Goal: Task Accomplishment & Management: Manage account settings

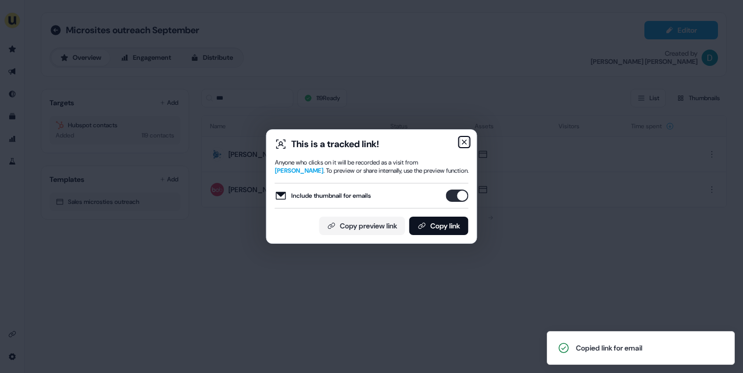
click at [465, 142] on icon "button" at bounding box center [465, 142] width 4 height 4
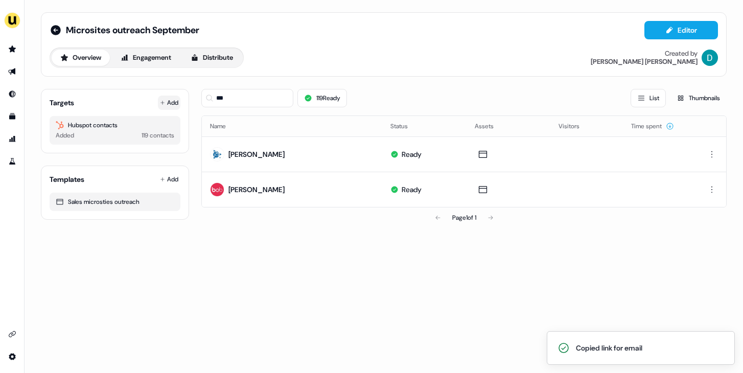
click at [166, 107] on button "Add" at bounding box center [169, 103] width 22 height 14
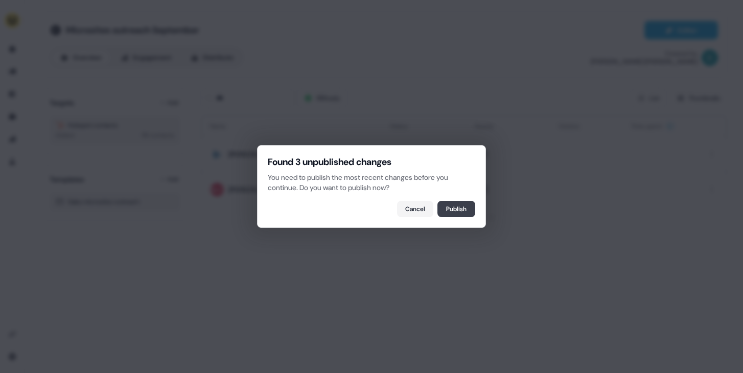
click at [467, 201] on button "Publish" at bounding box center [457, 209] width 38 height 16
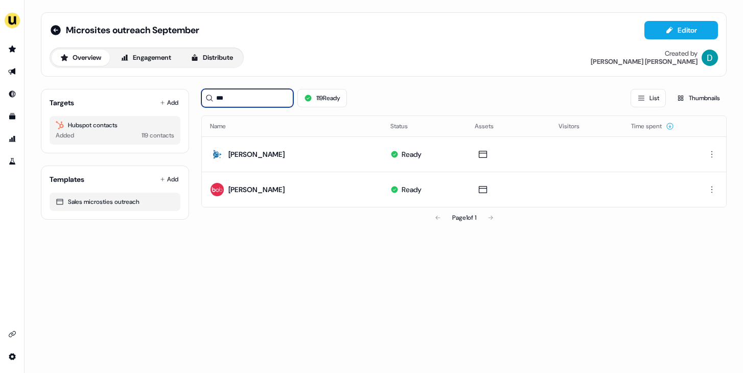
click at [236, 103] on input "***" at bounding box center [247, 98] width 92 height 18
type input "*"
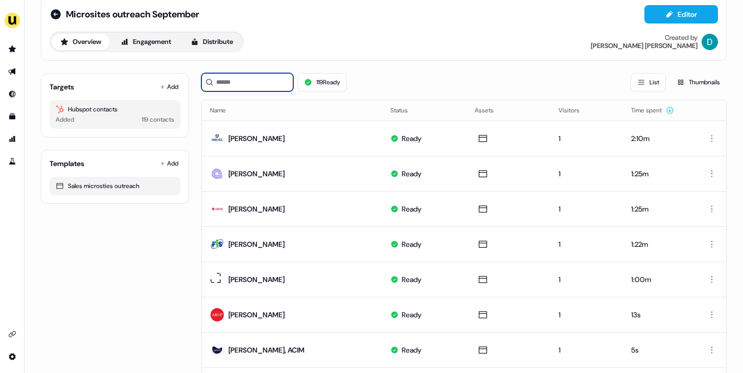
scroll to position [13, 0]
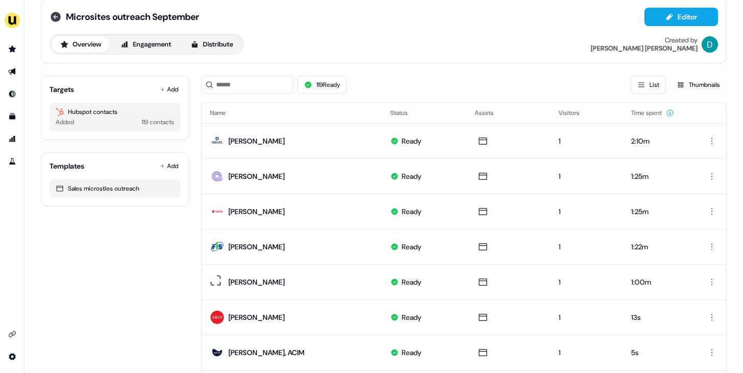
click at [57, 17] on icon at bounding box center [56, 17] width 10 height 10
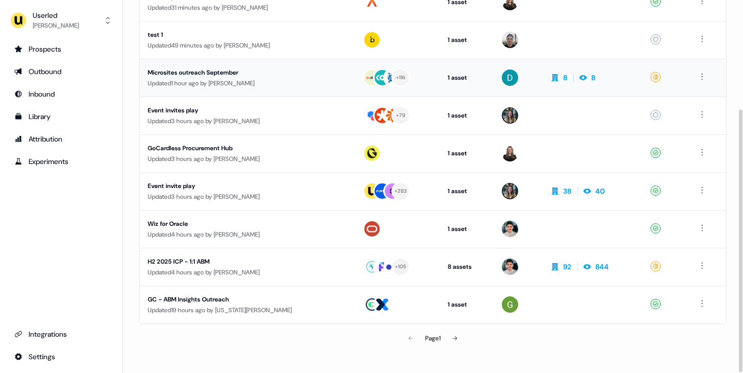
scroll to position [155, 0]
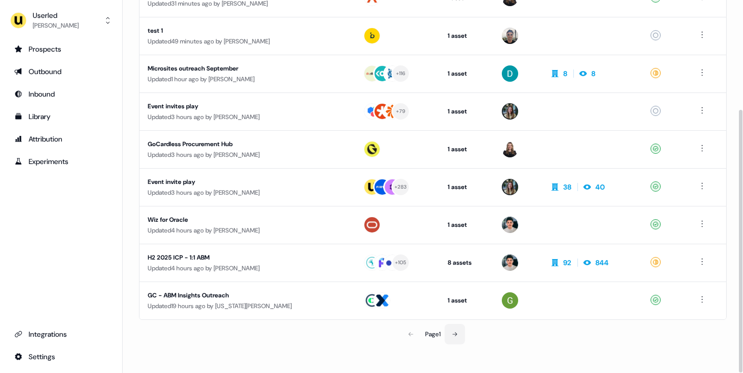
click at [456, 334] on icon at bounding box center [455, 334] width 6 height 6
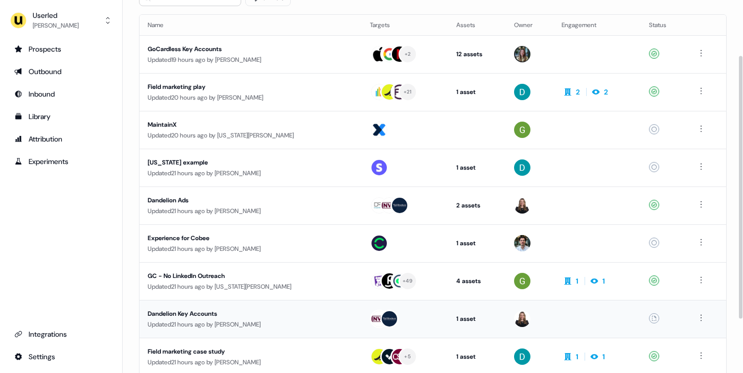
scroll to position [135, 0]
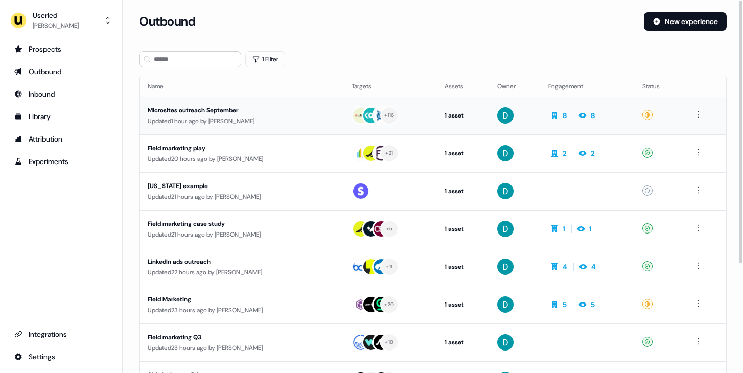
click at [209, 120] on div "Updated 1 hour ago by David Cruickshank" at bounding box center [242, 121] width 188 height 10
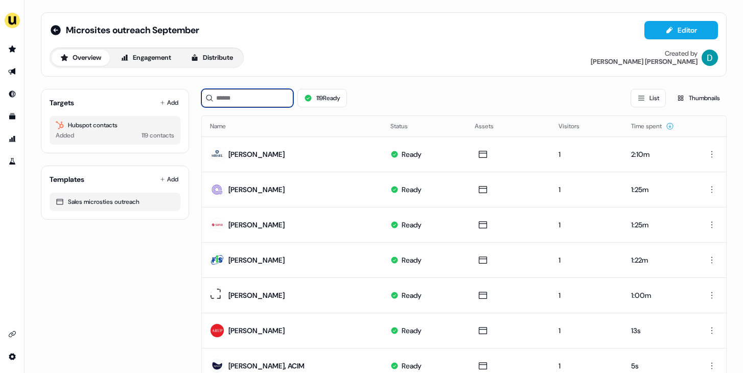
click at [238, 102] on input at bounding box center [247, 98] width 92 height 18
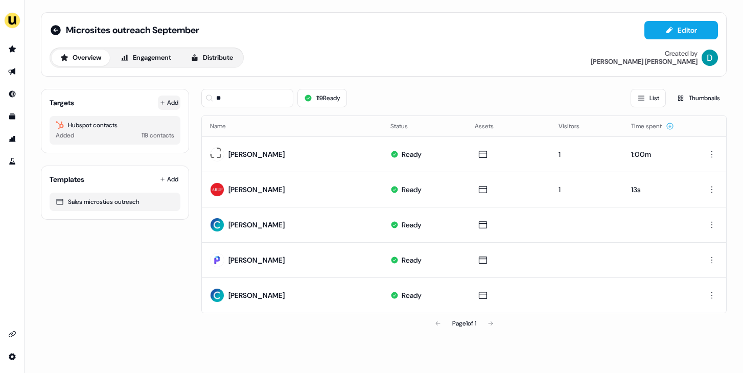
click at [169, 96] on button "Add" at bounding box center [169, 103] width 22 height 14
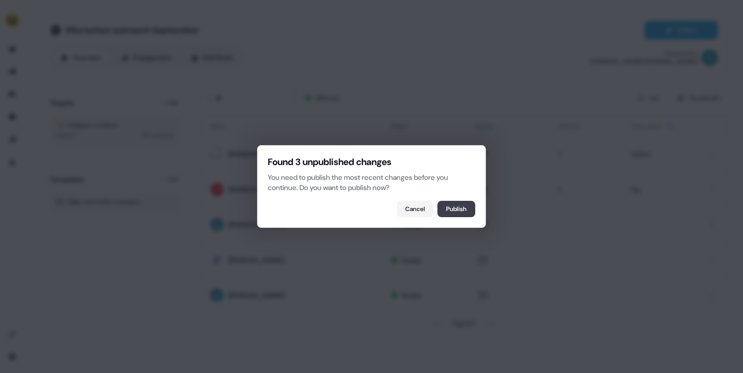
click at [445, 211] on button "Publish" at bounding box center [457, 209] width 38 height 16
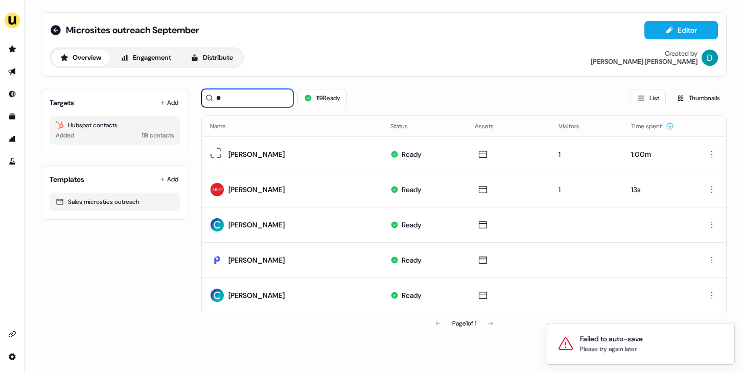
click at [221, 100] on input "**" at bounding box center [247, 98] width 92 height 18
type input "*"
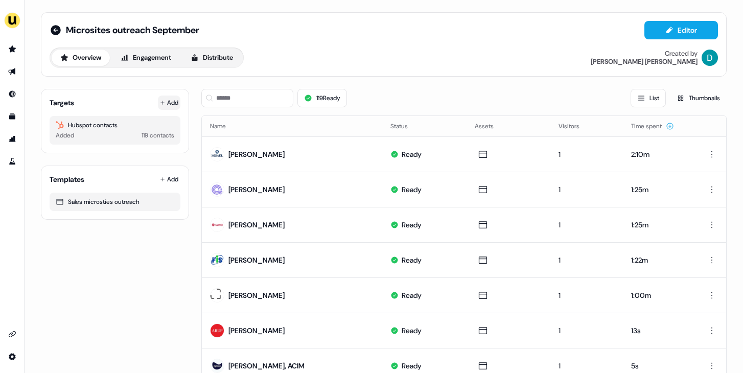
click at [166, 102] on button "Add" at bounding box center [169, 103] width 22 height 14
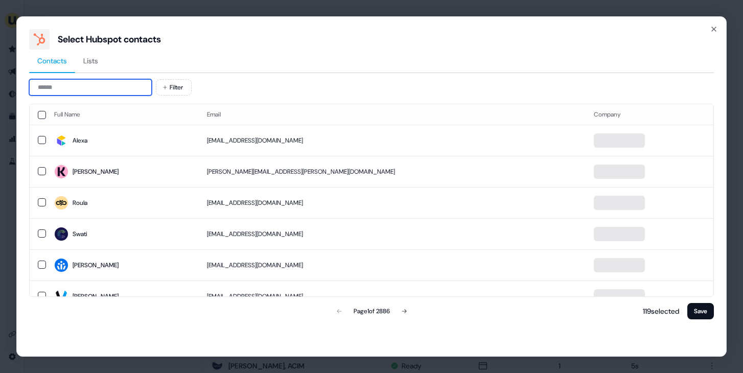
click at [79, 93] on input at bounding box center [90, 87] width 123 height 16
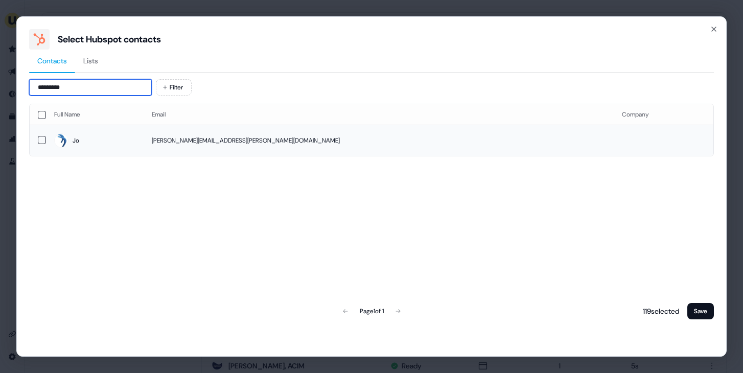
type input "*********"
drag, startPoint x: 141, startPoint y: 135, endPoint x: 156, endPoint y: 144, distance: 16.9
click at [135, 136] on span "Jo" at bounding box center [94, 140] width 81 height 14
click at [696, 311] on button "Save" at bounding box center [701, 311] width 27 height 16
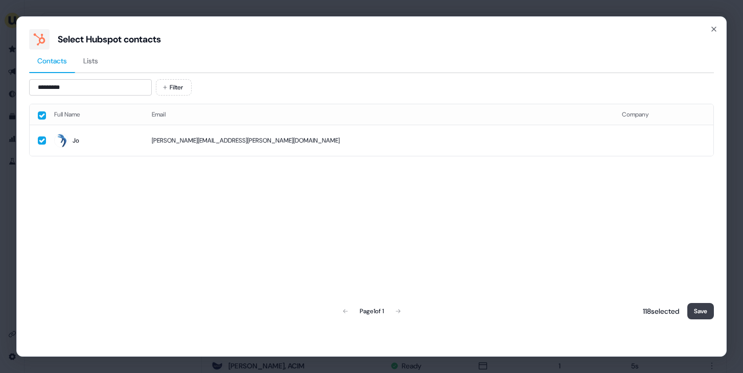
click at [696, 311] on button "Save" at bounding box center [701, 311] width 27 height 16
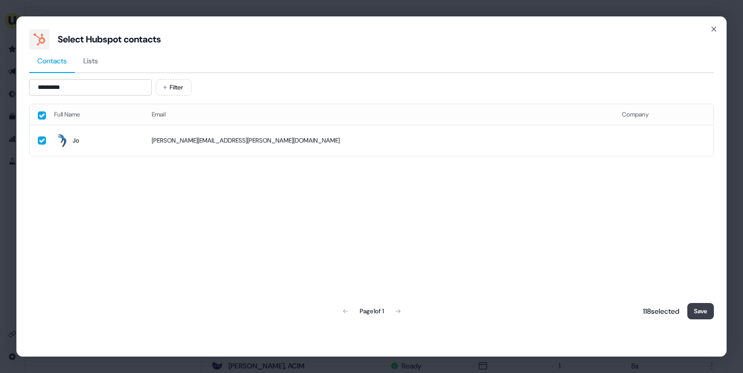
click at [696, 311] on button "Save" at bounding box center [701, 311] width 27 height 16
click at [694, 316] on button "Save" at bounding box center [701, 311] width 27 height 16
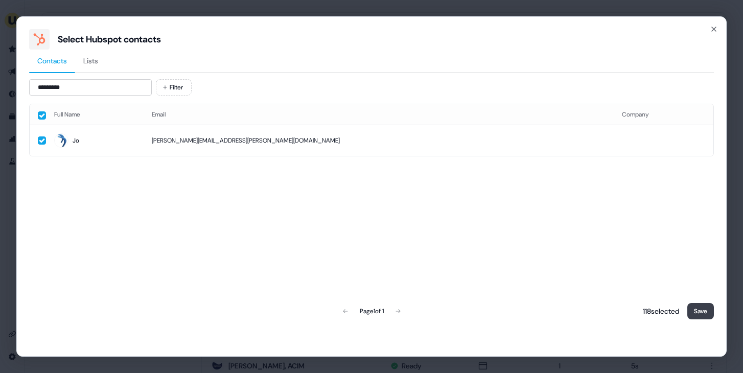
click at [694, 316] on button "Save" at bounding box center [701, 311] width 27 height 16
click at [694, 315] on button "Save" at bounding box center [701, 311] width 27 height 16
click at [694, 318] on button "Save" at bounding box center [701, 311] width 27 height 16
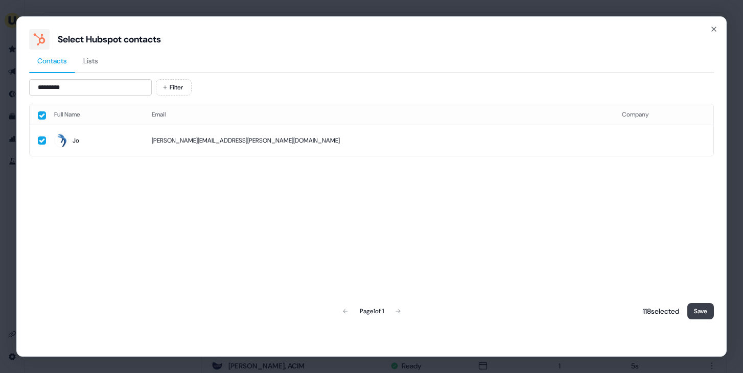
click at [694, 318] on button "Save" at bounding box center [701, 311] width 27 height 16
click at [695, 313] on button "Save" at bounding box center [701, 311] width 27 height 16
click at [695, 312] on button "Save" at bounding box center [701, 311] width 27 height 16
click at [697, 312] on button "Save" at bounding box center [701, 311] width 27 height 16
click at [718, 29] on icon "button" at bounding box center [714, 29] width 8 height 8
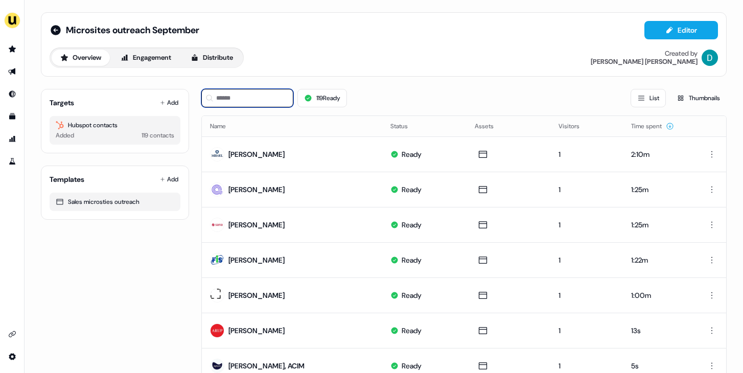
click at [270, 107] on input at bounding box center [247, 98] width 92 height 18
click at [171, 105] on button "Add" at bounding box center [169, 103] width 22 height 14
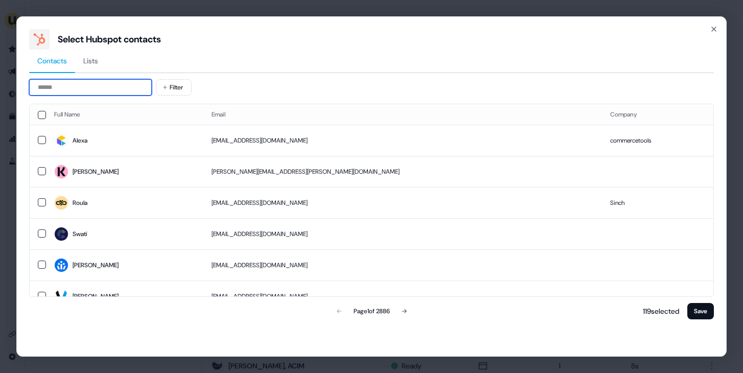
click at [89, 93] on input at bounding box center [90, 87] width 123 height 16
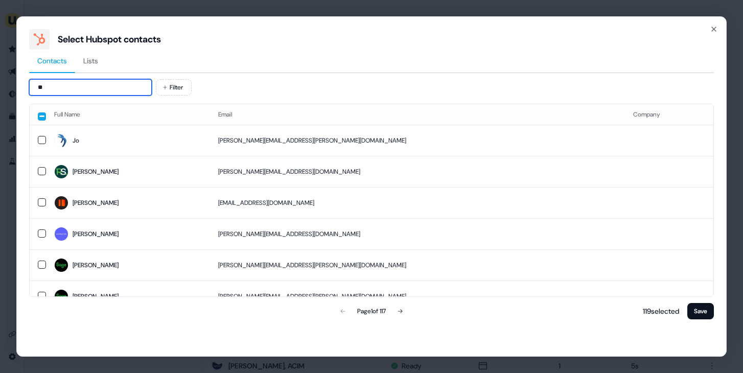
type input "**"
click at [104, 124] on th "Full Name" at bounding box center [128, 114] width 164 height 20
click at [121, 133] on span "Jo" at bounding box center [128, 140] width 148 height 14
click at [697, 307] on button "Save" at bounding box center [701, 311] width 27 height 16
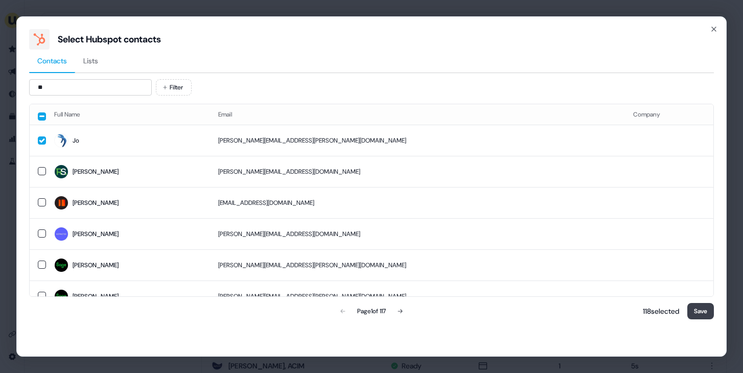
click at [697, 307] on button "Save" at bounding box center [701, 311] width 27 height 16
click at [707, 309] on button "Save" at bounding box center [701, 311] width 27 height 16
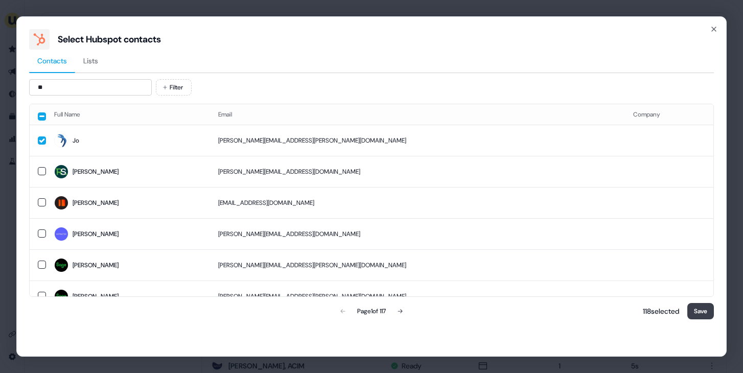
click at [707, 309] on button "Save" at bounding box center [701, 311] width 27 height 16
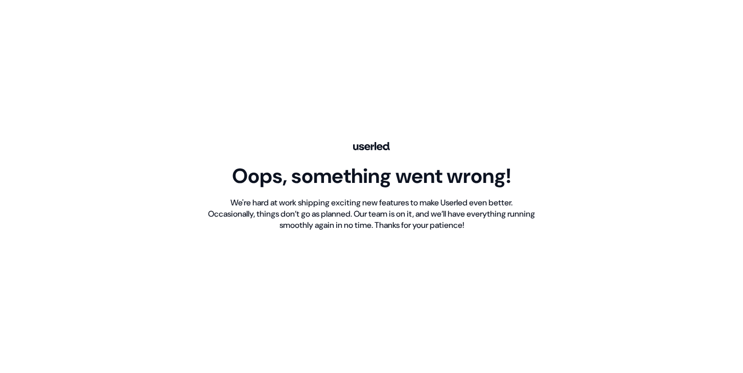
click at [209, 143] on div "Oops, something went wrong! We're hard at work shipping exciting new features t…" at bounding box center [371, 186] width 743 height 373
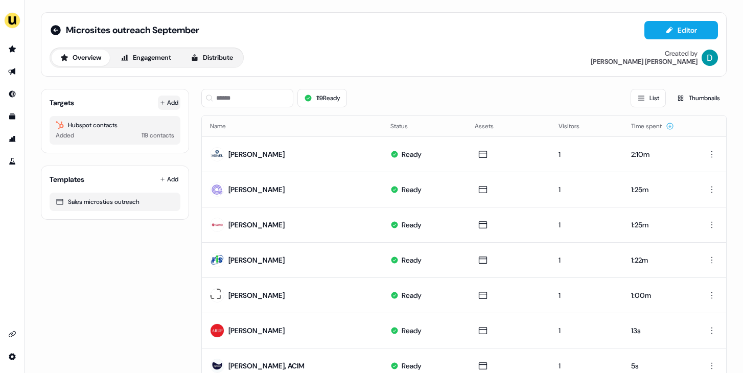
click at [165, 102] on button "Add" at bounding box center [169, 103] width 22 height 14
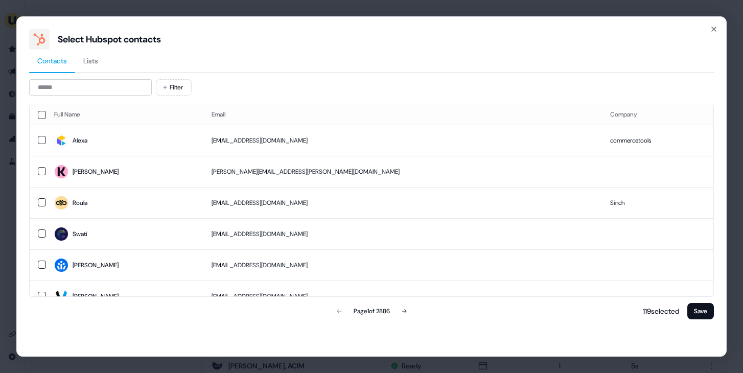
click at [86, 78] on div "Contacts Lists Filter Full Name Email Company Alexa alexa.stone@commercetools.c…" at bounding box center [371, 186] width 685 height 272
click at [85, 80] on input at bounding box center [90, 87] width 123 height 16
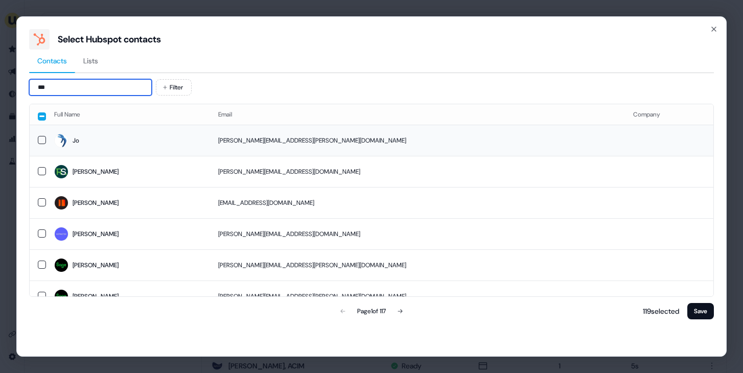
type input "**"
click at [142, 130] on td "Jo" at bounding box center [128, 140] width 164 height 31
click at [697, 317] on button "Save" at bounding box center [701, 311] width 27 height 16
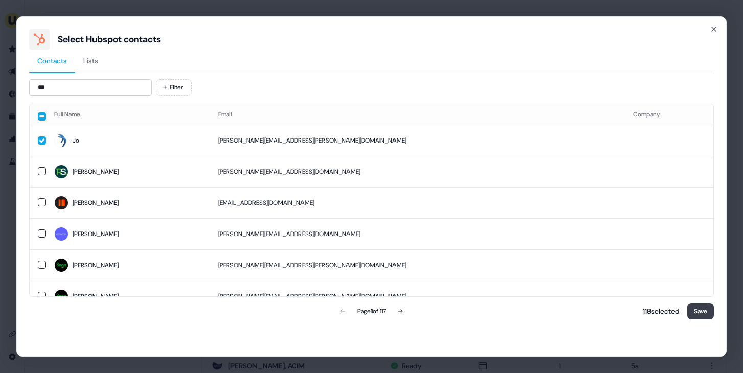
click at [697, 317] on button "Save" at bounding box center [701, 311] width 27 height 16
drag, startPoint x: 696, startPoint y: 317, endPoint x: 701, endPoint y: 308, distance: 9.4
click at [696, 317] on button "Save" at bounding box center [701, 311] width 27 height 16
click at [702, 307] on button "Save" at bounding box center [701, 311] width 27 height 16
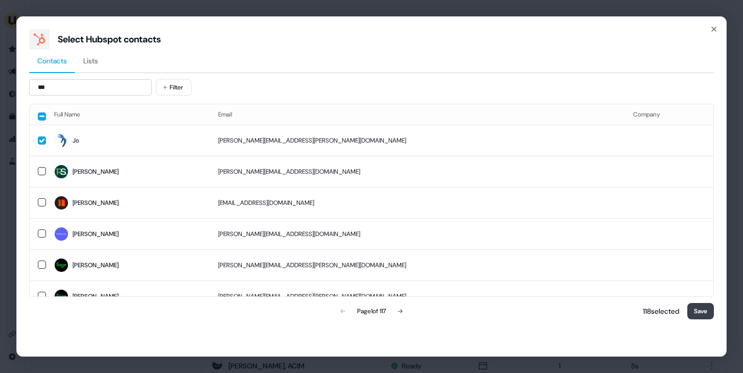
click at [702, 307] on button "Save" at bounding box center [701, 311] width 27 height 16
drag, startPoint x: 701, startPoint y: 307, endPoint x: 728, endPoint y: 231, distance: 80.9
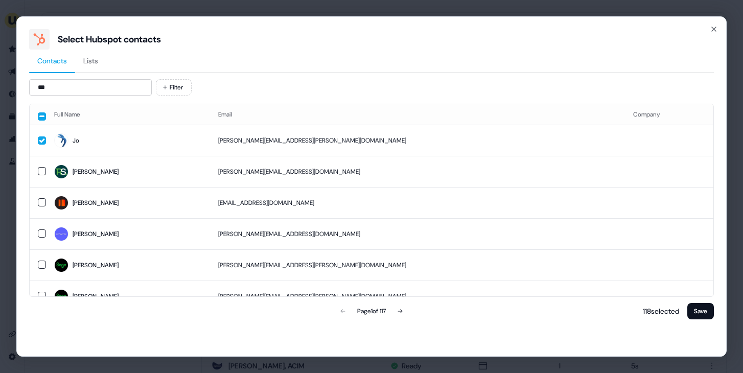
click at [701, 307] on button "Save" at bounding box center [701, 311] width 27 height 16
click at [712, 28] on icon "button" at bounding box center [714, 29] width 8 height 8
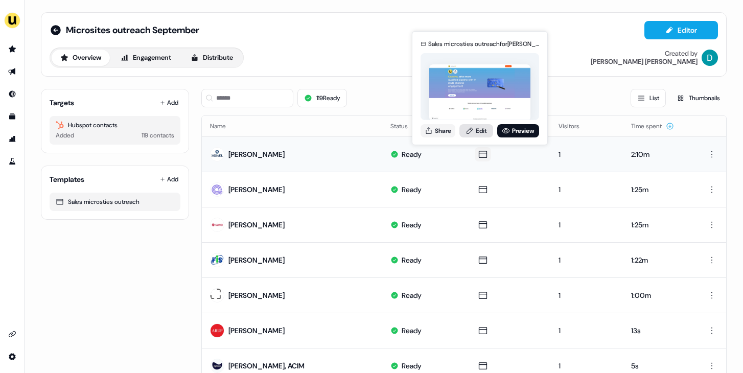
click at [468, 127] on icon at bounding box center [470, 131] width 8 height 8
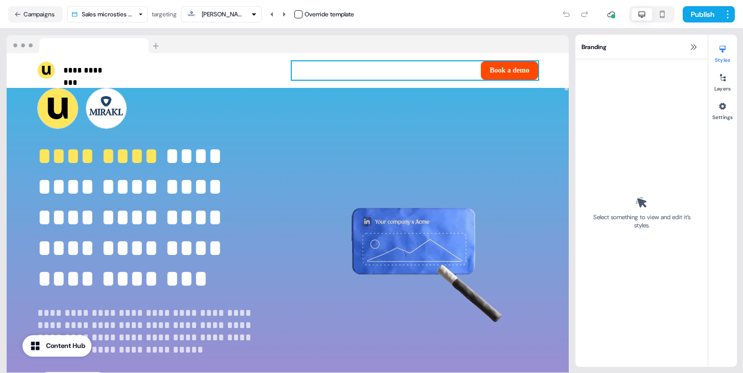
click at [430, 67] on div "Book a demo To pick up a draggable item, press the space bar. While dragging, u…" at bounding box center [415, 70] width 246 height 18
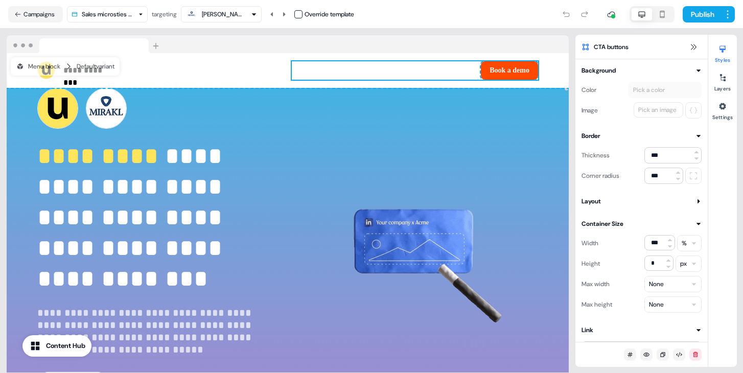
click at [426, 42] on div at bounding box center [288, 44] width 562 height 18
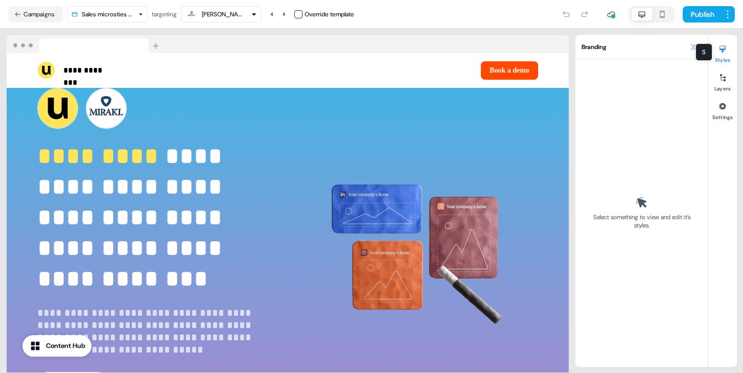
click at [693, 49] on icon at bounding box center [694, 47] width 8 height 8
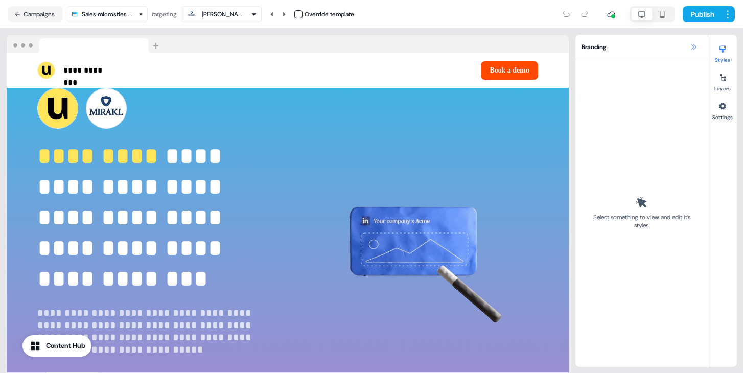
click at [693, 49] on icon at bounding box center [694, 47] width 8 height 8
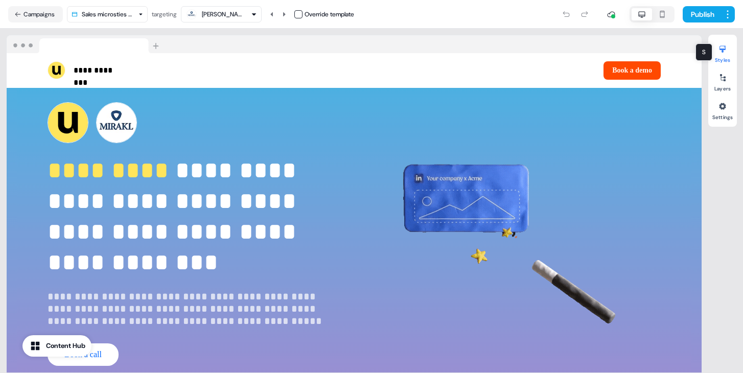
click at [717, 59] on button "Styles" at bounding box center [723, 52] width 29 height 22
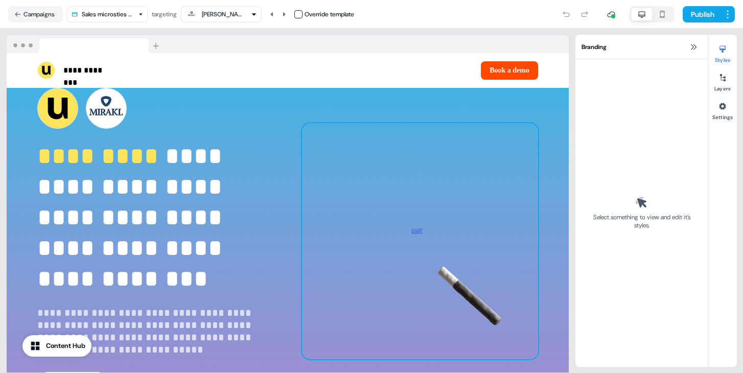
click at [518, 165] on img at bounding box center [420, 241] width 236 height 236
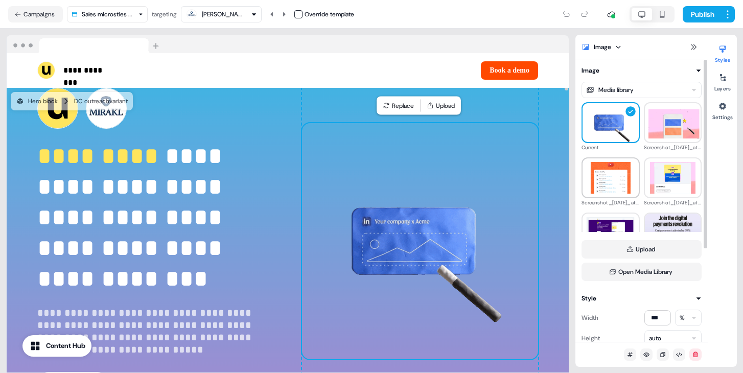
scroll to position [95, 0]
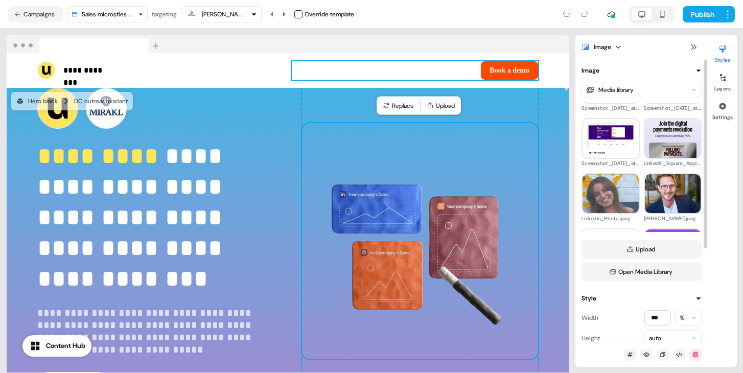
click at [301, 72] on div "Book a demo To pick up a draggable item, press the space bar. While dragging, u…" at bounding box center [415, 70] width 246 height 18
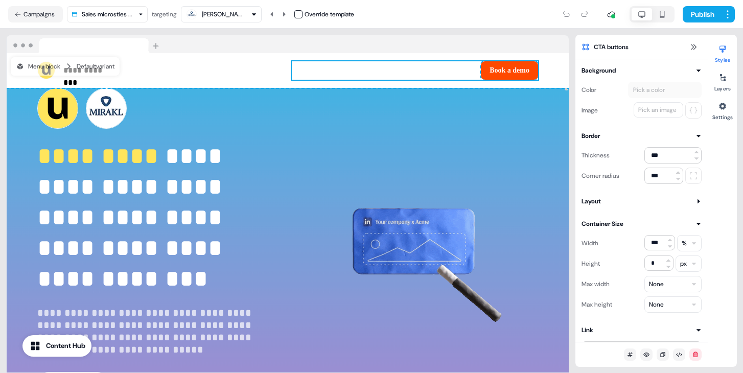
click at [201, 81] on div "**********" at bounding box center [288, 70] width 562 height 35
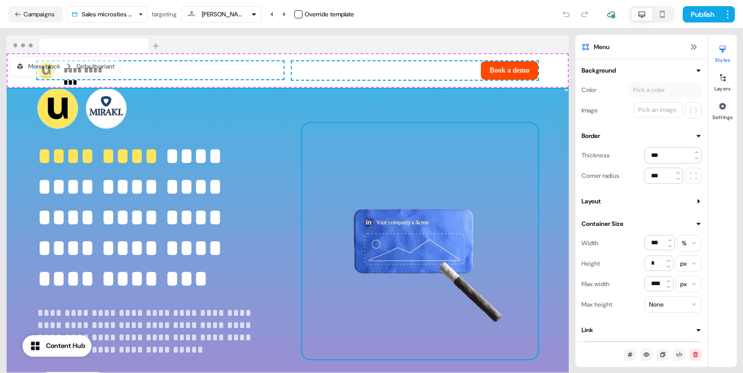
scroll to position [163, 0]
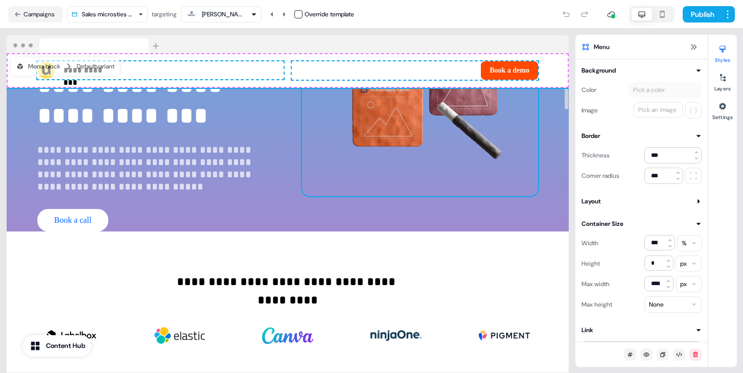
click at [359, 160] on img at bounding box center [420, 78] width 236 height 236
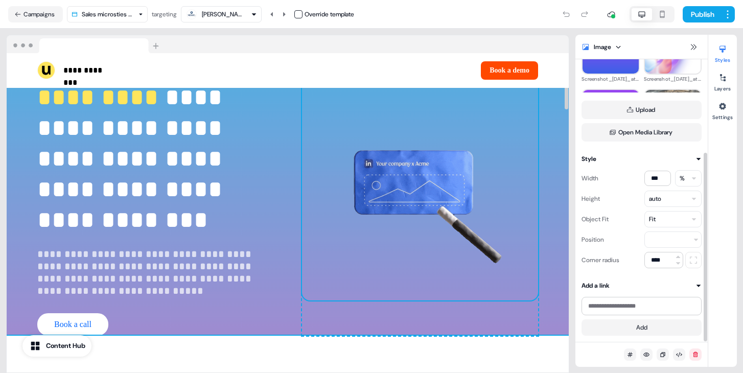
scroll to position [0, 0]
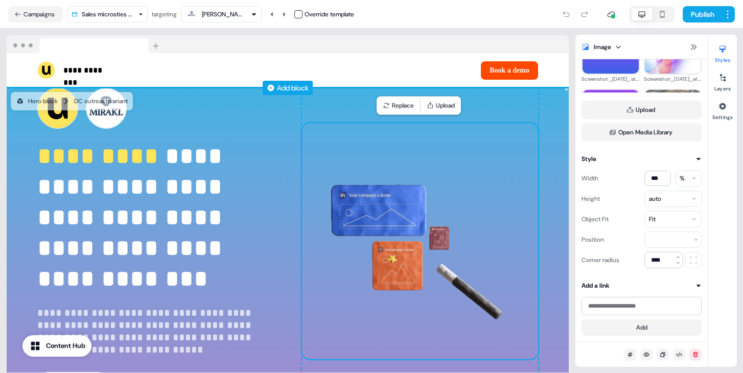
click at [269, 88] on icon at bounding box center [271, 88] width 8 height 8
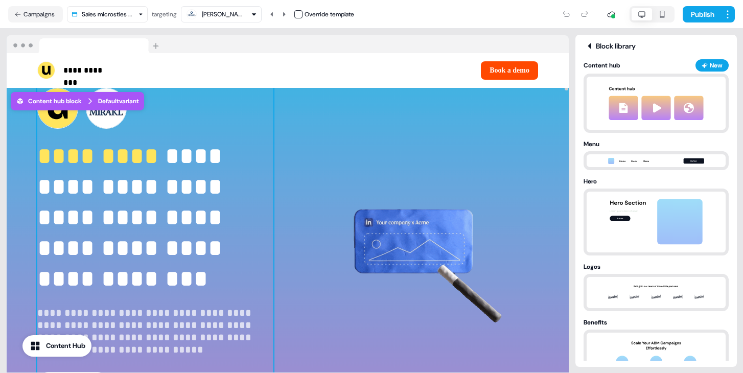
click at [264, 140] on div "**********" at bounding box center [155, 241] width 236 height 307
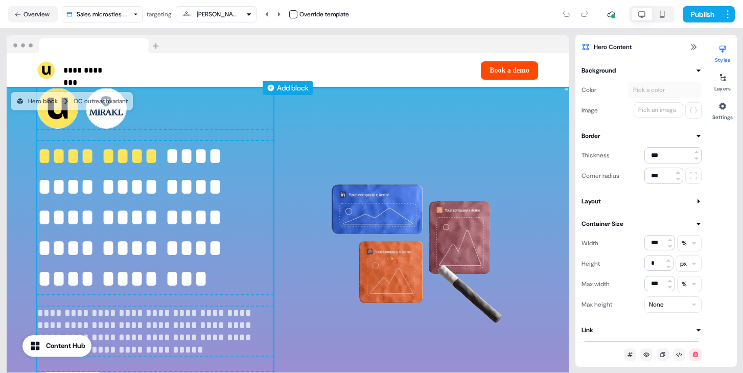
click at [303, 87] on div "Add block" at bounding box center [293, 88] width 32 height 10
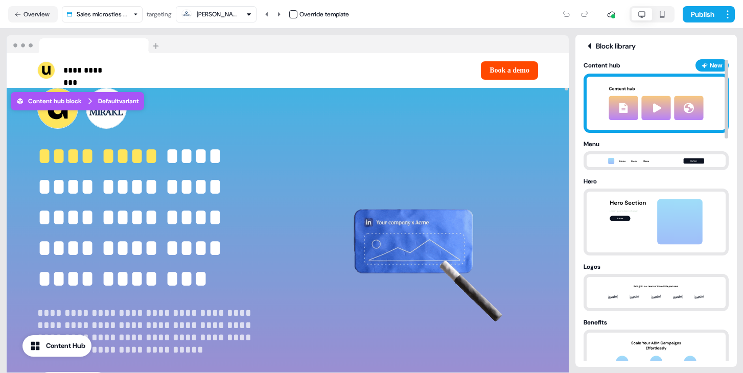
click at [670, 100] on img at bounding box center [657, 103] width 114 height 53
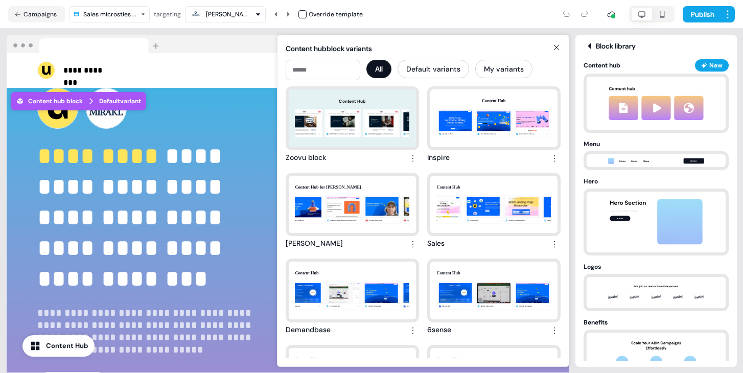
click at [551, 55] on div "Content hub block variants All Default variants My variants Content Hub Navigat…" at bounding box center [423, 200] width 275 height 315
click at [561, 45] on icon at bounding box center [557, 47] width 12 height 8
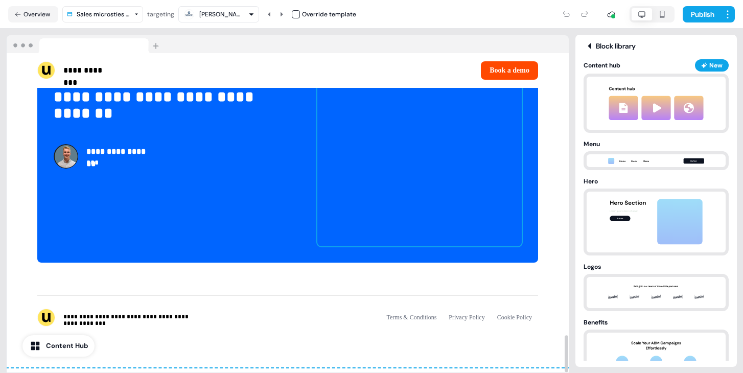
scroll to position [2340, 0]
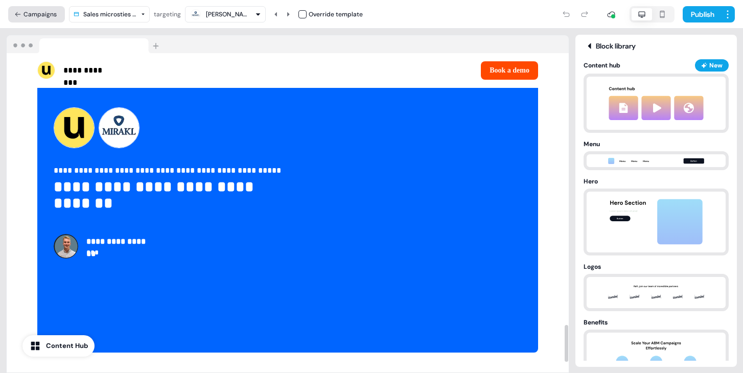
click at [34, 15] on button "Campaigns" at bounding box center [36, 14] width 57 height 16
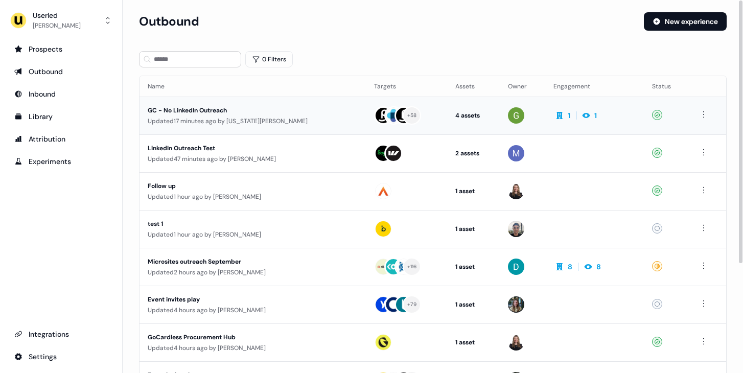
click at [230, 122] on div "Updated 17 minutes ago by Georgia Cohen" at bounding box center [253, 121] width 210 height 10
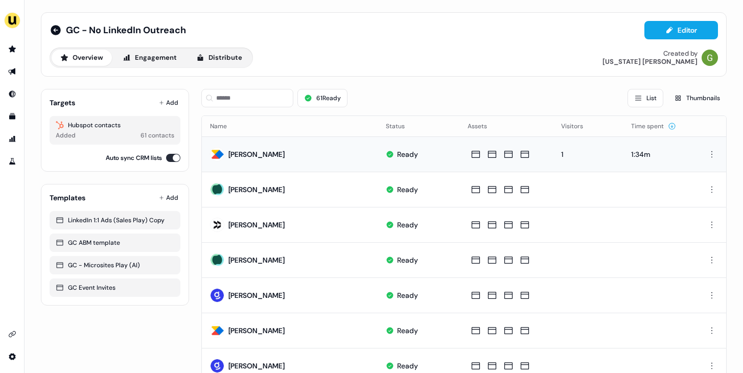
drag, startPoint x: 281, startPoint y: 154, endPoint x: 223, endPoint y: 156, distance: 57.3
click at [223, 156] on td "Thuy Ngo" at bounding box center [290, 154] width 176 height 35
click at [255, 91] on input at bounding box center [247, 98] width 92 height 18
click at [56, 30] on icon at bounding box center [56, 30] width 10 height 10
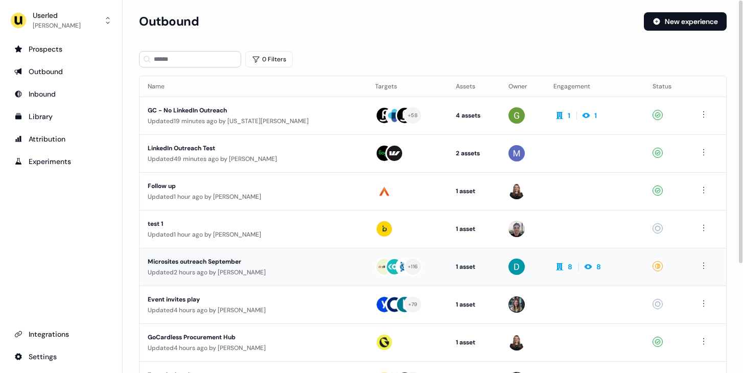
click at [251, 264] on div "Microsites outreach September" at bounding box center [241, 262] width 186 height 10
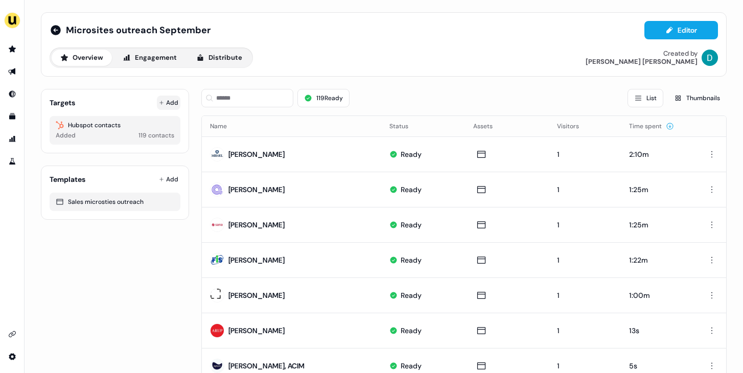
click at [172, 100] on button "Add" at bounding box center [169, 103] width 24 height 14
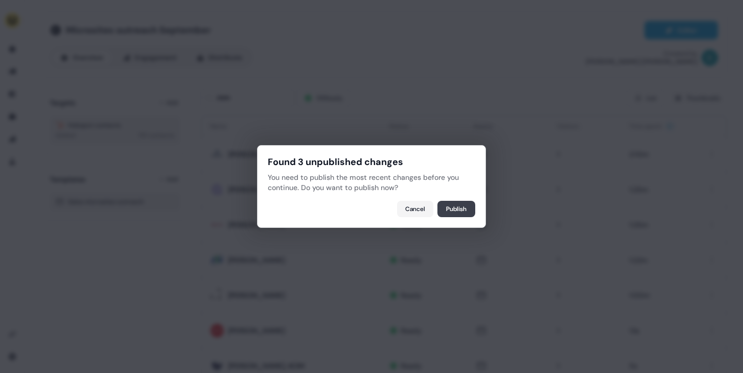
click at [452, 202] on button "Publish" at bounding box center [457, 209] width 38 height 16
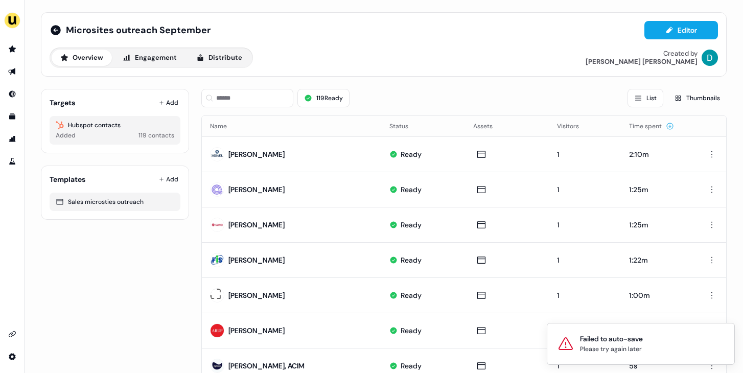
drag, startPoint x: 269, startPoint y: 120, endPoint x: 274, endPoint y: 123, distance: 6.0
click at [272, 117] on th "Name" at bounding box center [291, 126] width 179 height 20
click at [253, 99] on input at bounding box center [247, 98] width 92 height 18
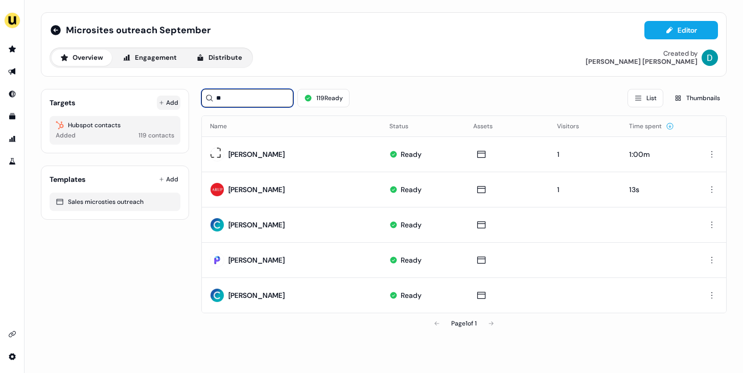
type input "**"
click at [172, 99] on button "Add" at bounding box center [169, 103] width 24 height 14
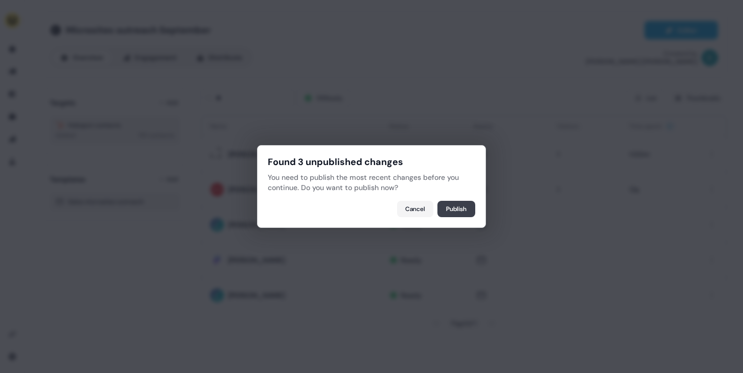
click at [453, 204] on button "Publish" at bounding box center [457, 209] width 38 height 16
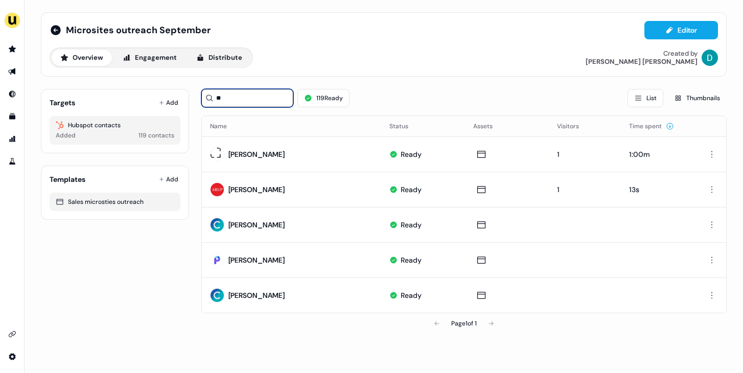
click at [231, 99] on input "**" at bounding box center [247, 98] width 92 height 18
click at [155, 104] on div "Targets Add" at bounding box center [115, 103] width 131 height 10
click at [164, 103] on icon at bounding box center [161, 102] width 5 height 5
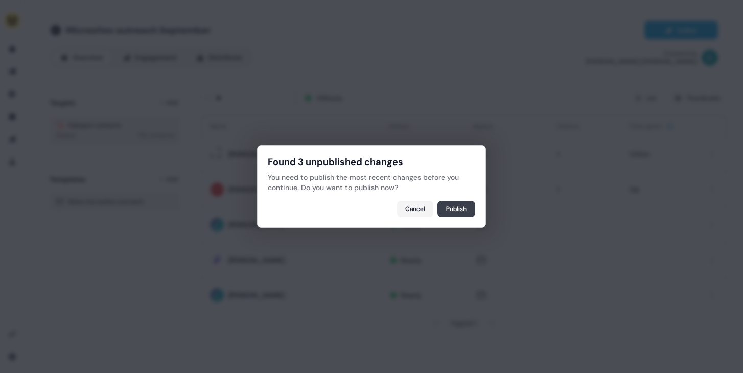
click at [454, 210] on button "Publish" at bounding box center [457, 209] width 38 height 16
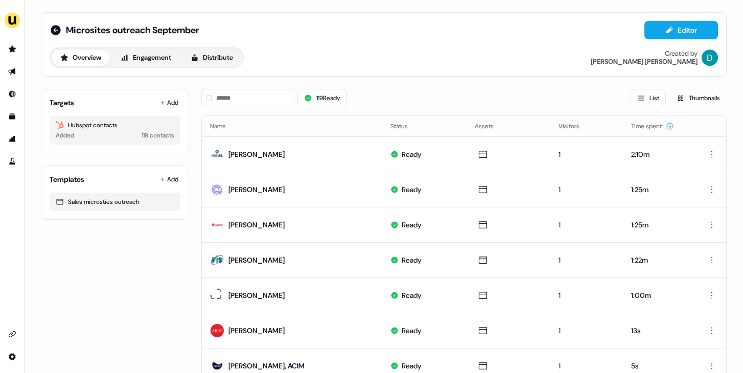
click at [60, 30] on div "Microsites outreach September" at bounding box center [125, 30] width 150 height 12
click at [58, 28] on icon at bounding box center [56, 30] width 10 height 10
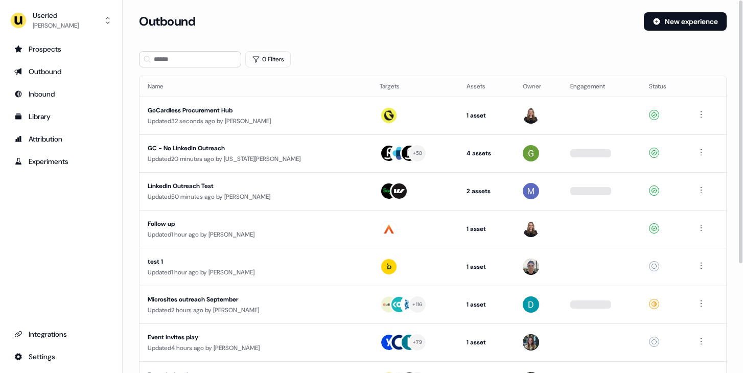
click at [647, 32] on div "Outbound New experience" at bounding box center [433, 27] width 588 height 31
click at [658, 25] on icon at bounding box center [657, 21] width 8 height 8
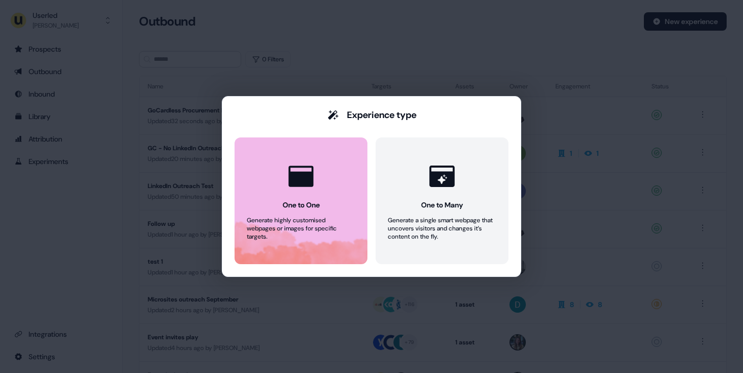
click at [351, 176] on button "One to One Generate highly customised webpages or images for specific targets." at bounding box center [301, 201] width 133 height 127
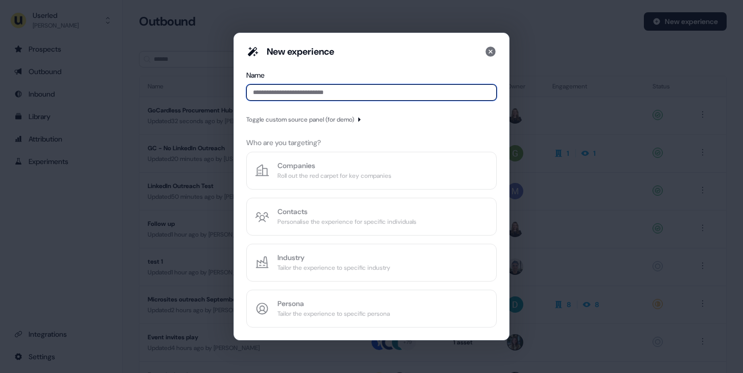
click at [310, 88] on input at bounding box center [371, 92] width 251 height 16
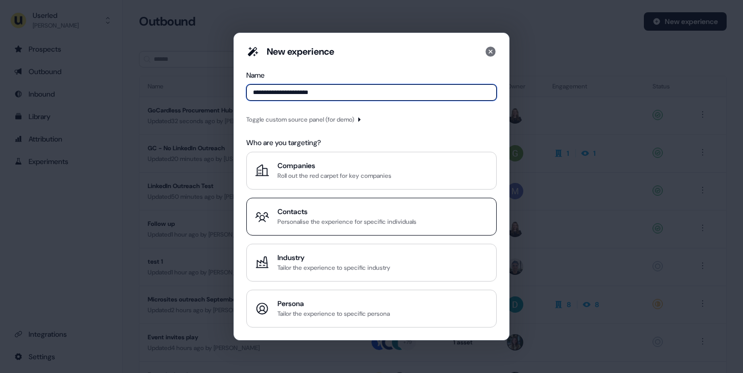
type input "**********"
click at [353, 228] on button "Contacts Personalise the experience for specific individuals" at bounding box center [371, 217] width 251 height 38
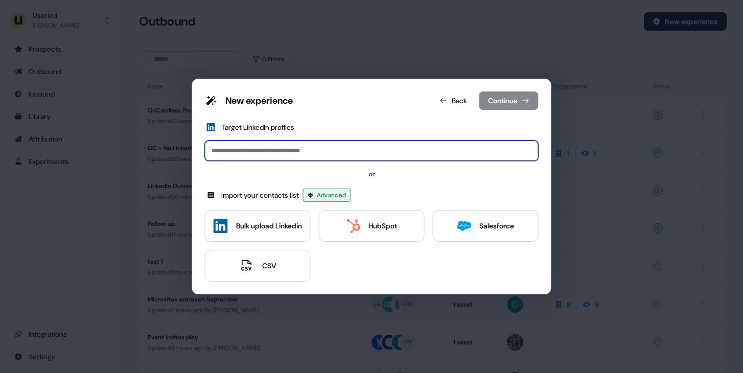
click at [284, 151] on input at bounding box center [372, 151] width 334 height 20
click at [363, 218] on button "HubSpot" at bounding box center [372, 226] width 106 height 32
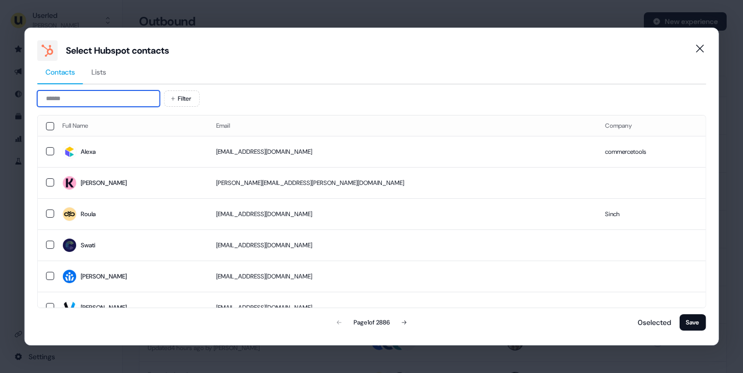
click at [156, 99] on input at bounding box center [98, 99] width 123 height 16
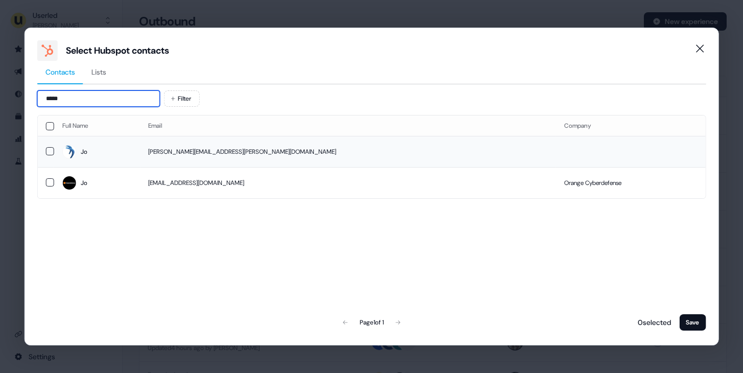
type input "*****"
click at [324, 140] on td "joanne.weldon@cyara.com" at bounding box center [348, 151] width 416 height 31
click at [687, 320] on button "Save" at bounding box center [693, 322] width 27 height 16
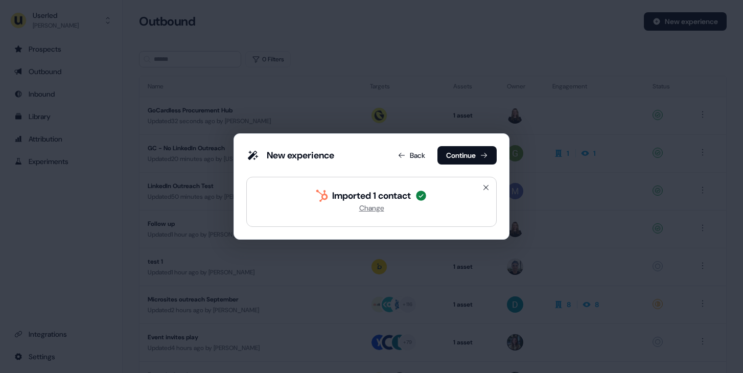
click at [472, 167] on div "New experience Back Continue" at bounding box center [371, 157] width 251 height 22
click at [468, 154] on button "Continue" at bounding box center [467, 155] width 59 height 18
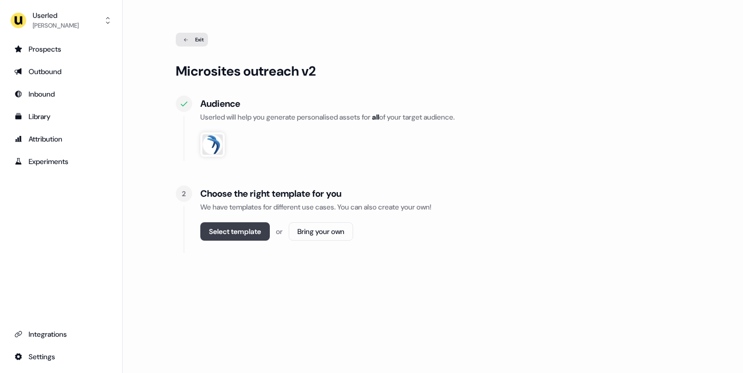
click at [251, 225] on button "Select template" at bounding box center [235, 231] width 70 height 18
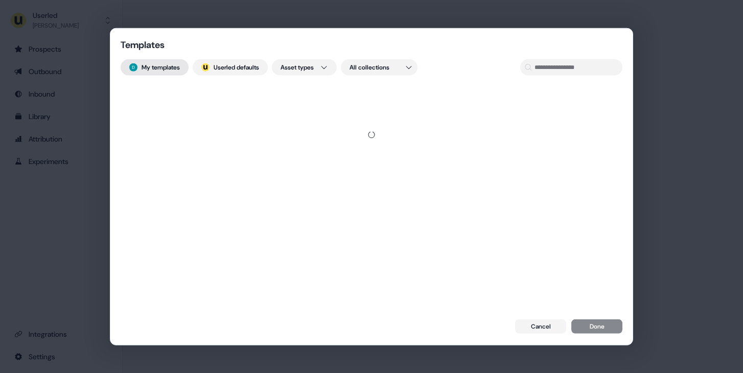
click at [162, 65] on button "My templates" at bounding box center [155, 67] width 68 height 16
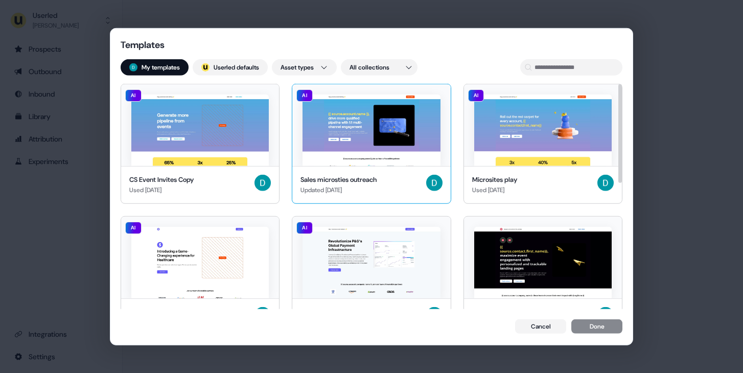
click at [398, 135] on img at bounding box center [372, 131] width 138 height 72
click at [612, 330] on button "Done" at bounding box center [597, 327] width 51 height 14
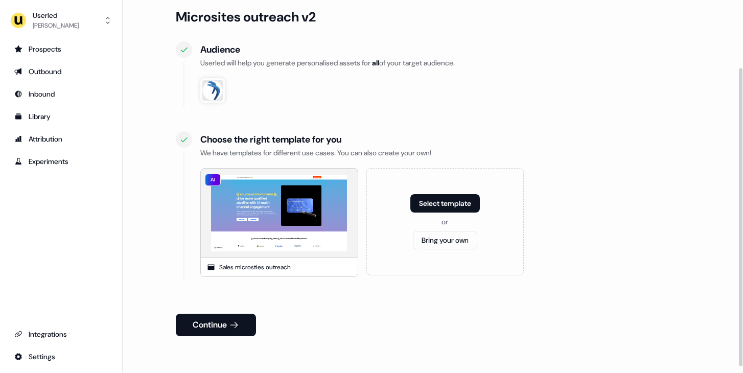
scroll to position [93, 0]
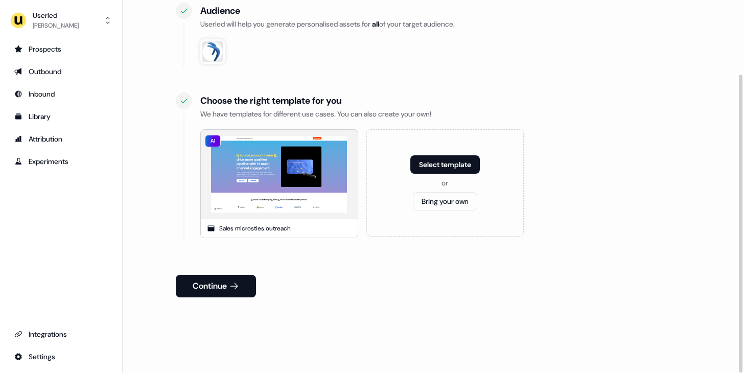
click at [199, 279] on button "Continue" at bounding box center [216, 286] width 80 height 22
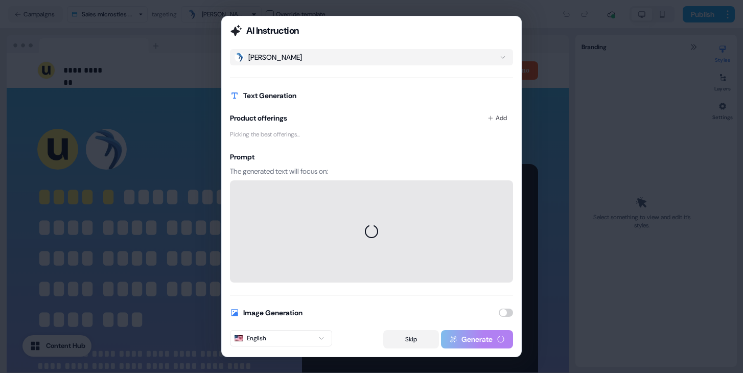
click at [418, 342] on button "Skip" at bounding box center [411, 339] width 56 height 18
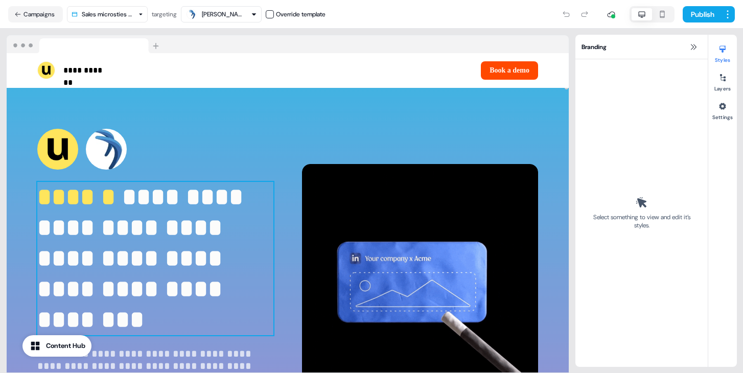
click at [81, 195] on span "******" at bounding box center [79, 197] width 85 height 24
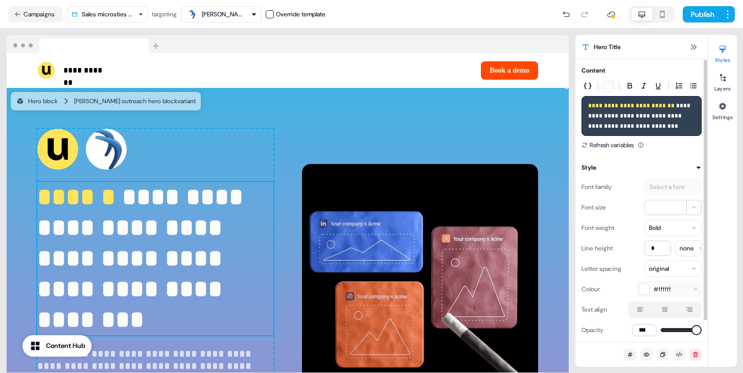
click at [665, 108] on span "**********" at bounding box center [633, 106] width 88 height 6
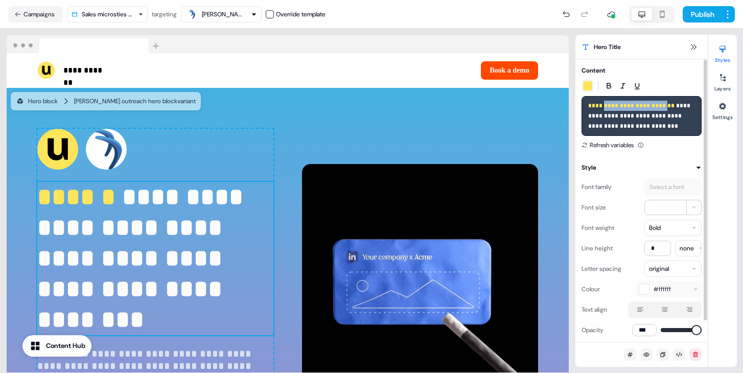
drag, startPoint x: 666, startPoint y: 105, endPoint x: 603, endPoint y: 109, distance: 63.1
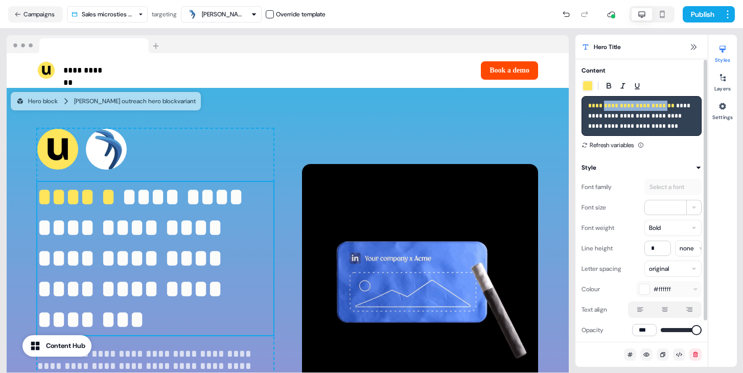
click at [603, 109] on span "**********" at bounding box center [633, 106] width 88 height 6
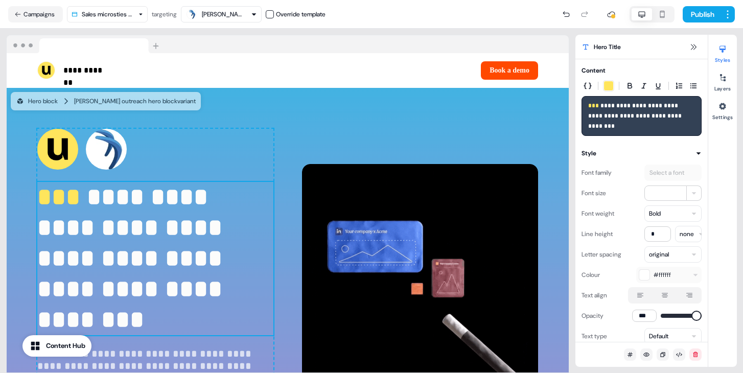
click at [595, 89] on div at bounding box center [642, 86] width 120 height 12
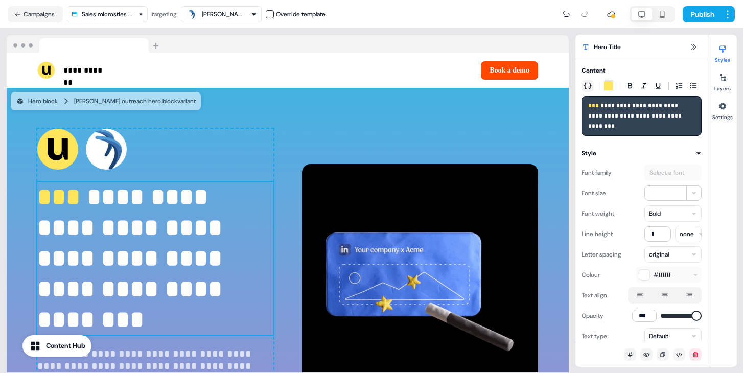
click at [587, 84] on icon "button" at bounding box center [588, 86] width 8 height 8
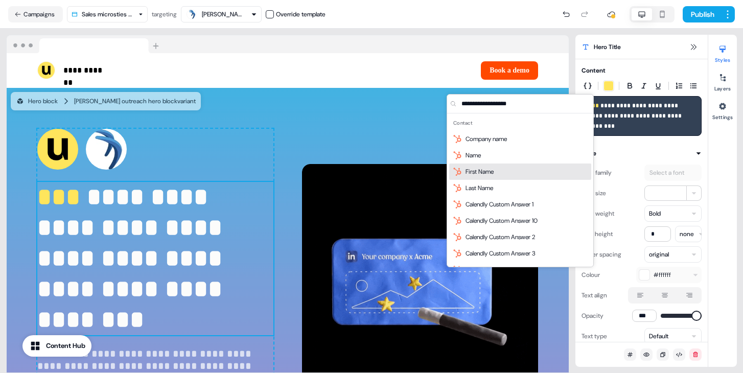
click at [551, 170] on div "First Name" at bounding box center [520, 172] width 142 height 16
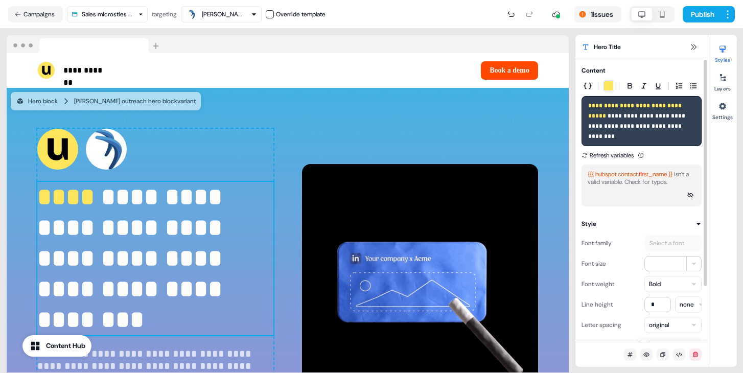
click at [684, 104] on span "**********" at bounding box center [636, 111] width 95 height 16
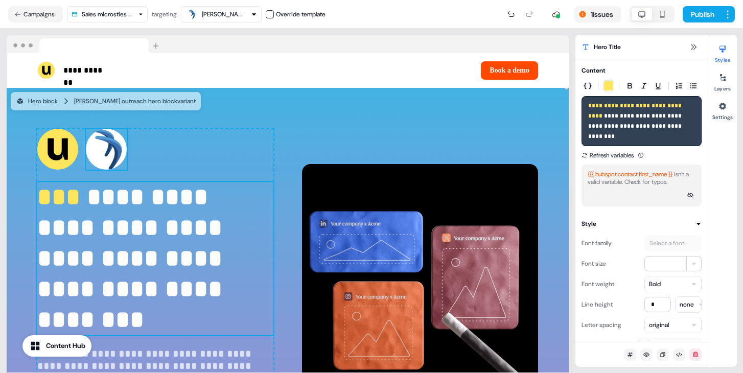
click at [106, 153] on img at bounding box center [106, 149] width 41 height 41
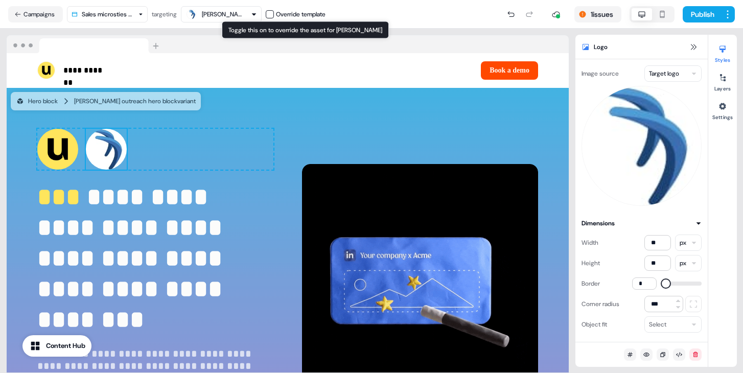
click at [273, 12] on button "button" at bounding box center [270, 14] width 8 height 8
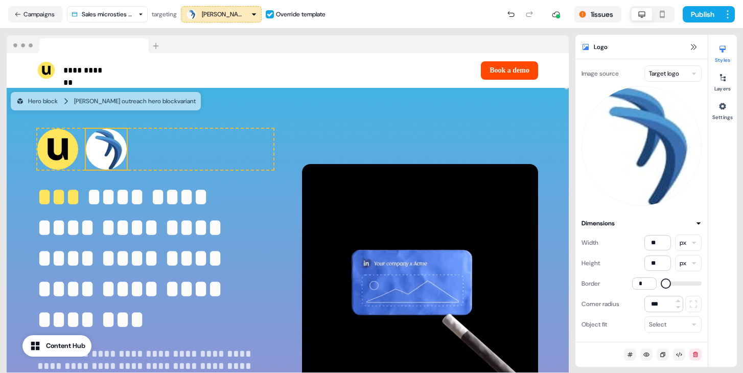
click at [662, 63] on div "Image source Target logo Dimensions Width ** px Height ** px Border * Corner ra…" at bounding box center [642, 200] width 132 height 283
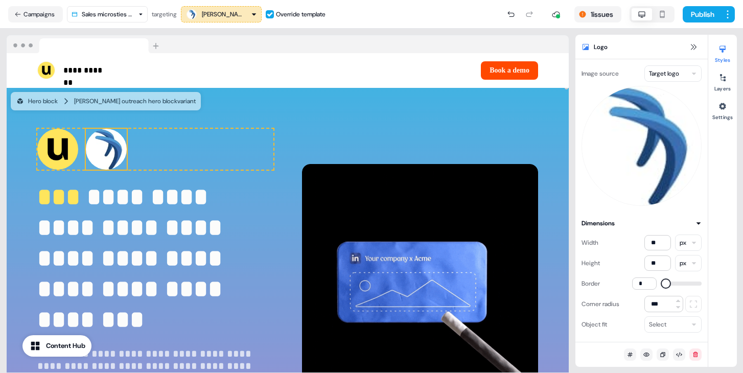
click at [668, 74] on html "**********" at bounding box center [371, 186] width 743 height 373
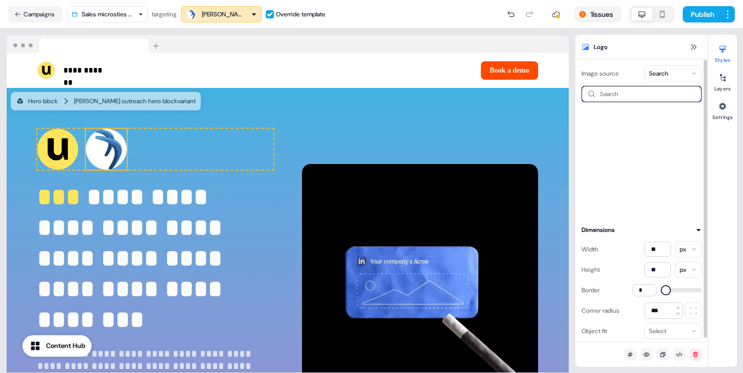
click at [626, 100] on input at bounding box center [642, 94] width 120 height 16
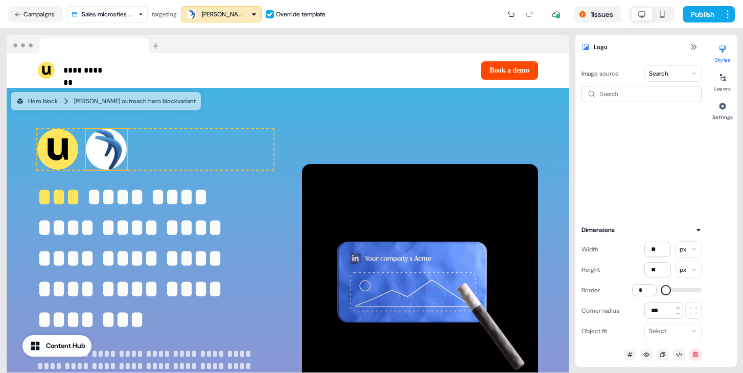
click at [274, 14] on button "button" at bounding box center [270, 14] width 8 height 8
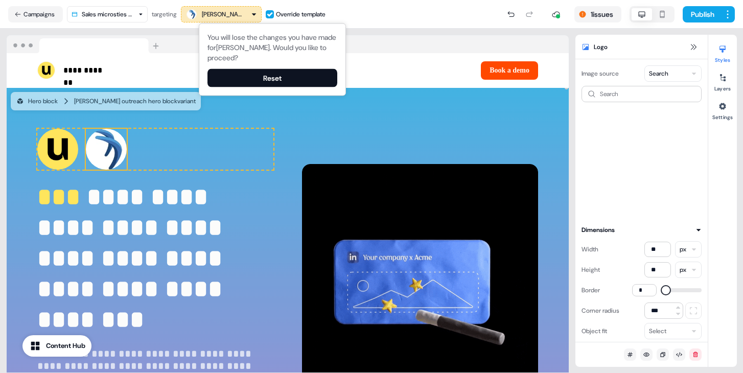
click at [295, 82] on button "Reset" at bounding box center [273, 78] width 130 height 18
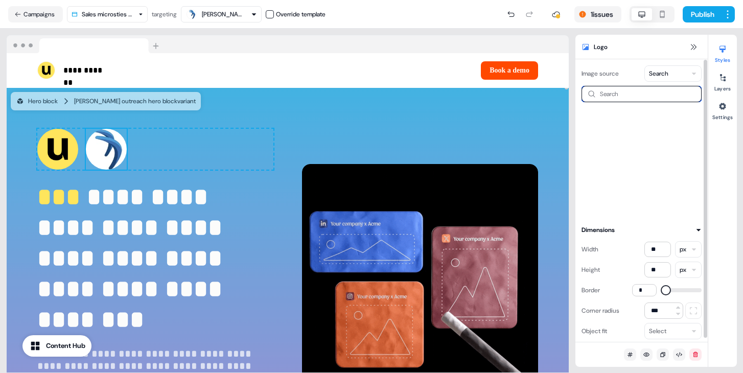
click at [674, 95] on input at bounding box center [642, 94] width 120 height 16
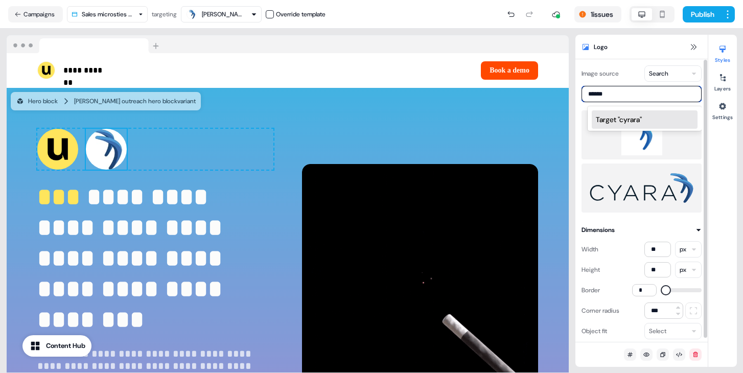
type input "******"
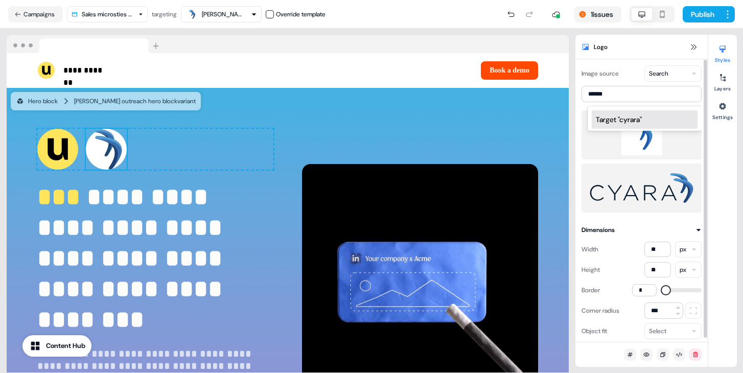
click at [634, 150] on img at bounding box center [642, 135] width 104 height 41
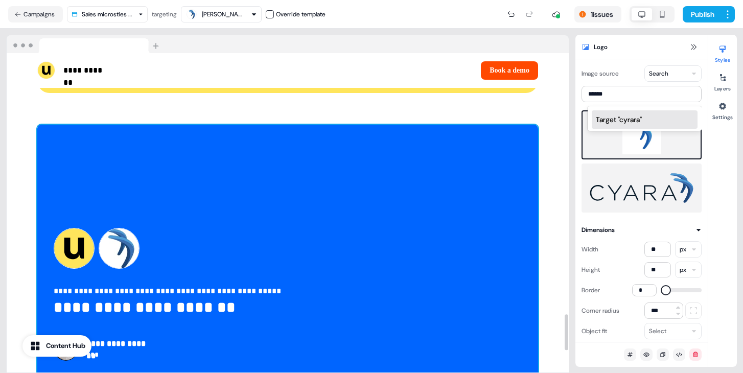
scroll to position [2316, 0]
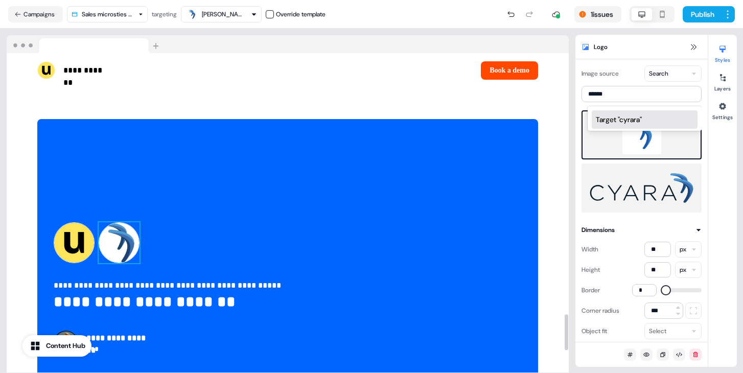
click at [130, 232] on img at bounding box center [119, 242] width 41 height 41
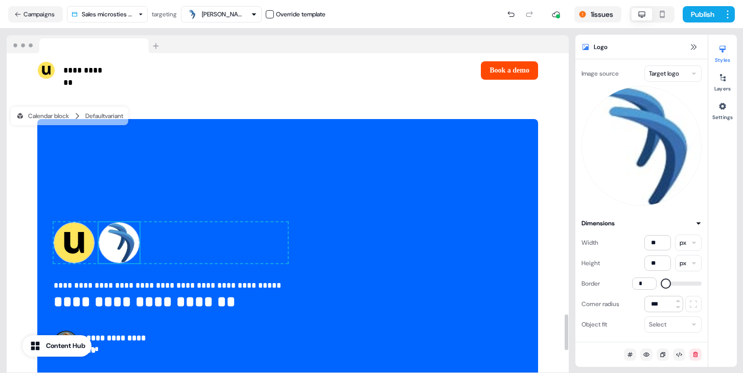
click at [675, 74] on html "**********" at bounding box center [371, 186] width 743 height 373
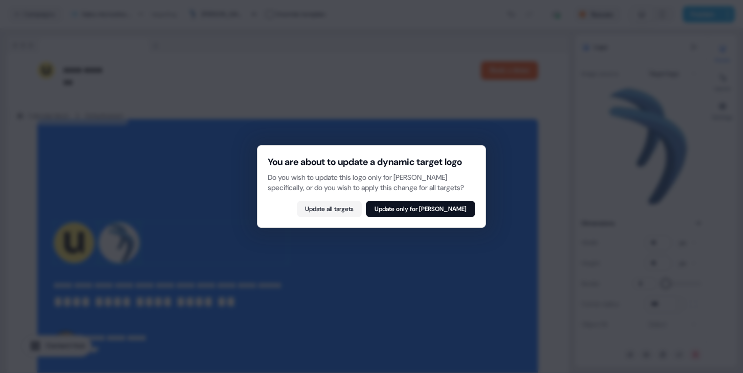
click at [464, 217] on button "Update only for Jo Weldon" at bounding box center [420, 209] width 109 height 16
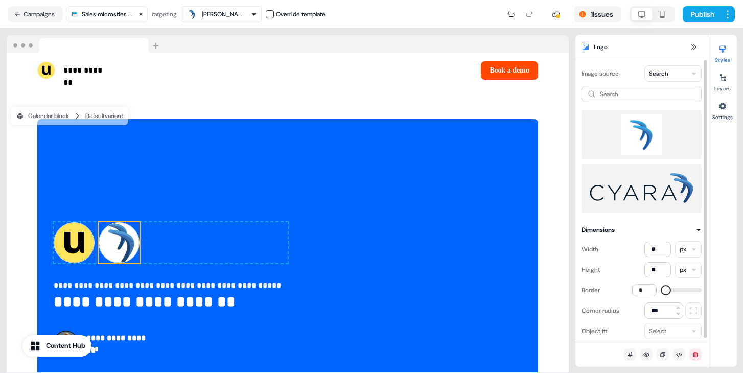
click at [655, 132] on img at bounding box center [642, 135] width 104 height 41
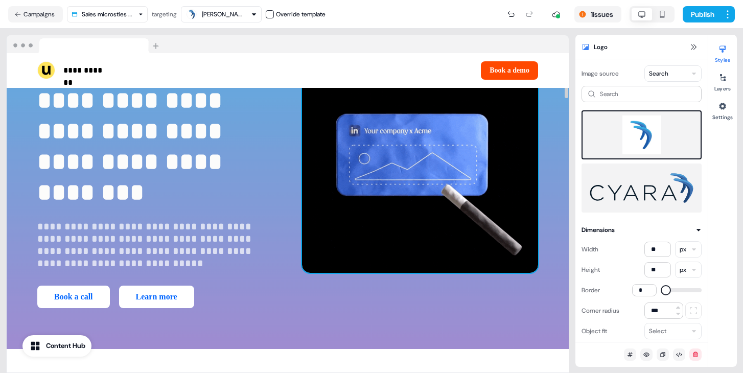
scroll to position [77, 0]
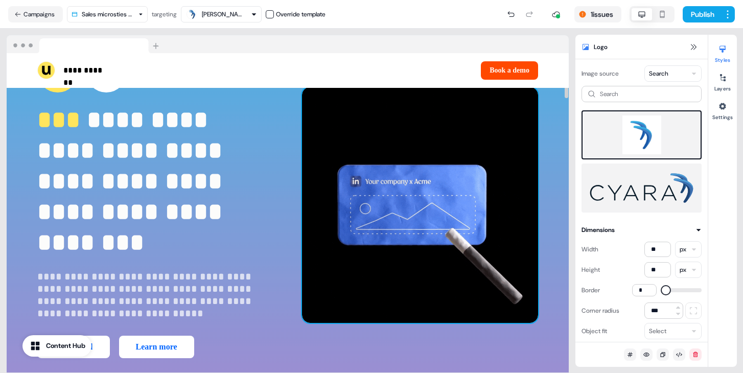
click at [450, 170] on img at bounding box center [420, 205] width 236 height 236
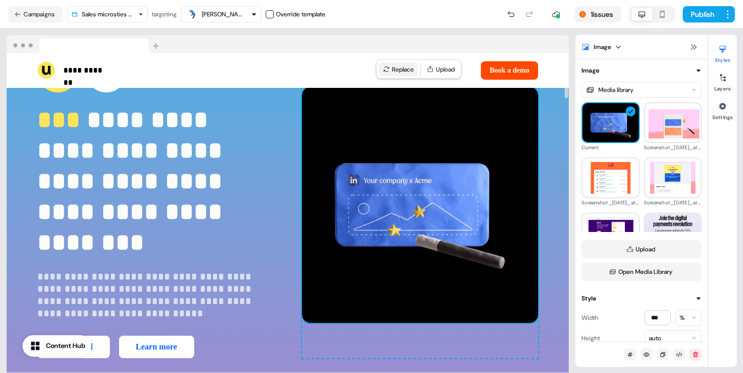
click at [402, 64] on button "Replace" at bounding box center [398, 69] width 39 height 14
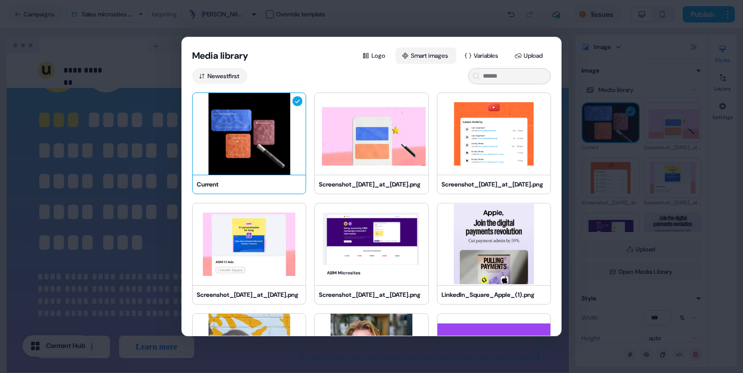
click at [410, 59] on button "Smart images" at bounding box center [426, 56] width 61 height 16
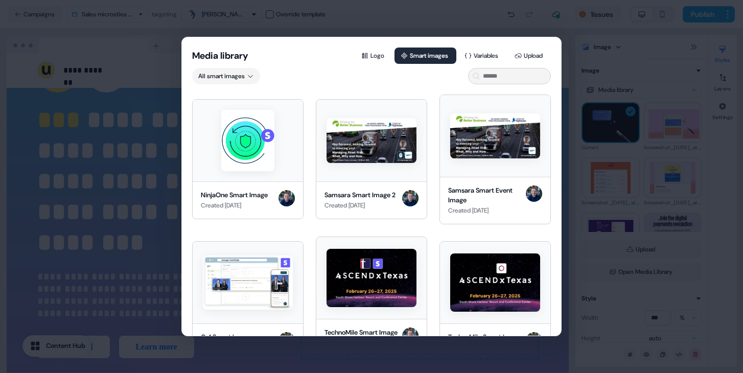
scroll to position [2923, 0]
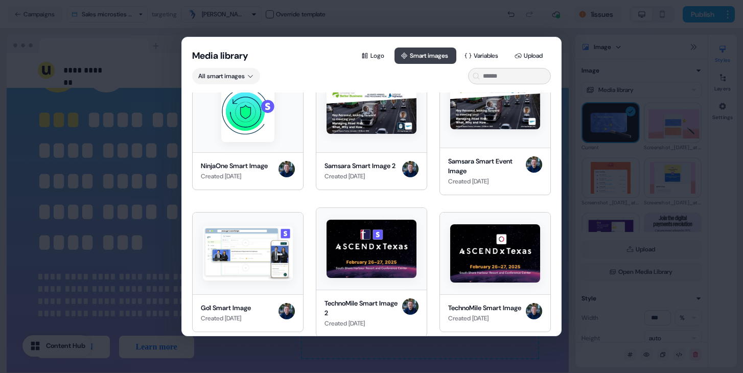
click at [411, 63] on button "Smart images" at bounding box center [426, 56] width 62 height 16
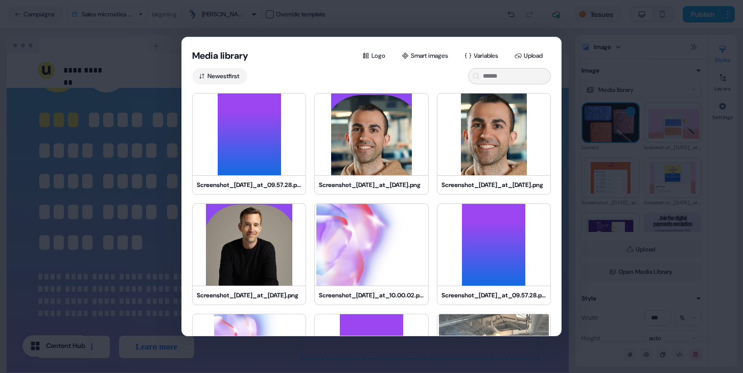
scroll to position [509, 0]
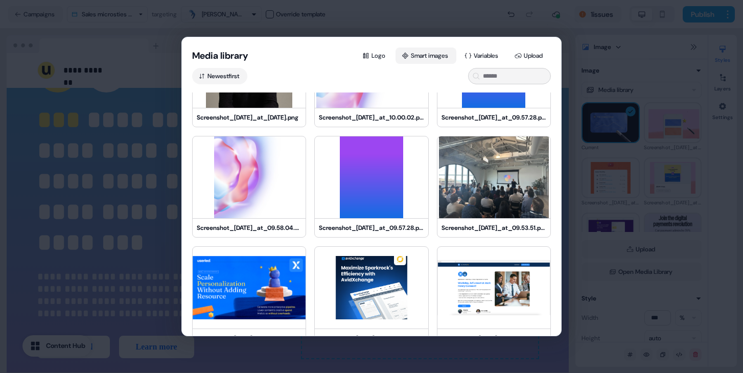
click at [421, 56] on button "Smart images" at bounding box center [426, 56] width 61 height 16
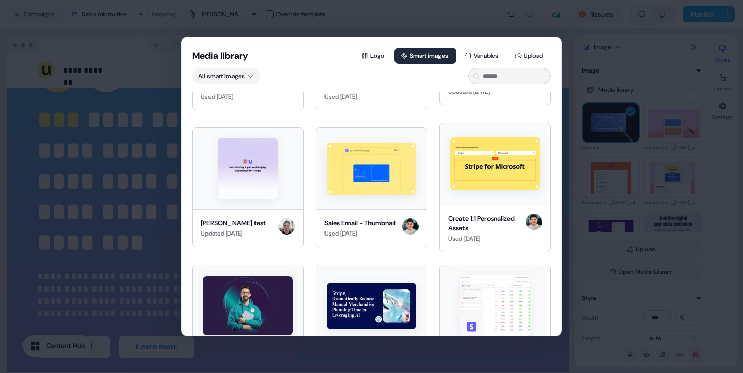
scroll to position [0, 0]
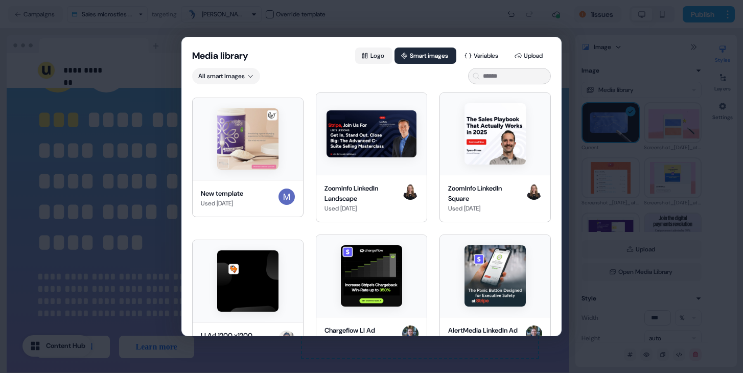
click at [366, 61] on button "Logo" at bounding box center [373, 56] width 37 height 16
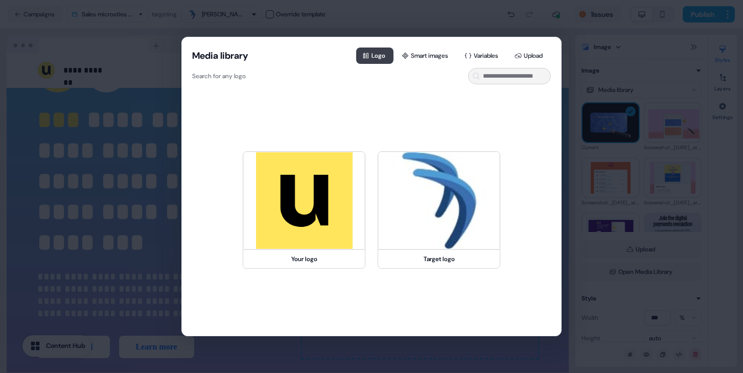
click at [386, 58] on button "Logo" at bounding box center [374, 56] width 37 height 16
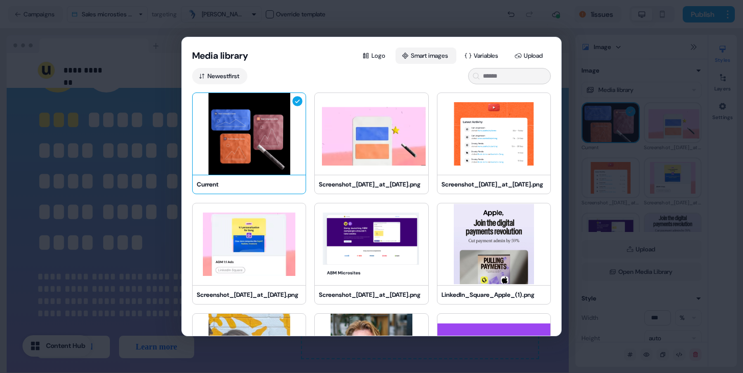
click at [408, 57] on button "Smart images" at bounding box center [426, 56] width 61 height 16
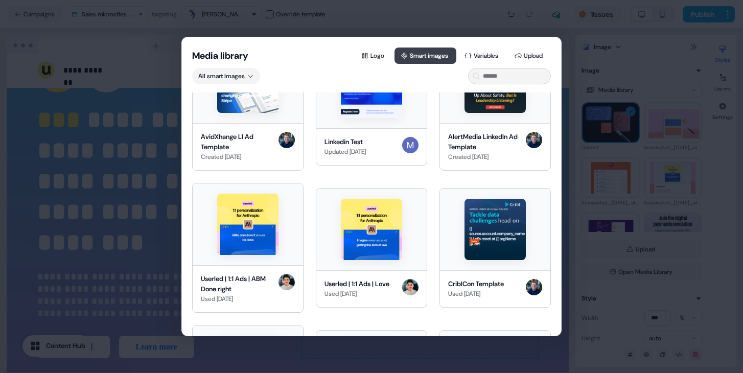
scroll to position [260, 0]
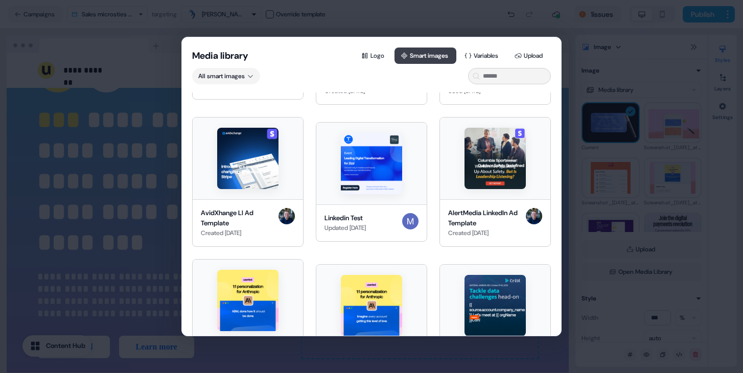
click at [395, 59] on button "Smart images" at bounding box center [426, 56] width 62 height 16
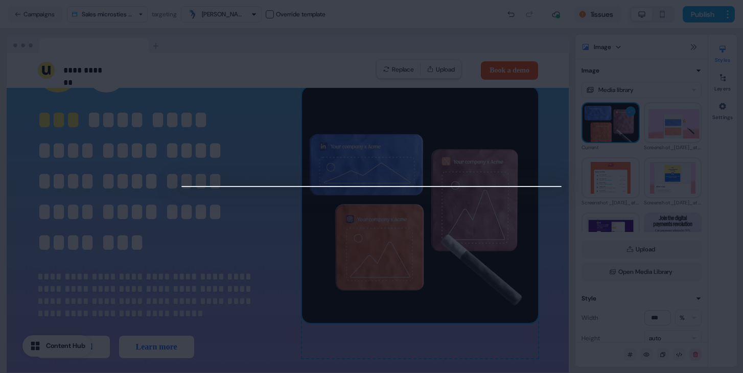
drag, startPoint x: 605, startPoint y: 217, endPoint x: 607, endPoint y: 228, distance: 10.5
click at [606, 217] on div at bounding box center [371, 186] width 743 height 373
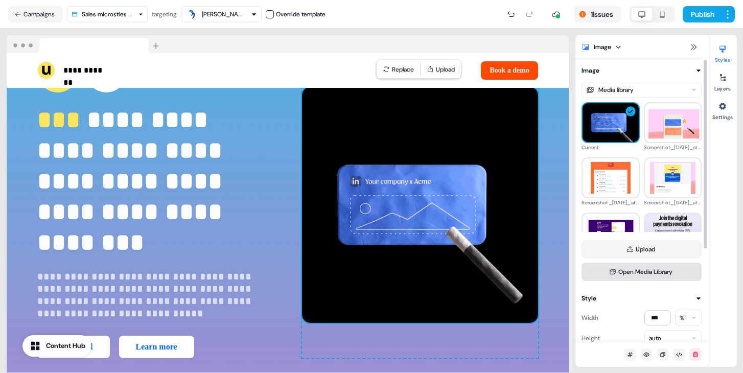
click at [615, 270] on button "Open Media Library" at bounding box center [642, 272] width 120 height 18
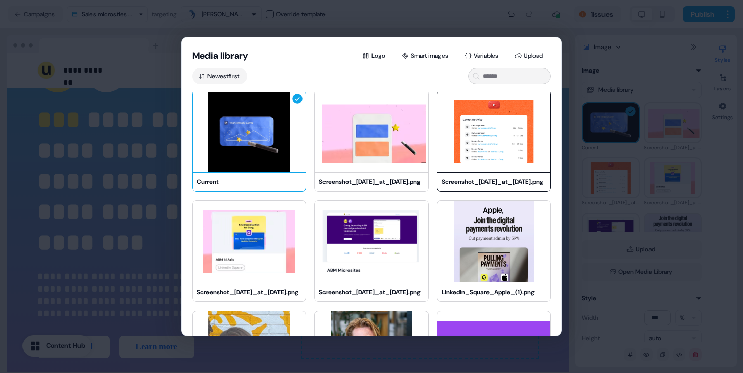
scroll to position [0, 0]
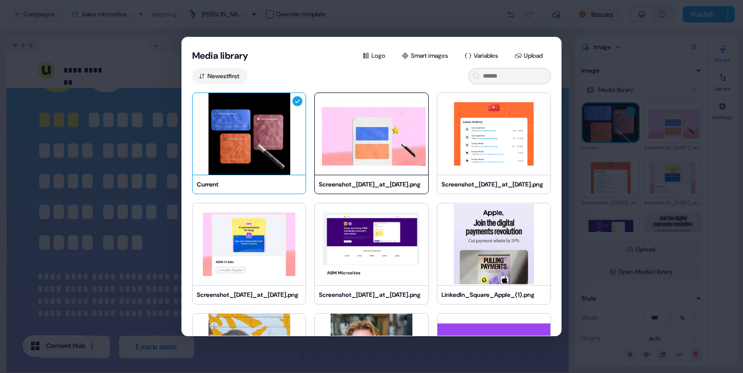
click at [383, 144] on img at bounding box center [371, 134] width 113 height 82
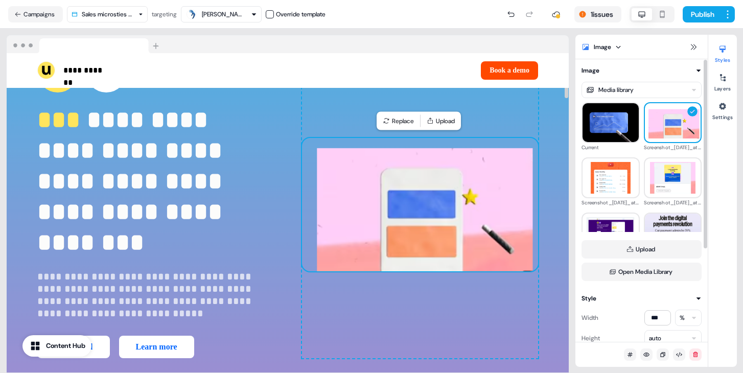
click at [419, 201] on img at bounding box center [420, 204] width 236 height 133
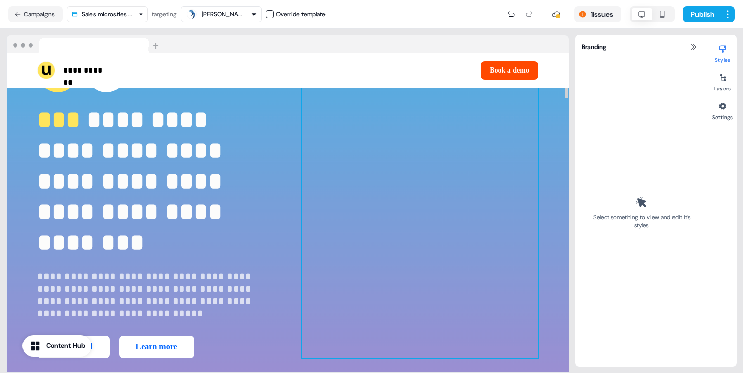
click at [409, 193] on div "To pick up a draggable item, press the space bar. While dragging, use the arrow…" at bounding box center [420, 205] width 236 height 307
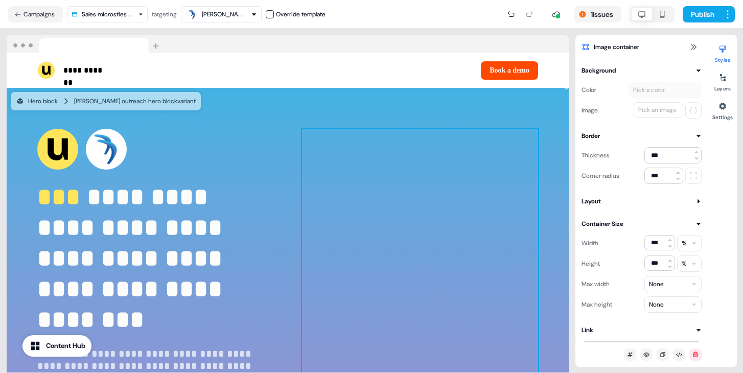
click at [378, 162] on div "To pick up a draggable item, press the space bar. While dragging, use the arrow…" at bounding box center [420, 282] width 236 height 307
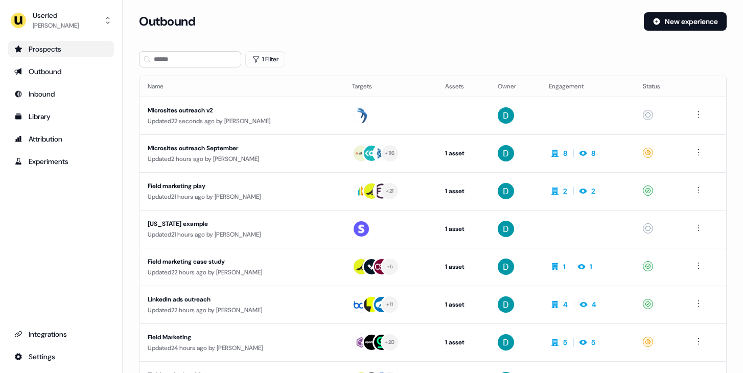
click at [99, 51] on div "Prospects" at bounding box center [61, 49] width 94 height 10
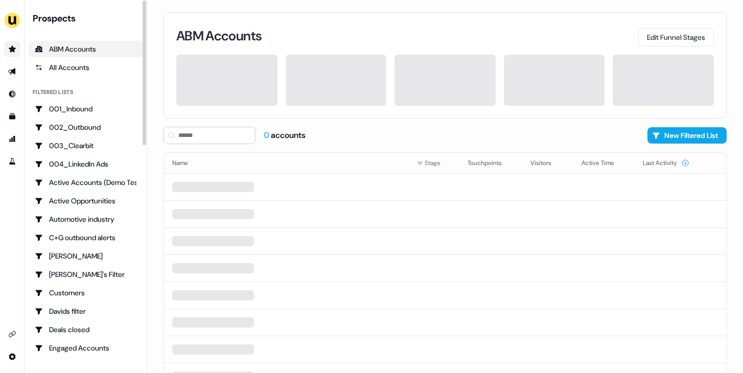
click at [18, 51] on link "Go to prospects" at bounding box center [12, 49] width 16 height 16
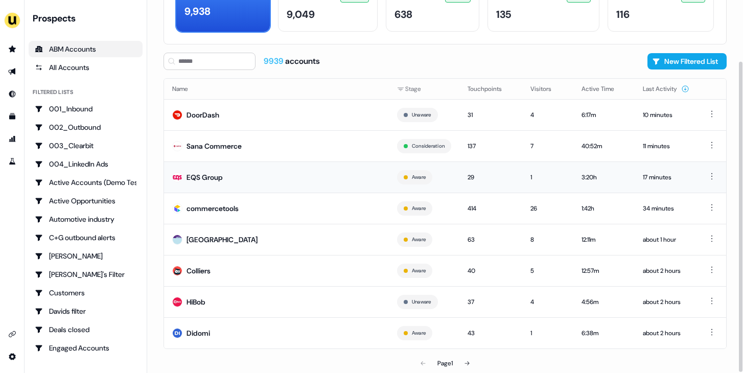
scroll to position [74, 0]
click at [254, 149] on td "Sana Commerce" at bounding box center [276, 145] width 225 height 31
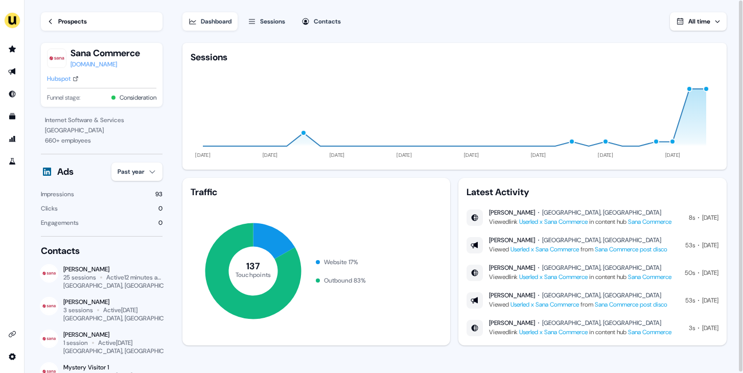
click at [77, 19] on div "Prospects" at bounding box center [72, 21] width 29 height 10
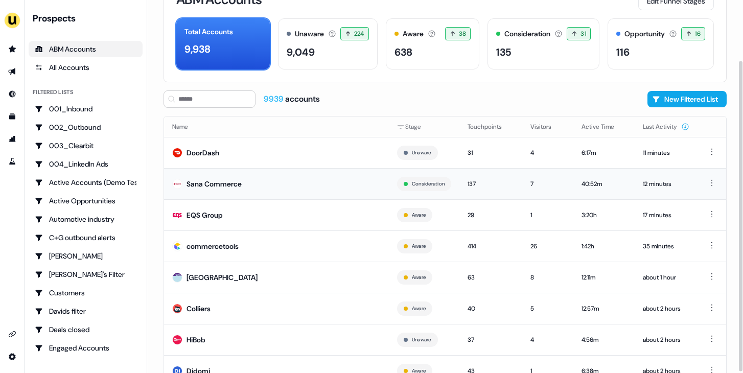
scroll to position [74, 0]
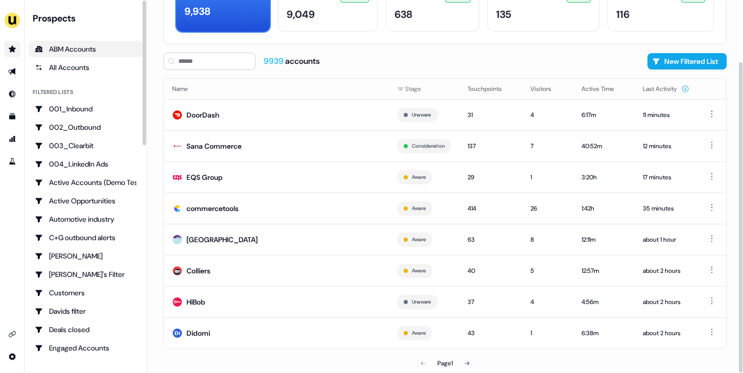
click at [11, 49] on icon "Go to prospects" at bounding box center [12, 49] width 7 height 7
click at [12, 48] on icon "Go to prospects" at bounding box center [12, 49] width 7 height 7
click at [10, 70] on icon "Go to outbound experience" at bounding box center [12, 71] width 8 height 8
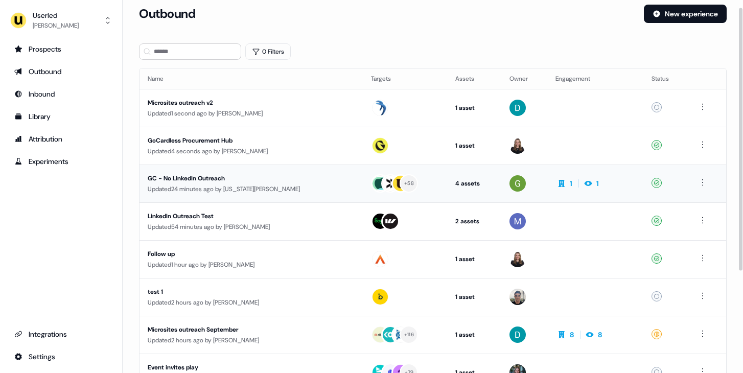
scroll to position [19, 0]
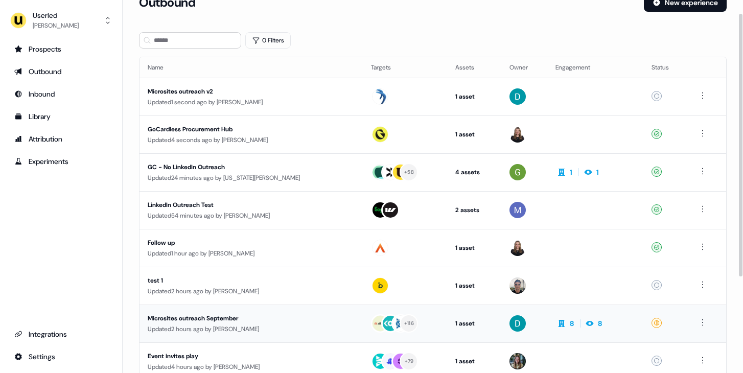
click at [306, 323] on div "Microsites outreach September" at bounding box center [241, 318] width 186 height 10
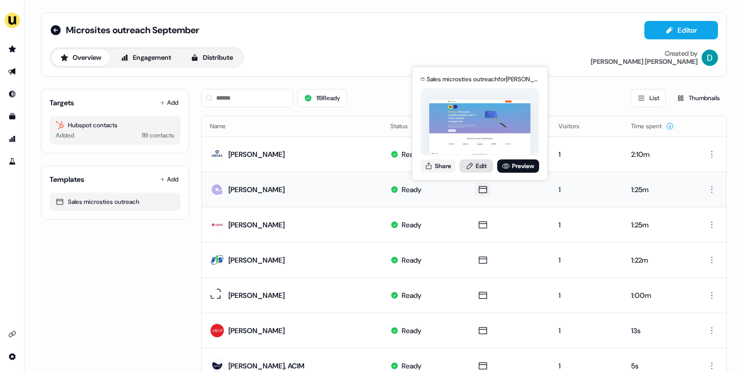
click at [478, 171] on link "Edit" at bounding box center [477, 166] width 34 height 13
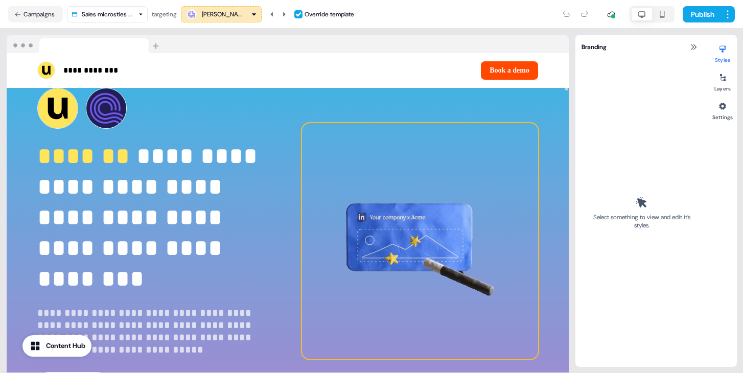
click at [416, 205] on img at bounding box center [420, 241] width 236 height 236
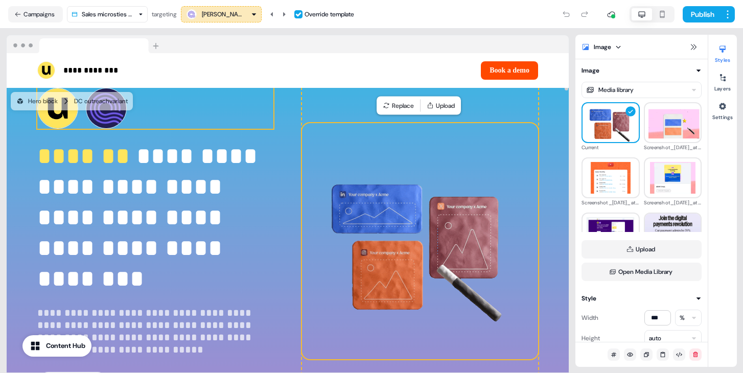
click at [224, 114] on div "To pick up a draggable item, press the space bar. While dragging, use the arrow…" at bounding box center [155, 108] width 236 height 41
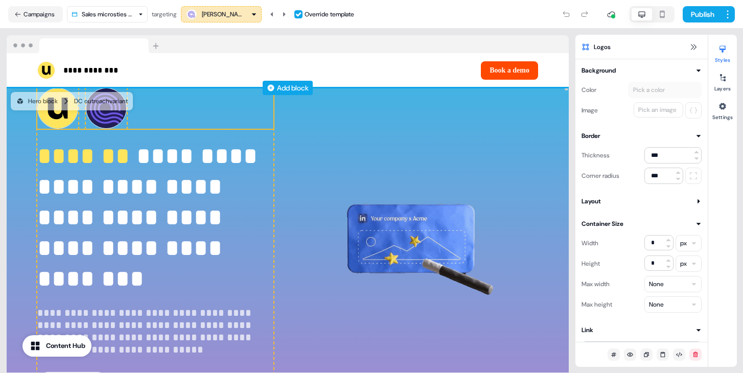
click at [271, 91] on icon at bounding box center [271, 88] width 8 height 8
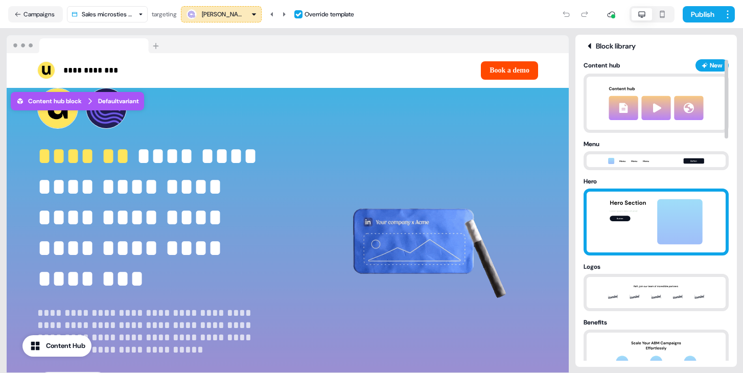
click at [648, 195] on img at bounding box center [656, 222] width 107 height 61
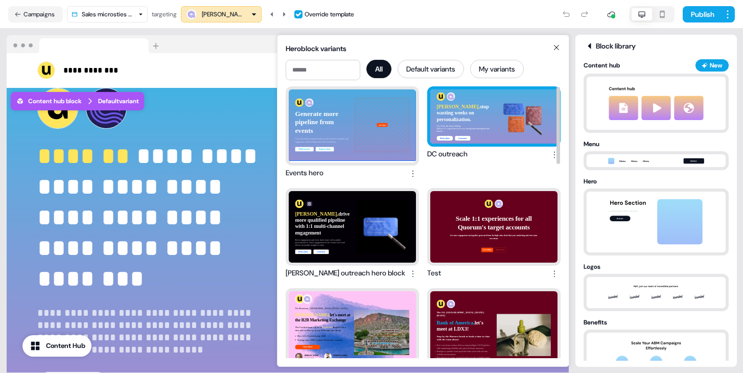
click at [466, 125] on div "Conner, stop wasting weeks on personalization. Let AI do the heavy lifting. Del…" at bounding box center [494, 116] width 127 height 54
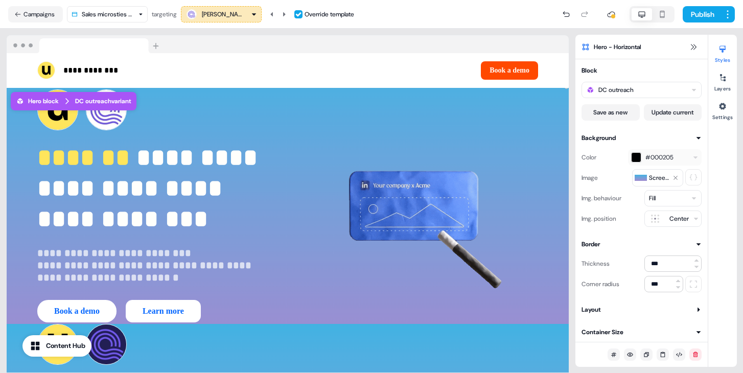
scroll to position [350, 0]
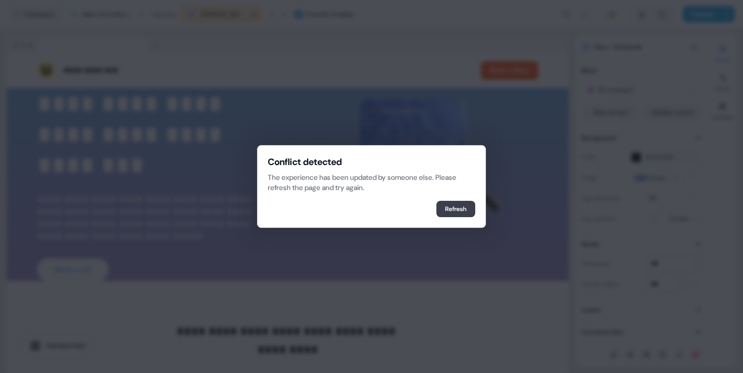
click at [457, 210] on button "Refresh" at bounding box center [456, 209] width 39 height 16
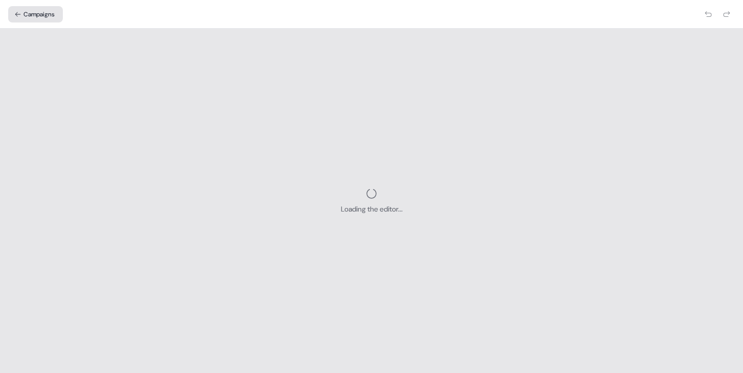
click at [37, 17] on button "Campaigns" at bounding box center [35, 14] width 55 height 16
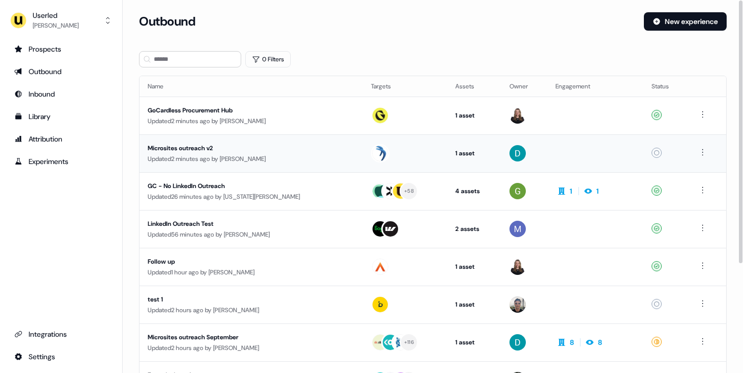
click at [222, 154] on div "Updated 2 minutes ago by [PERSON_NAME]" at bounding box center [251, 159] width 207 height 10
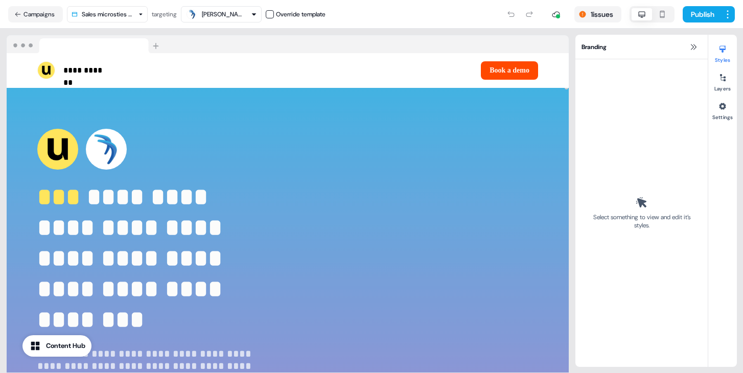
click at [272, 115] on div "**********" at bounding box center [288, 282] width 562 height 389
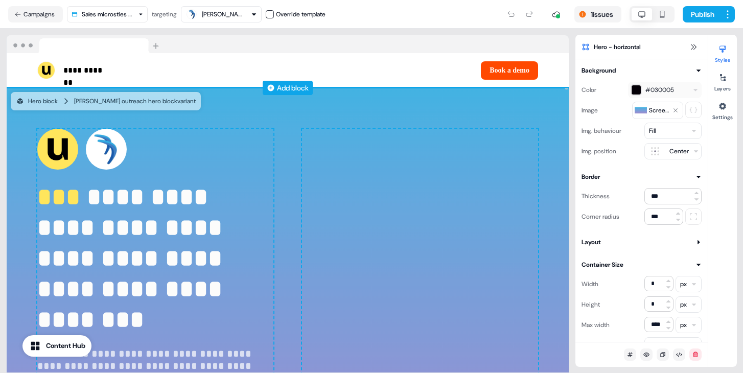
click at [295, 90] on div "Add block" at bounding box center [293, 88] width 32 height 10
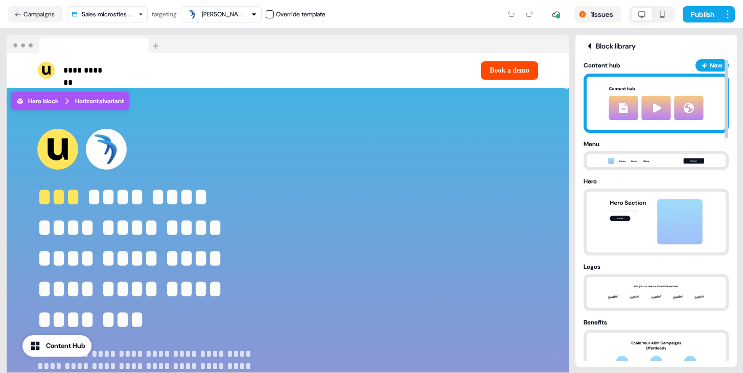
click at [620, 115] on img at bounding box center [657, 103] width 114 height 53
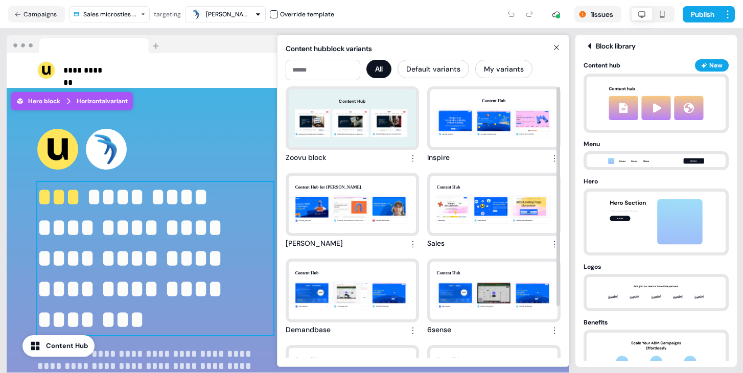
click at [207, 205] on p "**********" at bounding box center [155, 258] width 236 height 153
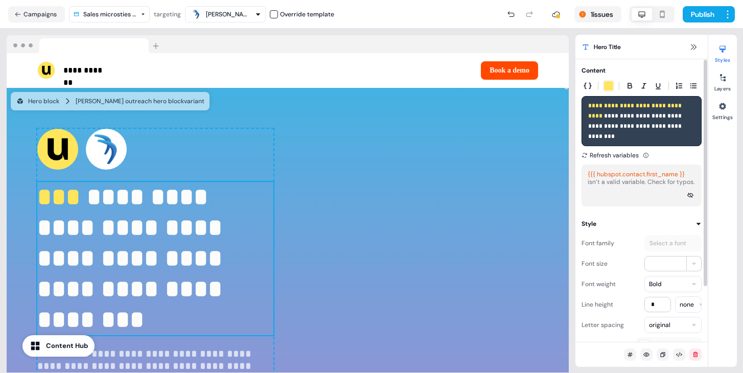
click at [298, 129] on div "**********" at bounding box center [288, 282] width 562 height 389
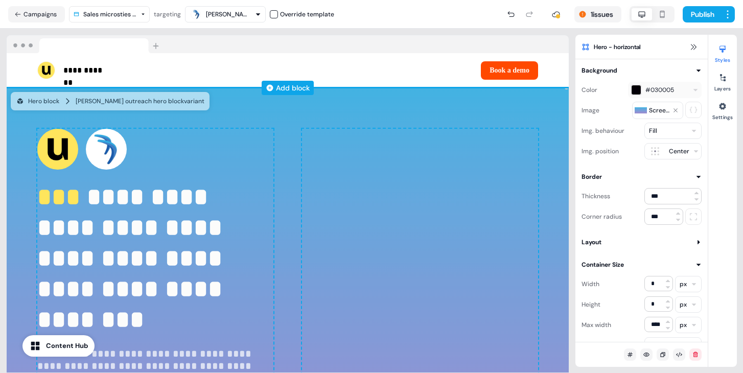
click at [290, 91] on div "Add block" at bounding box center [293, 88] width 34 height 10
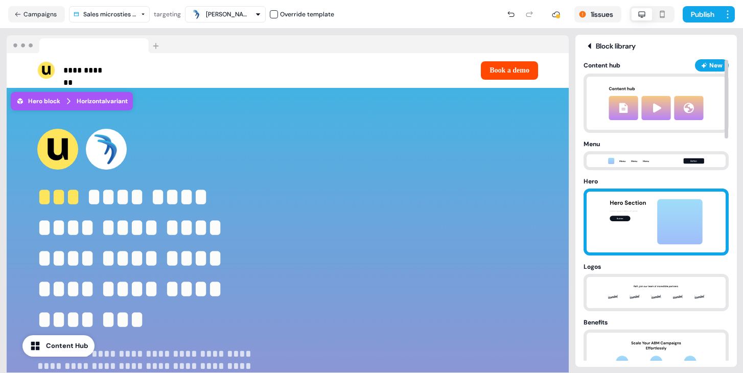
click at [650, 232] on img at bounding box center [656, 222] width 107 height 61
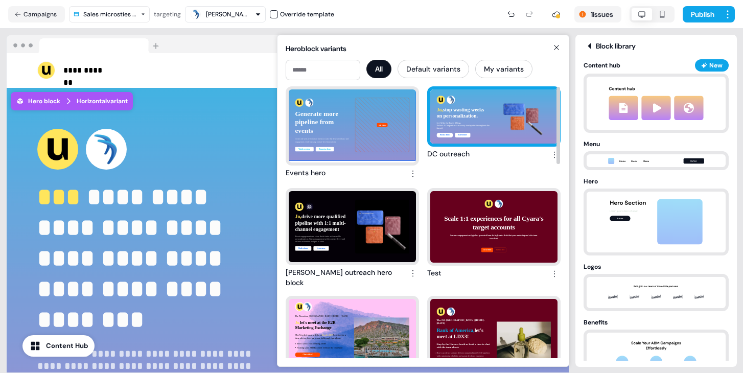
click at [466, 135] on div "Jo, stop wasting weeks on personalization. Let AI do the heavy lifting. Deliver…" at bounding box center [494, 116] width 127 height 54
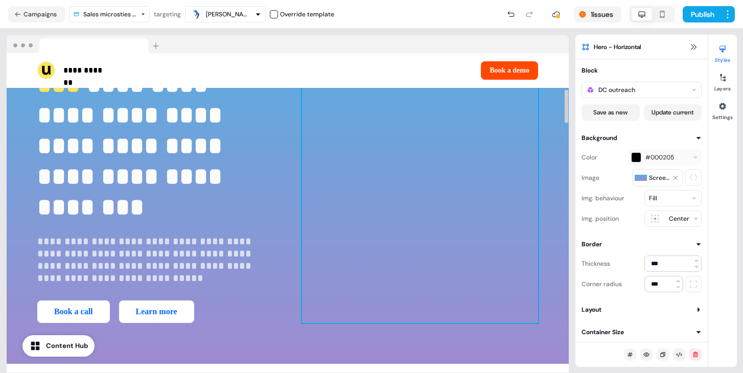
scroll to position [243, 0]
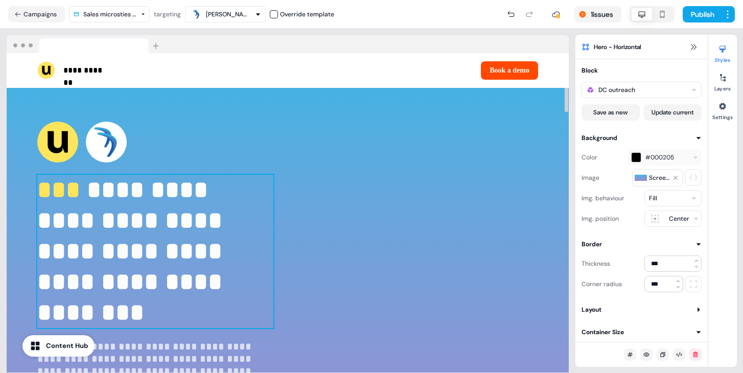
click at [165, 256] on span "**********" at bounding box center [133, 251] width 192 height 147
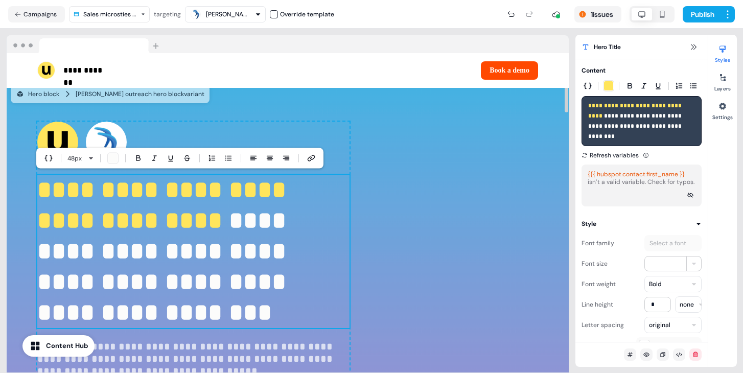
click at [184, 293] on span "**********" at bounding box center [165, 267] width 256 height 116
drag, startPoint x: 299, startPoint y: 315, endPoint x: 23, endPoint y: 186, distance: 304.7
click at [23, 186] on div "**********" at bounding box center [288, 269] width 562 height 376
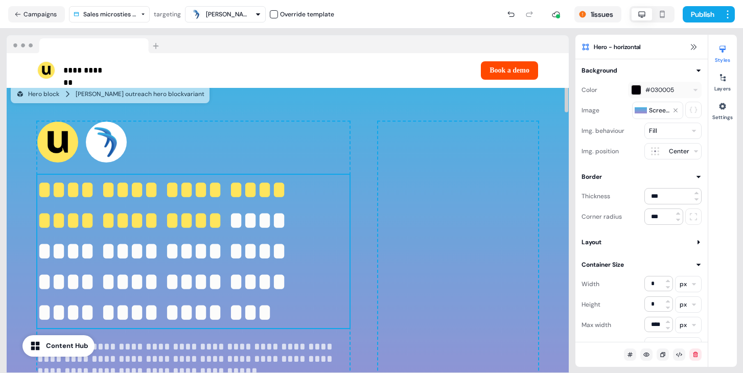
click at [150, 243] on span "**********" at bounding box center [165, 267] width 256 height 116
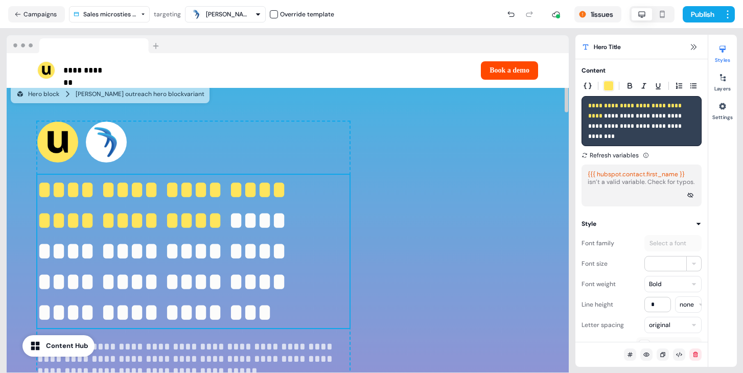
click at [150, 243] on span "**********" at bounding box center [165, 267] width 256 height 116
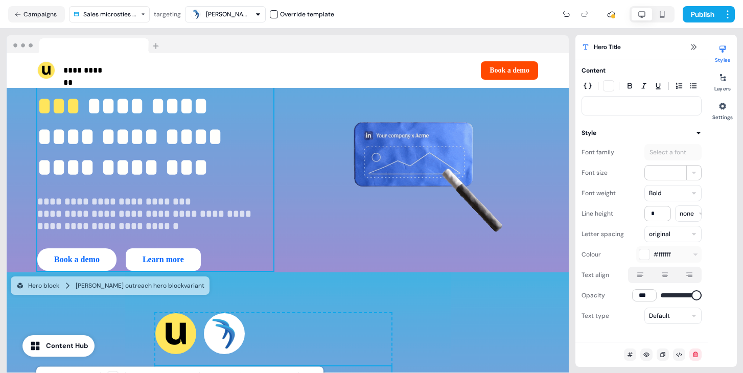
scroll to position [0, 0]
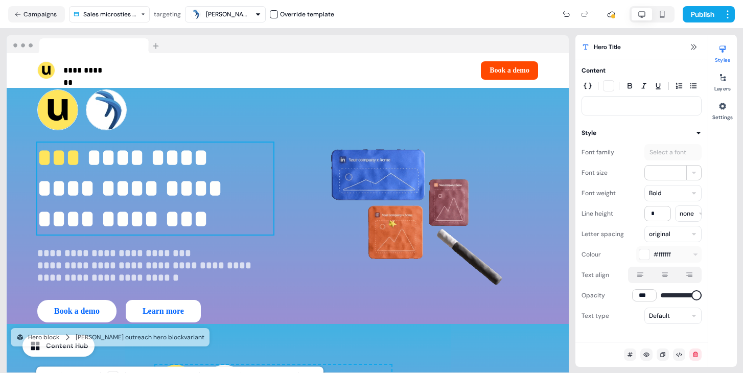
click at [144, 202] on span "**********" at bounding box center [133, 188] width 192 height 85
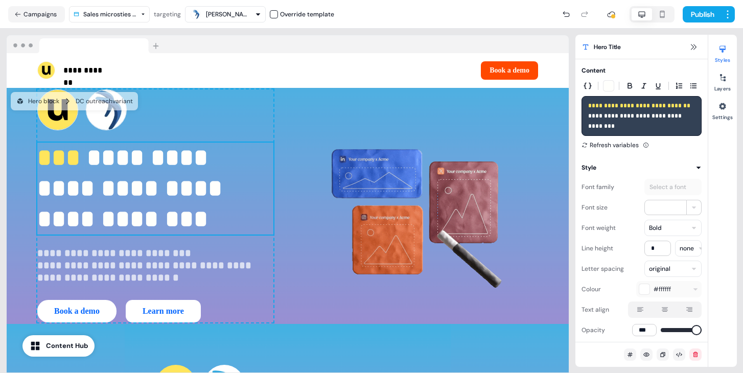
click at [144, 202] on span "**********" at bounding box center [133, 188] width 192 height 85
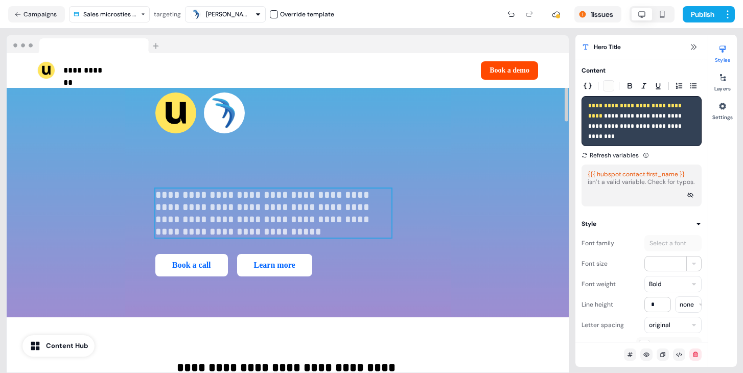
click at [155, 197] on p "**********" at bounding box center [273, 213] width 236 height 49
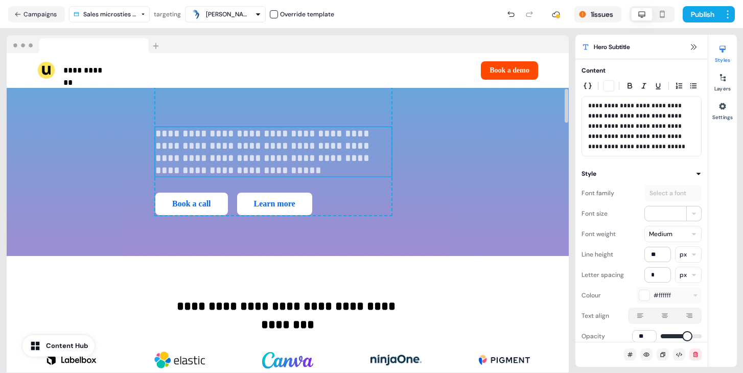
click at [155, 176] on p "**********" at bounding box center [273, 151] width 236 height 49
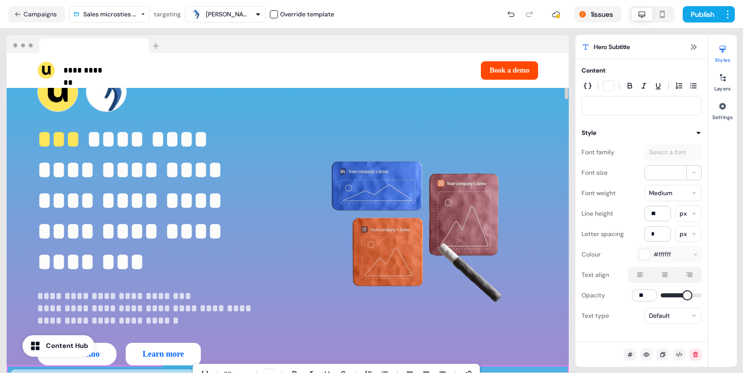
scroll to position [16, 0]
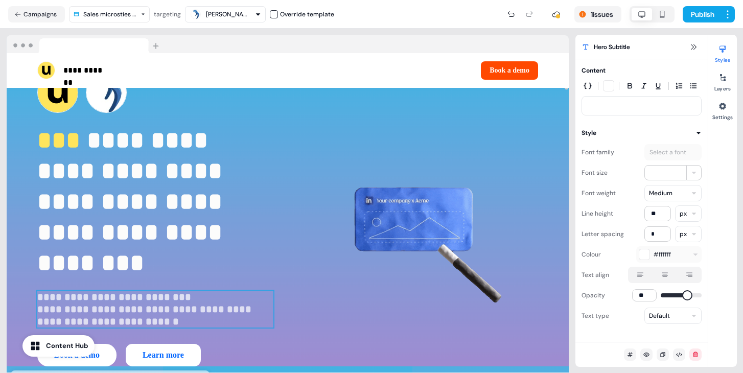
click at [131, 324] on p "**********" at bounding box center [155, 309] width 236 height 37
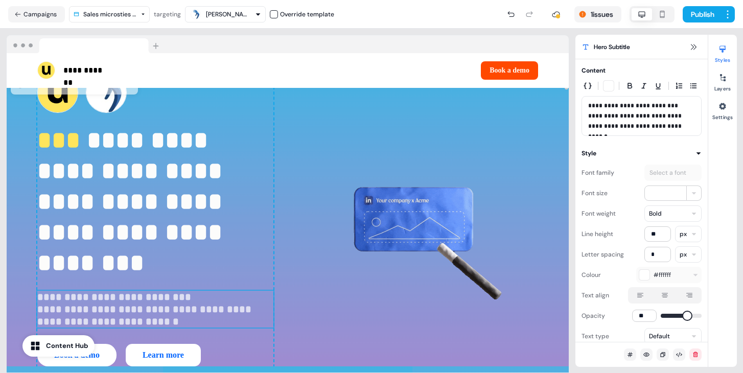
click at [136, 305] on p "**********" at bounding box center [155, 309] width 236 height 37
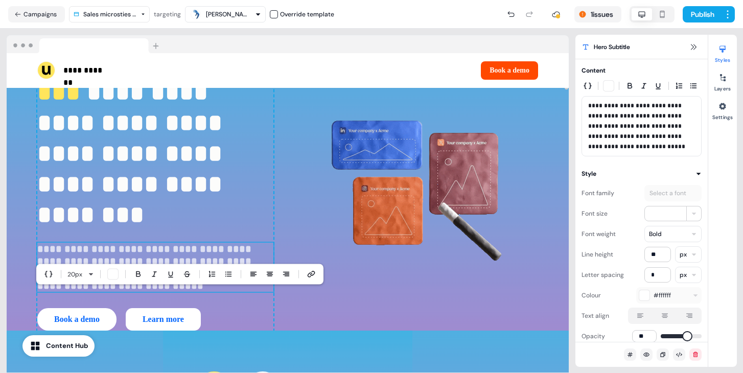
scroll to position [108, 0]
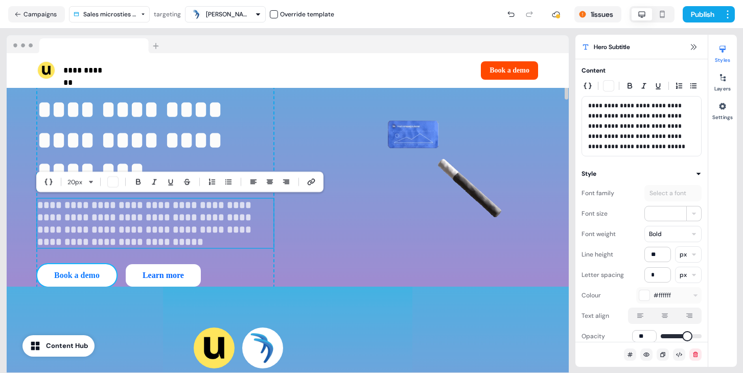
click at [97, 275] on button "Book a demo" at bounding box center [76, 275] width 79 height 22
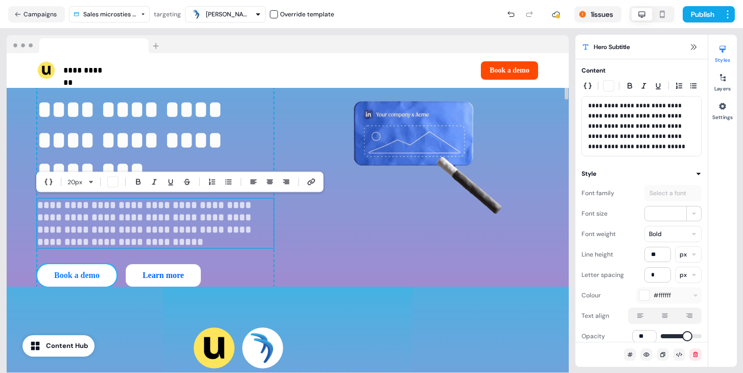
click at [98, 276] on button "Book a demo" at bounding box center [76, 275] width 79 height 22
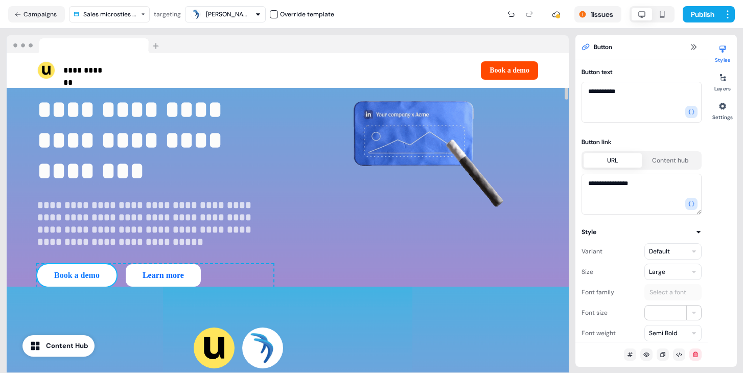
click at [107, 277] on button "Book a demo" at bounding box center [76, 275] width 79 height 22
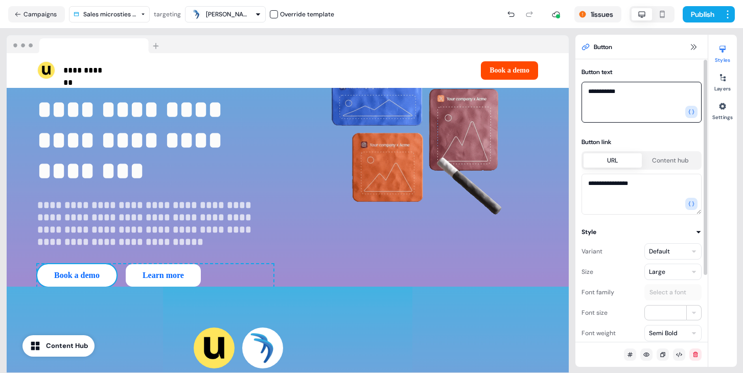
drag, startPoint x: 644, startPoint y: 93, endPoint x: 612, endPoint y: 93, distance: 32.2
click at [612, 93] on textarea "**********" at bounding box center [642, 102] width 120 height 41
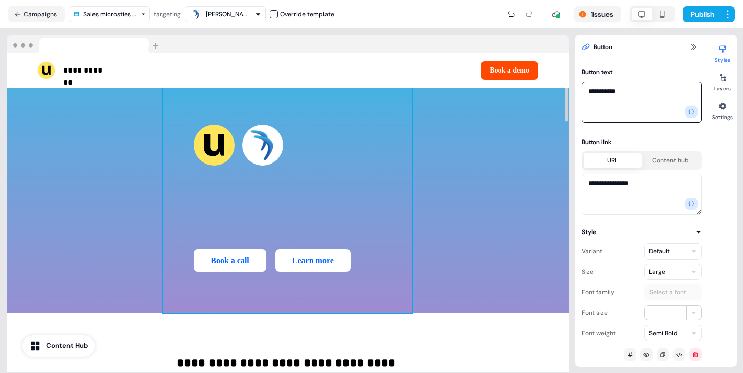
scroll to position [310, 0]
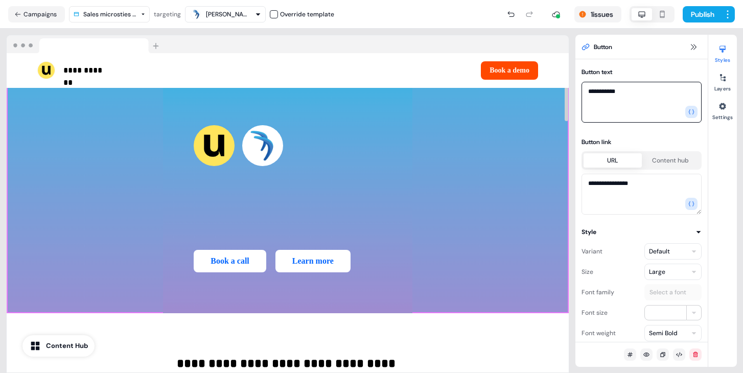
type textarea "**********"
click at [471, 226] on div "To pick up a draggable item, press the space bar. While dragging, use the arrow…" at bounding box center [288, 198] width 562 height 229
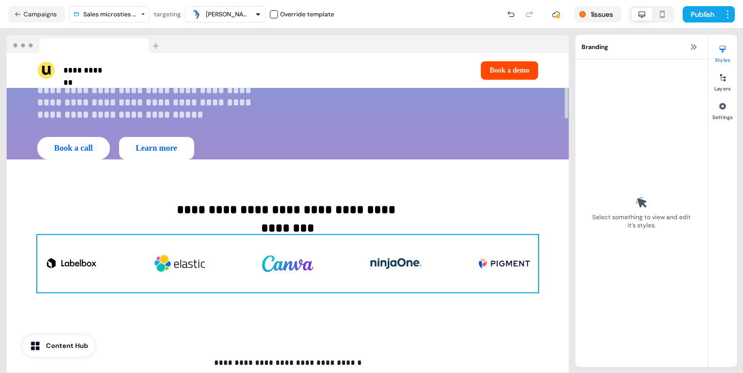
scroll to position [442, 0]
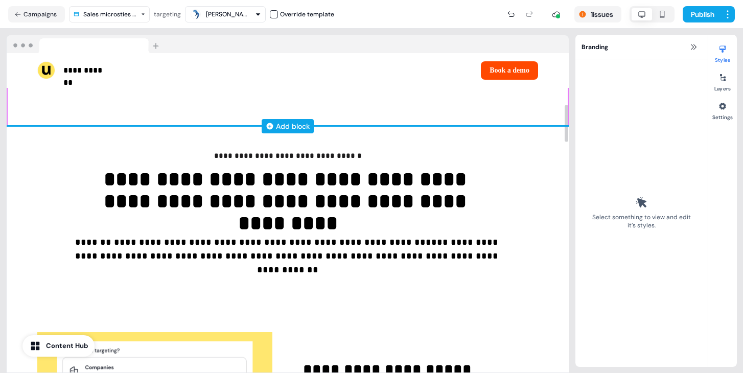
click at [331, 123] on div "Add block" at bounding box center [288, 126] width 562 height 10
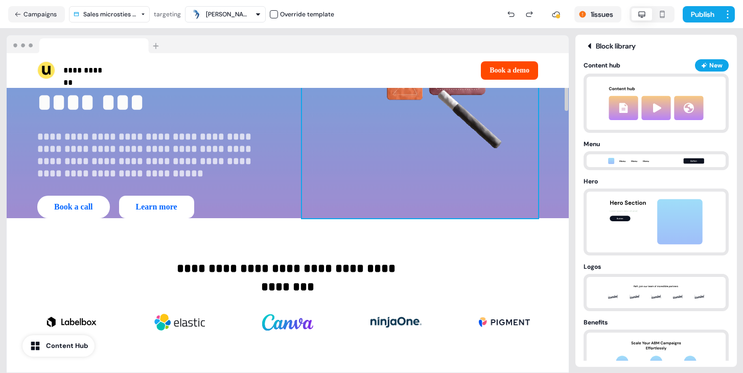
scroll to position [119, 0]
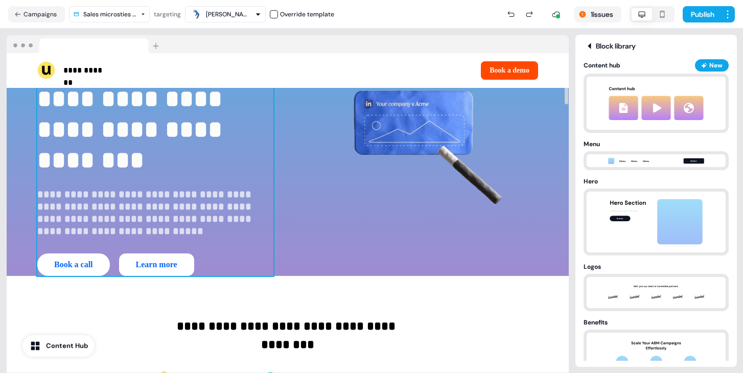
click at [159, 241] on div "**********" at bounding box center [155, 122] width 236 height 307
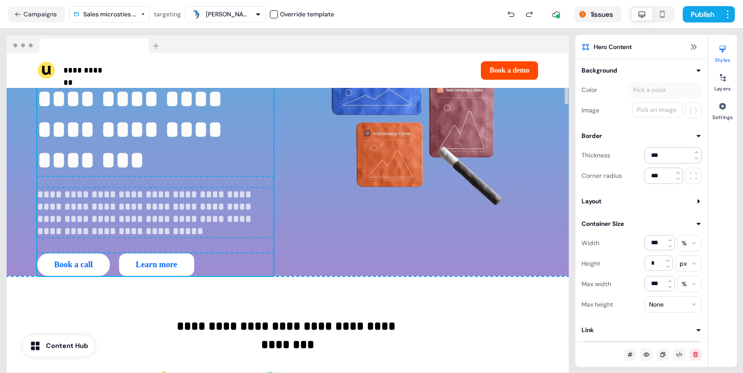
click at [85, 231] on p "**********" at bounding box center [155, 212] width 236 height 49
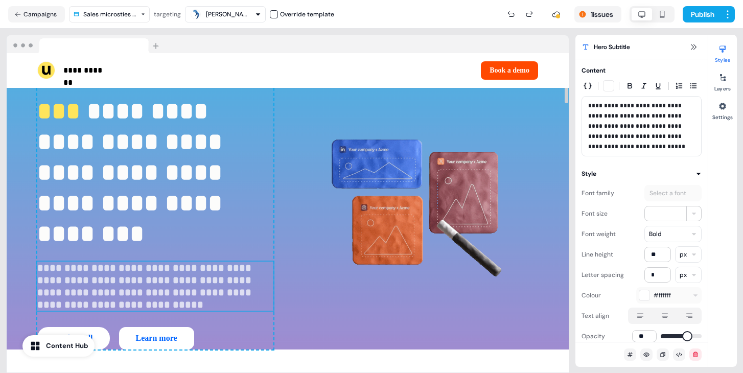
scroll to position [44, 0]
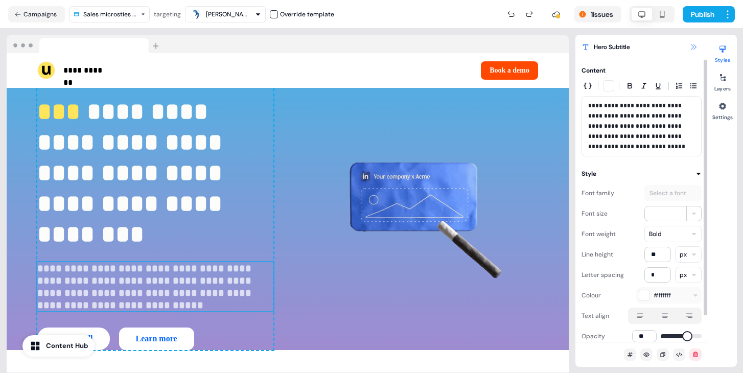
click at [690, 50] on icon at bounding box center [694, 47] width 8 height 8
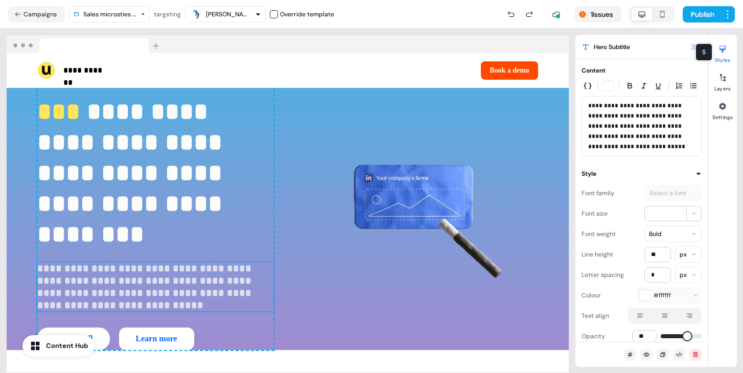
click at [693, 48] on icon at bounding box center [694, 47] width 8 height 8
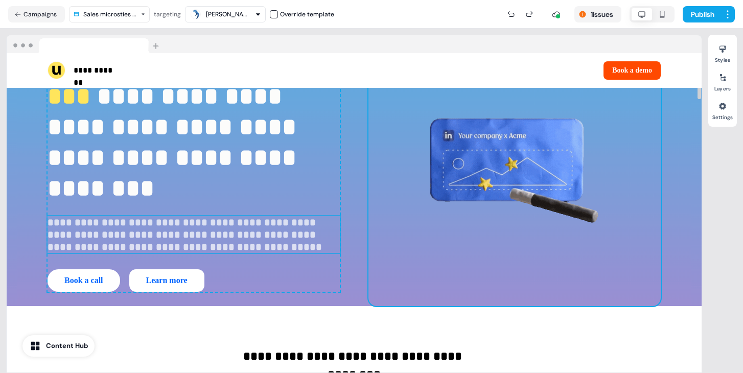
scroll to position [0, 0]
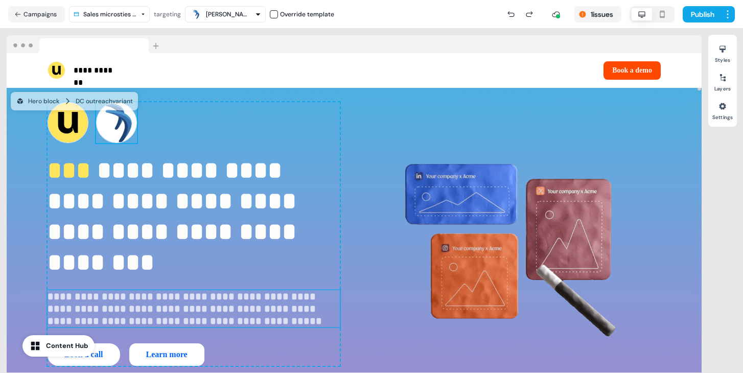
click at [99, 143] on img at bounding box center [116, 122] width 41 height 41
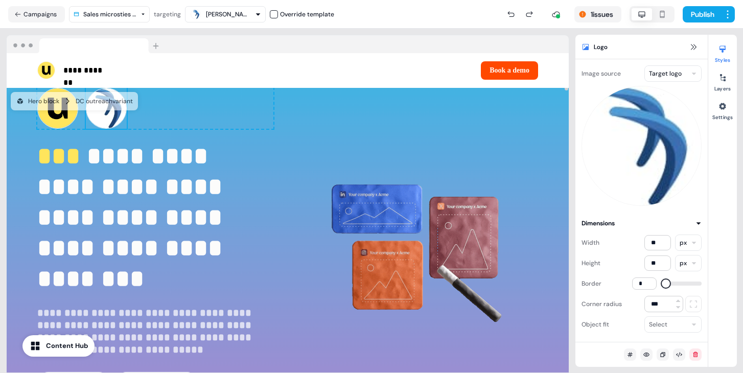
click at [680, 76] on html "**********" at bounding box center [371, 186] width 743 height 373
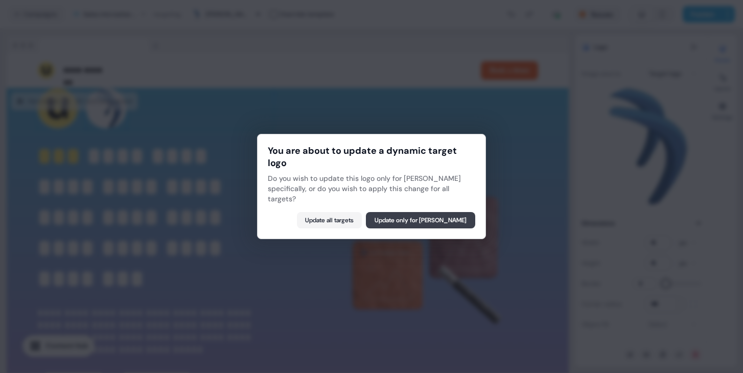
click at [472, 219] on button "Update only for Jo Weldon" at bounding box center [420, 220] width 109 height 16
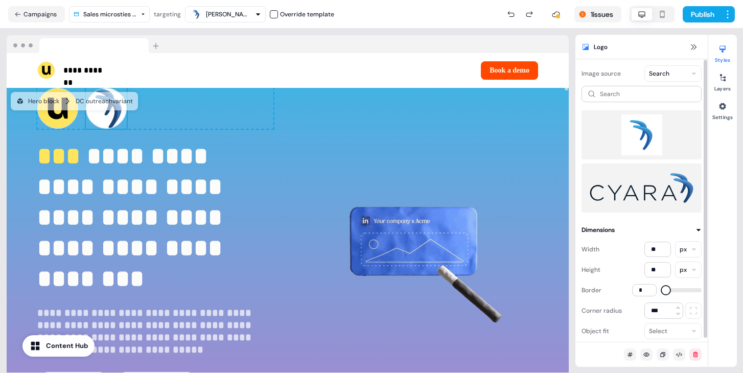
drag, startPoint x: 648, startPoint y: 127, endPoint x: 425, endPoint y: 187, distance: 230.8
click at [648, 127] on img at bounding box center [642, 135] width 104 height 41
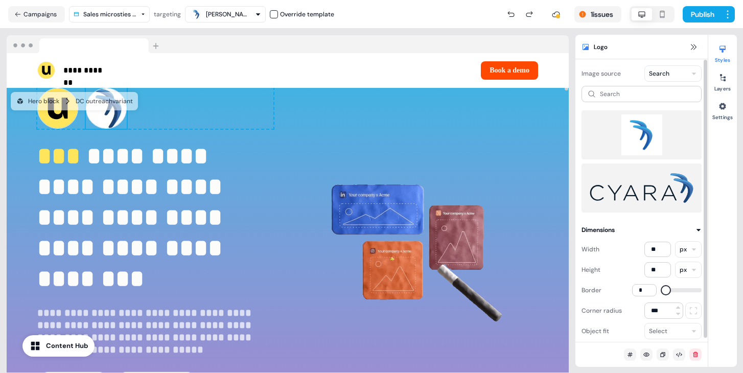
click at [638, 127] on img at bounding box center [642, 135] width 104 height 41
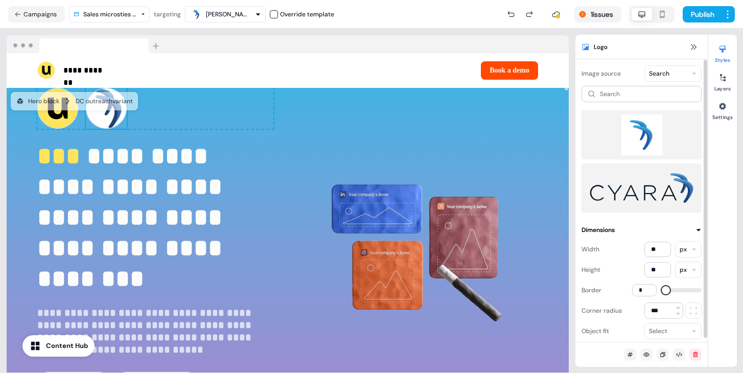
click at [638, 127] on img at bounding box center [642, 135] width 104 height 41
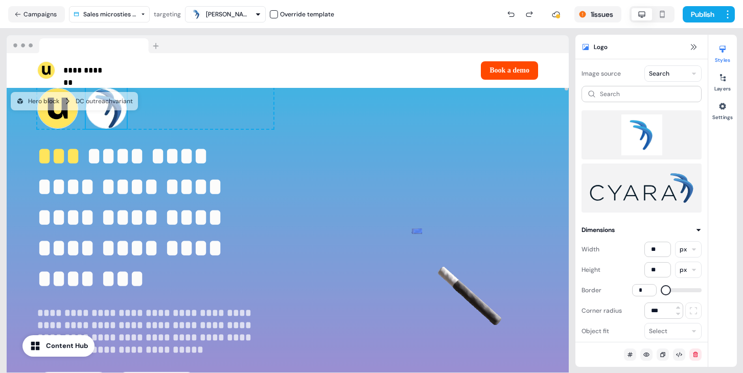
click at [280, 18] on div "Override template" at bounding box center [307, 14] width 54 height 10
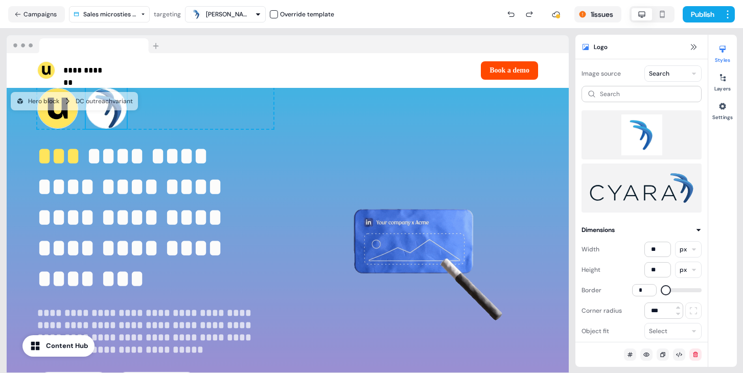
click at [272, 14] on button "button" at bounding box center [274, 14] width 8 height 8
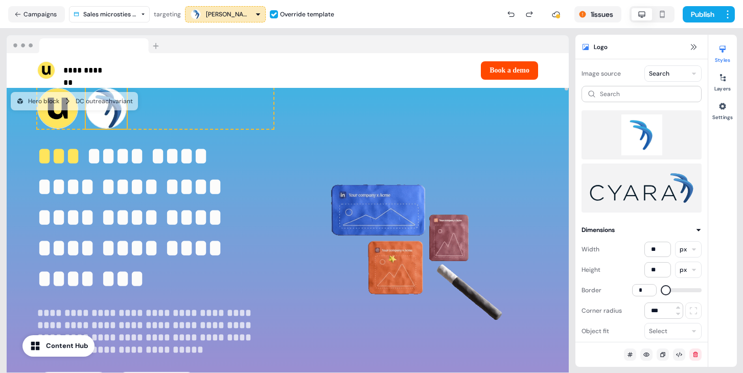
click at [111, 122] on img at bounding box center [106, 108] width 41 height 41
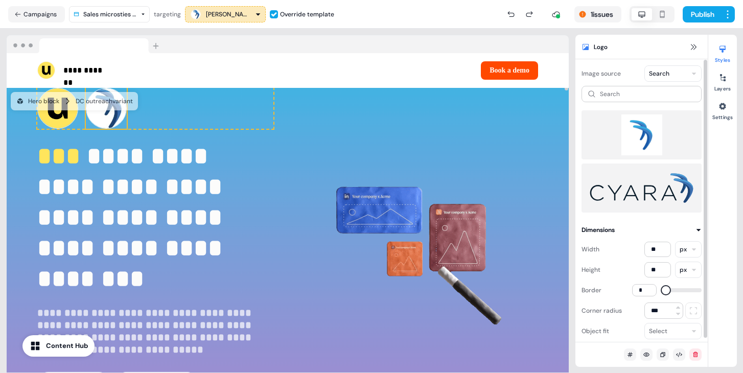
click at [637, 128] on img at bounding box center [642, 135] width 104 height 41
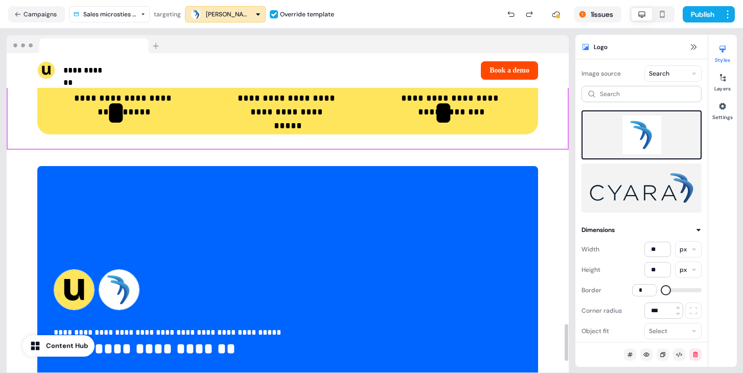
scroll to position [2344, 0]
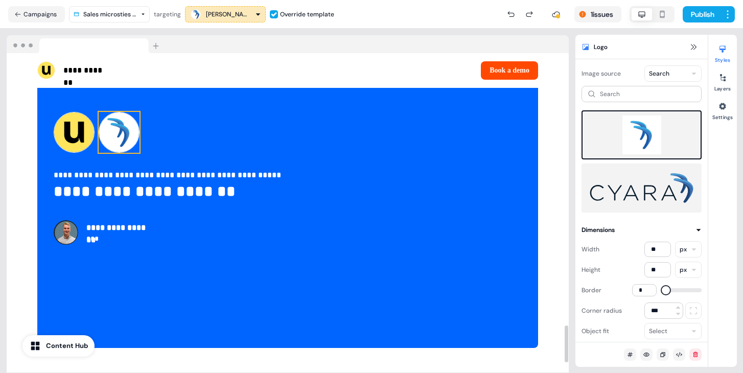
drag, startPoint x: 116, startPoint y: 127, endPoint x: 142, endPoint y: 131, distance: 25.8
click at [116, 127] on img at bounding box center [119, 132] width 41 height 41
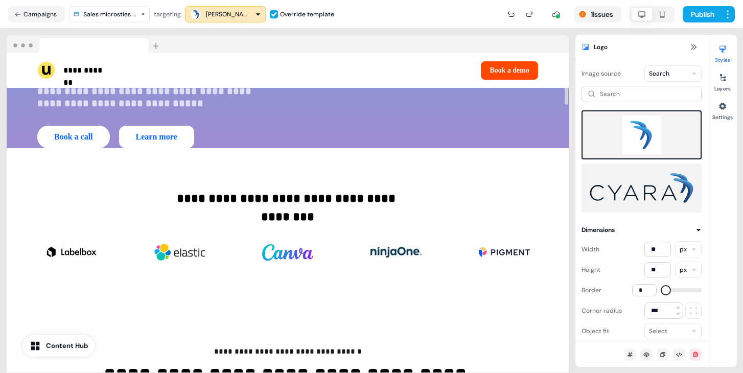
scroll to position [38, 0]
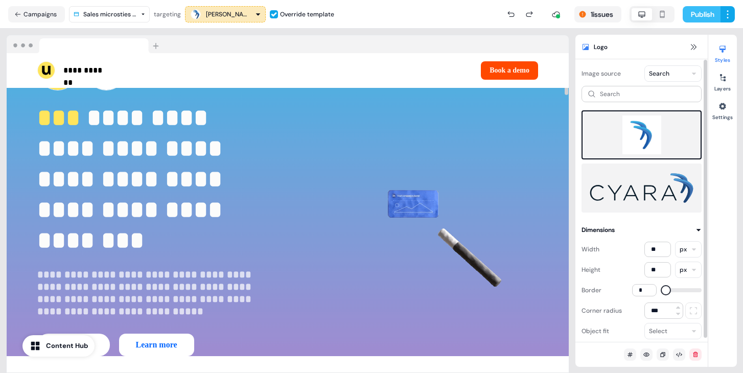
click at [697, 16] on button "Publish" at bounding box center [702, 14] width 38 height 16
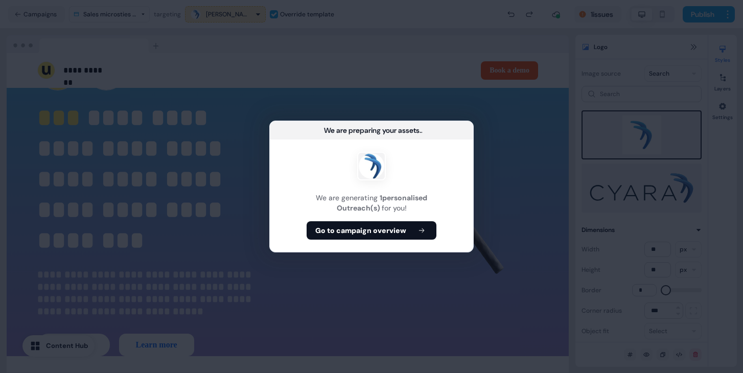
click at [421, 220] on div "We are generating 1 personalised Outreach(s) for you! Go to campaign overview" at bounding box center [372, 196] width 204 height 112
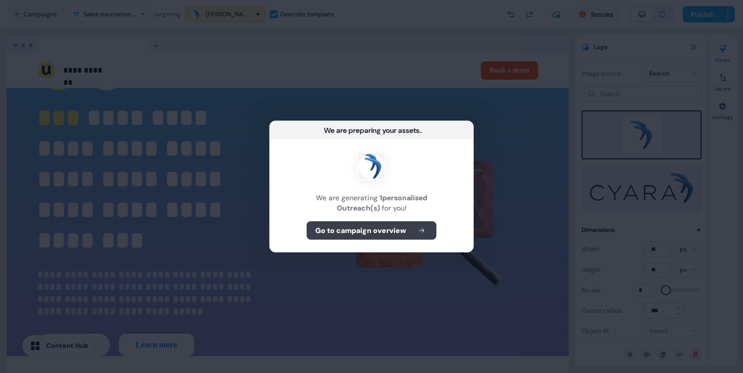
click at [420, 229] on icon at bounding box center [422, 230] width 12 height 7
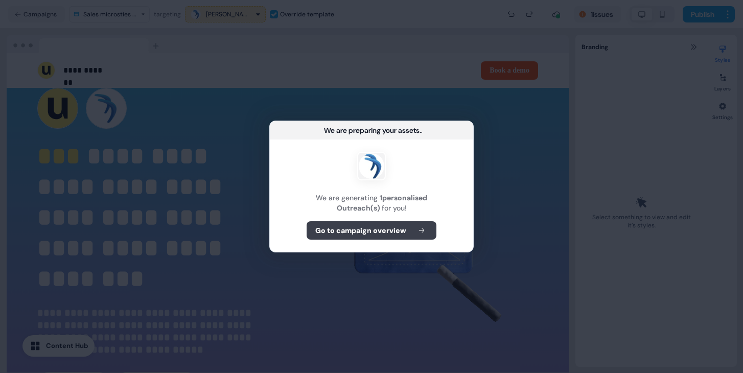
click at [378, 235] on b "Go to campaign overview" at bounding box center [360, 230] width 91 height 10
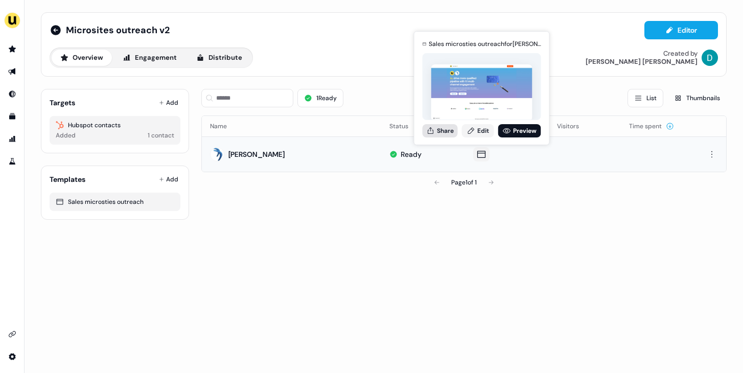
click at [444, 135] on button "Share" at bounding box center [440, 130] width 35 height 13
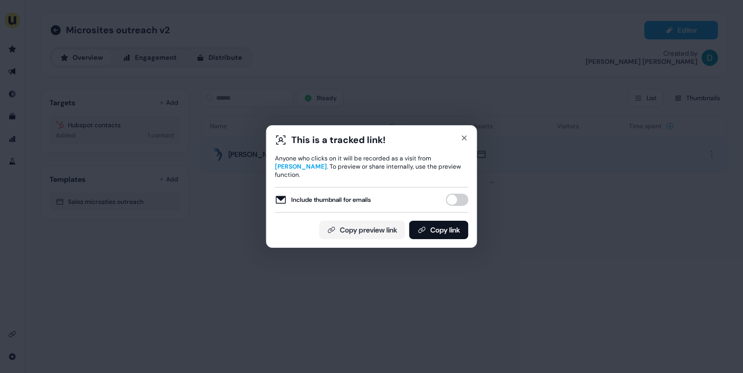
click at [461, 199] on button "Include thumbnail for emails" at bounding box center [457, 200] width 22 height 12
drag, startPoint x: 453, startPoint y: 216, endPoint x: 450, endPoint y: 222, distance: 6.2
click at [453, 217] on div "This is a tracked link! Anyone who clicks on it will be recorded as a visit fro…" at bounding box center [372, 186] width 194 height 105
click at [453, 222] on button "Copy link" at bounding box center [439, 230] width 59 height 18
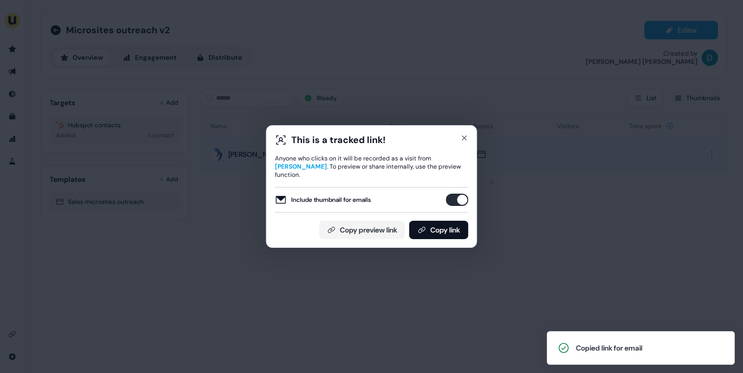
click at [466, 137] on div "This is a tracked link! Anyone who clicks on it will be recorded as a visit fro…" at bounding box center [371, 186] width 211 height 123
click at [460, 137] on div "This is a tracked link! Anyone who clicks on it will be recorded as a visit fro…" at bounding box center [371, 186] width 211 height 123
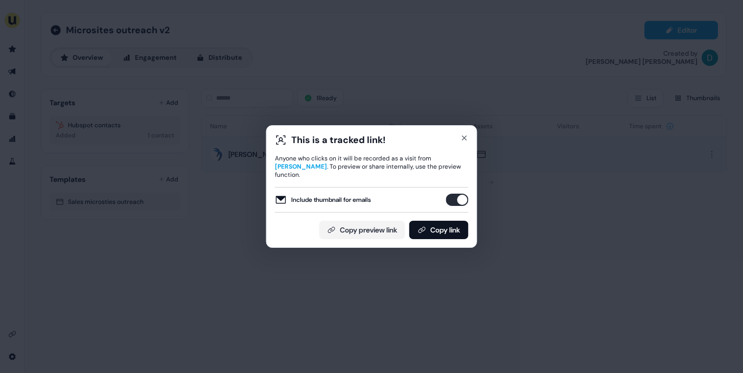
click at [460, 141] on div "This is a tracked link!" at bounding box center [372, 140] width 194 height 12
click at [463, 142] on icon "button" at bounding box center [465, 138] width 8 height 8
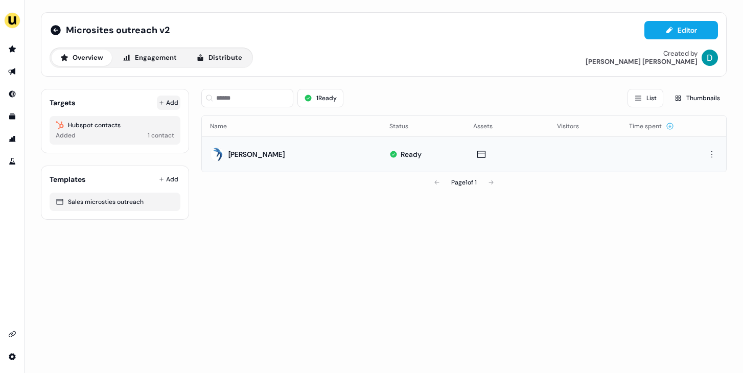
click at [174, 103] on button "Add" at bounding box center [169, 103] width 24 height 14
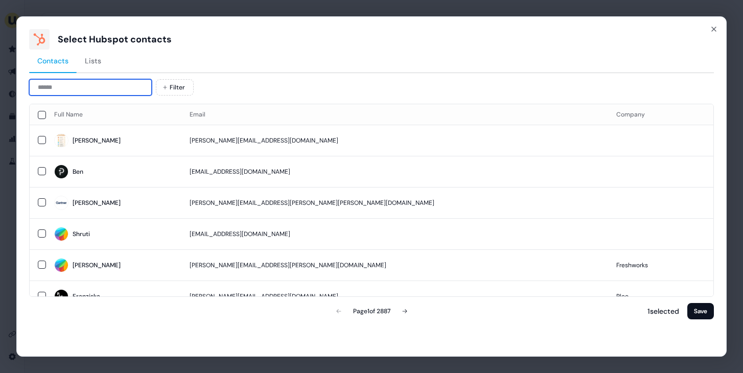
click at [104, 87] on input at bounding box center [90, 87] width 123 height 16
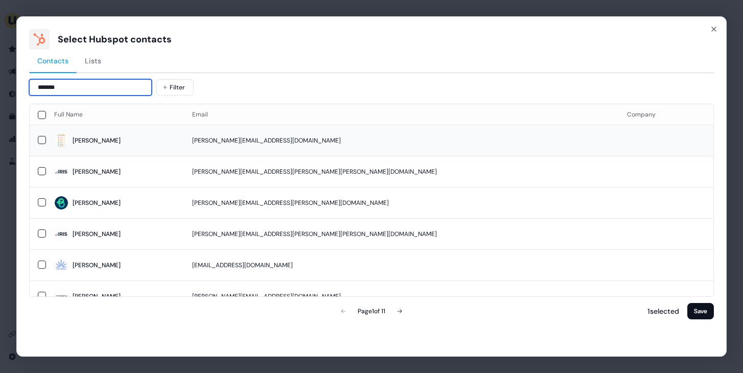
type input "*******"
click at [162, 145] on span "Jessica" at bounding box center [115, 140] width 122 height 14
click at [699, 309] on button "Save" at bounding box center [701, 311] width 27 height 16
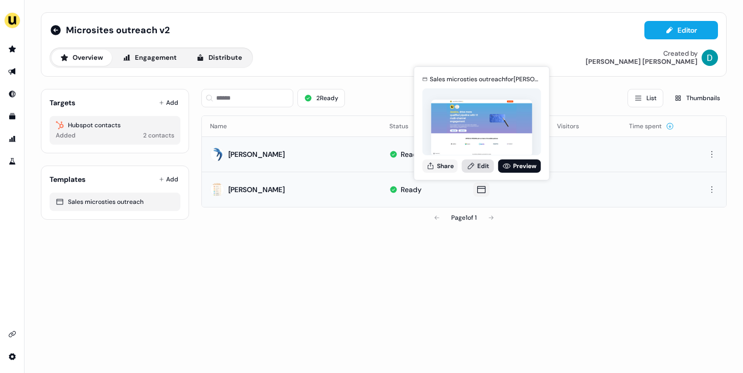
click at [475, 167] on icon at bounding box center [471, 166] width 8 height 8
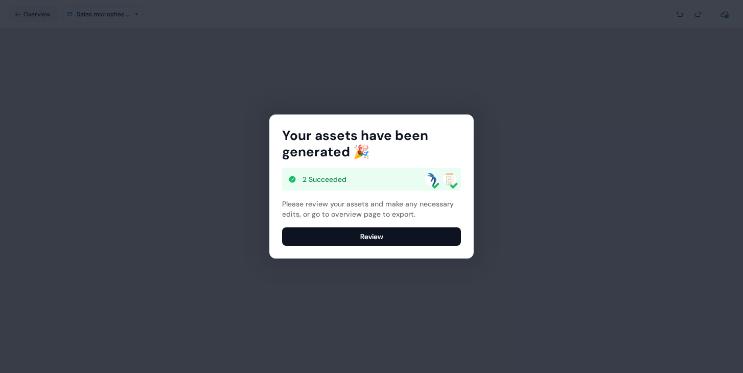
click at [346, 251] on div "Your assets have been generated 🎉 2 Succeeded Please review your assets and mak…" at bounding box center [372, 186] width 204 height 143
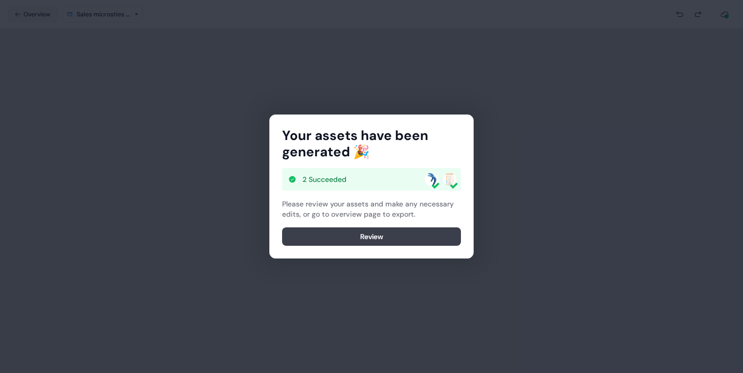
click at [348, 234] on button "Review" at bounding box center [371, 237] width 179 height 18
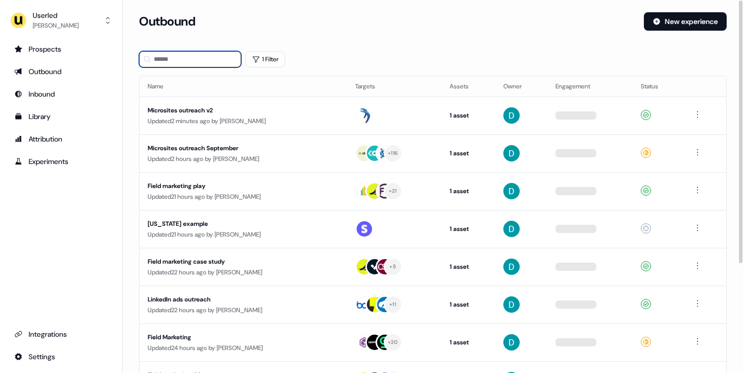
click at [209, 56] on input at bounding box center [190, 59] width 102 height 16
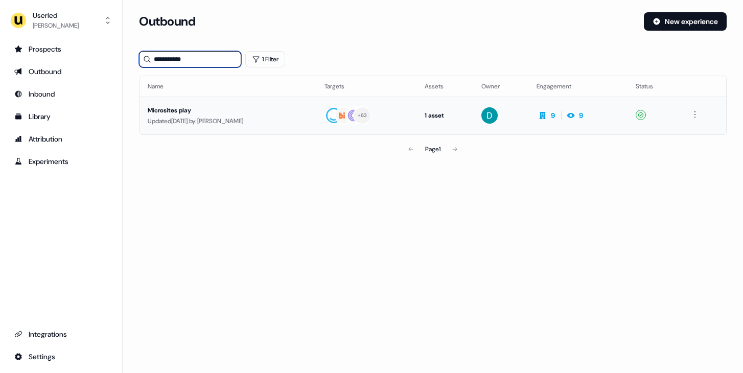
type input "**********"
click at [224, 109] on div "Microsites play" at bounding box center [228, 110] width 161 height 10
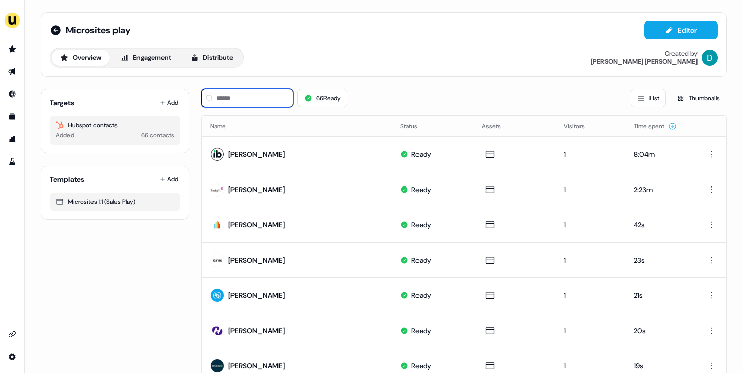
click at [248, 97] on input at bounding box center [247, 98] width 92 height 18
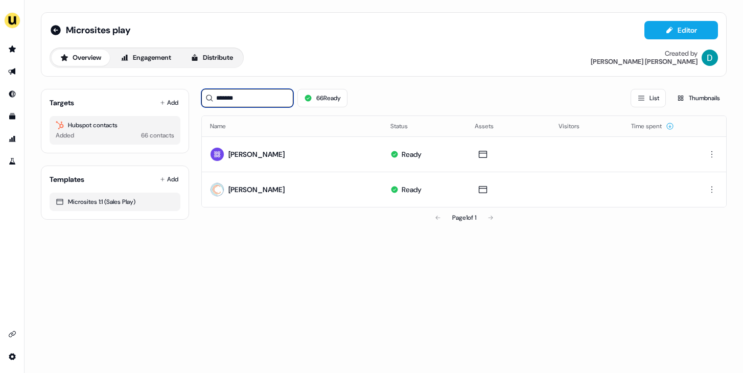
type input "*******"
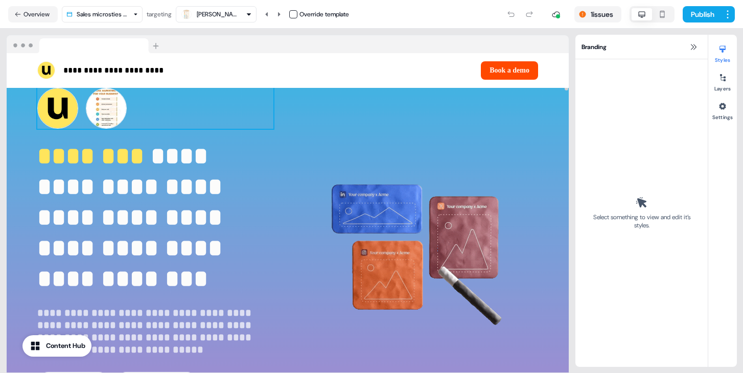
click at [128, 109] on div "To pick up a draggable item, press the space bar. While dragging, use the arrow…" at bounding box center [155, 108] width 236 height 41
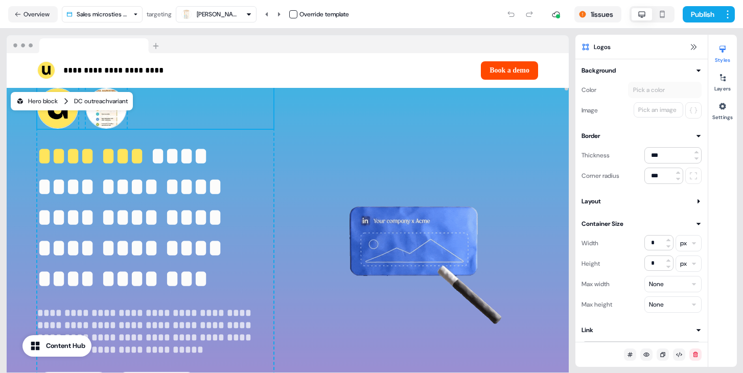
click at [113, 109] on div "Hero block DC outreach variant" at bounding box center [72, 101] width 122 height 18
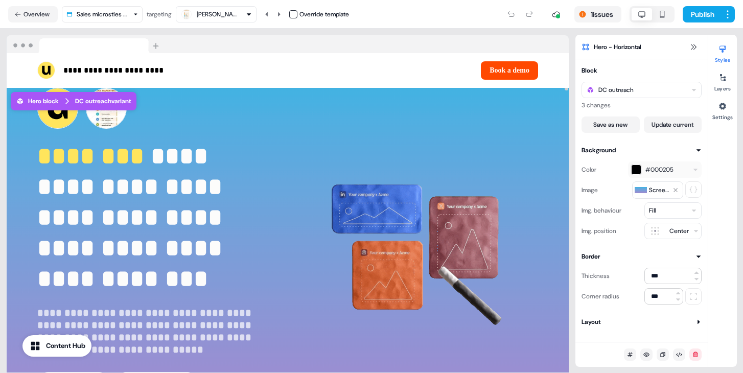
click at [293, 12] on button "button" at bounding box center [293, 14] width 8 height 8
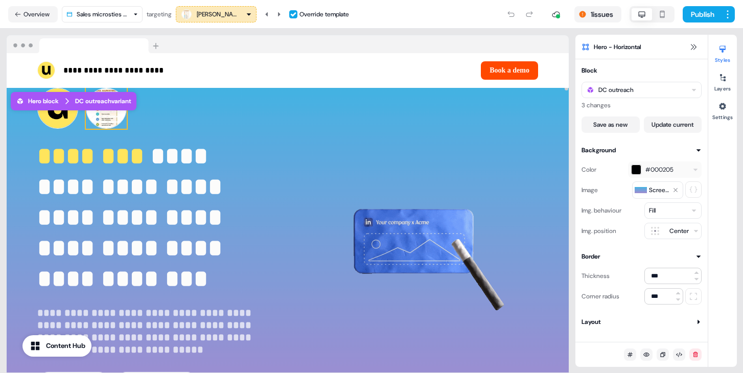
click at [116, 120] on img at bounding box center [106, 108] width 41 height 41
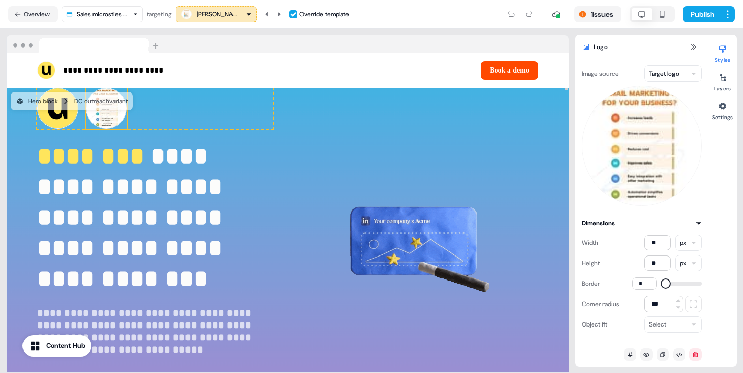
click at [673, 73] on html "**********" at bounding box center [371, 186] width 743 height 373
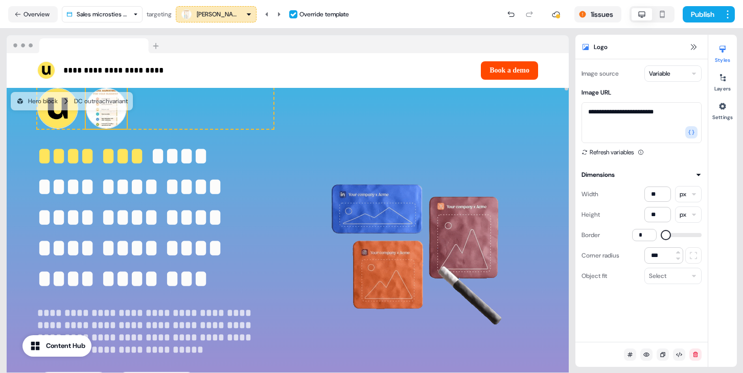
click at [111, 124] on img at bounding box center [106, 108] width 41 height 41
click at [670, 74] on html "**********" at bounding box center [371, 186] width 743 height 373
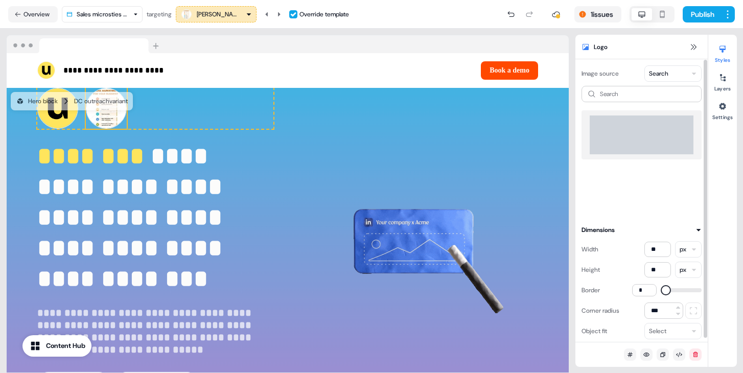
click at [635, 103] on div "Search" at bounding box center [642, 149] width 120 height 127
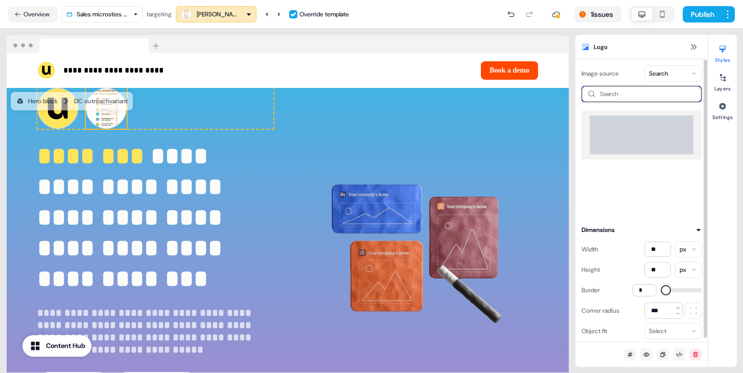
click at [635, 96] on input at bounding box center [642, 94] width 120 height 16
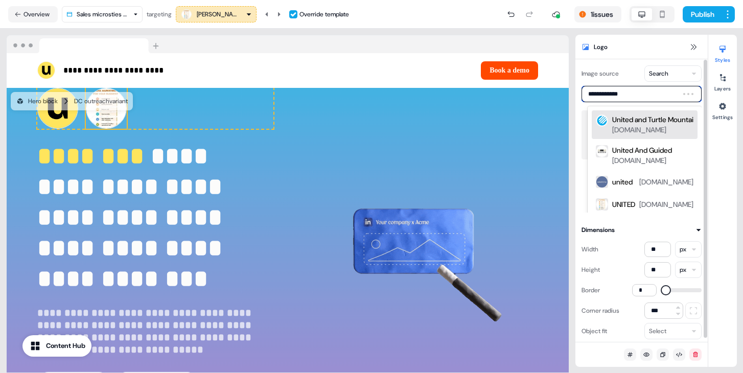
type input "**********"
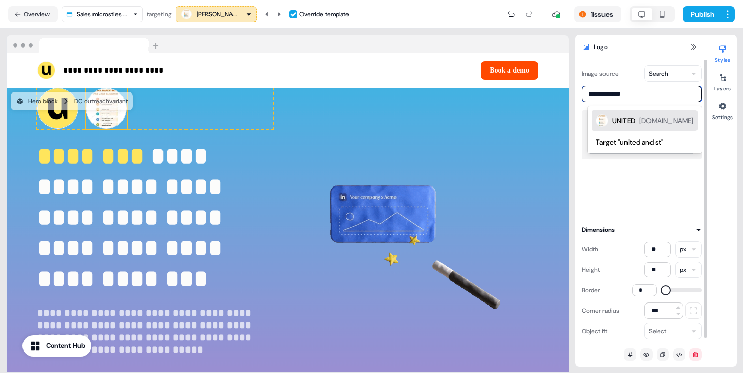
click at [661, 124] on div "UNITED unitedandsterling.com" at bounding box center [653, 121] width 81 height 12
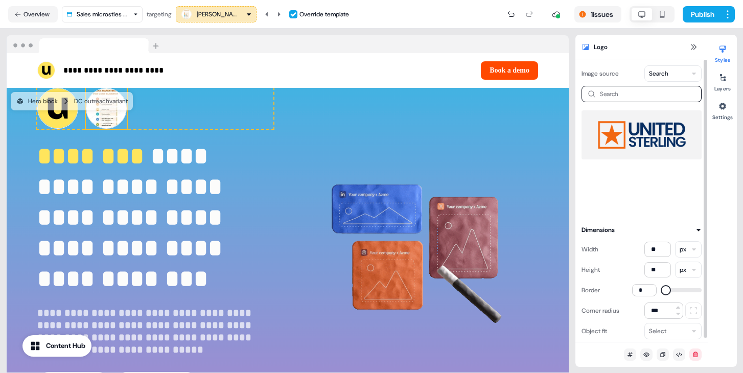
click at [651, 144] on img at bounding box center [642, 135] width 104 height 41
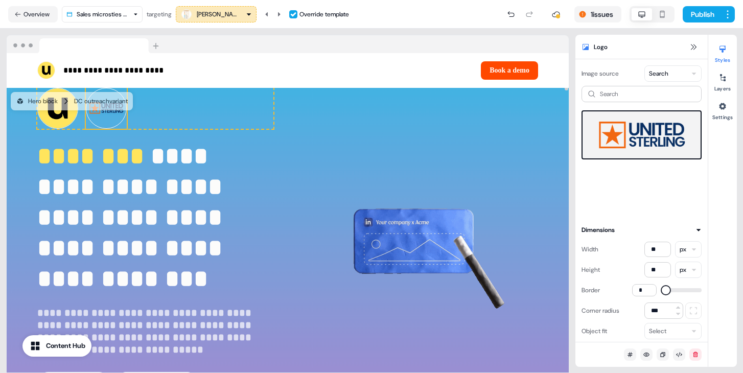
click at [104, 120] on img at bounding box center [106, 108] width 41 height 41
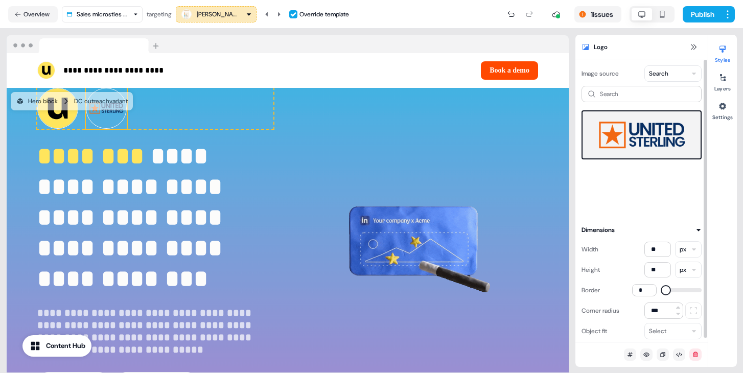
click at [686, 70] on html "**********" at bounding box center [371, 186] width 743 height 373
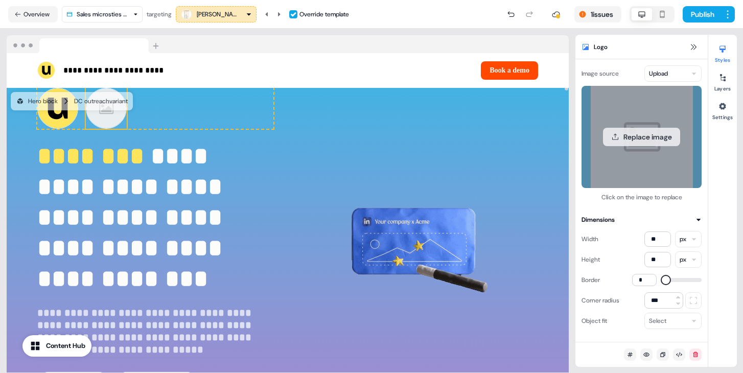
click at [671, 135] on button "Replace image" at bounding box center [641, 137] width 77 height 18
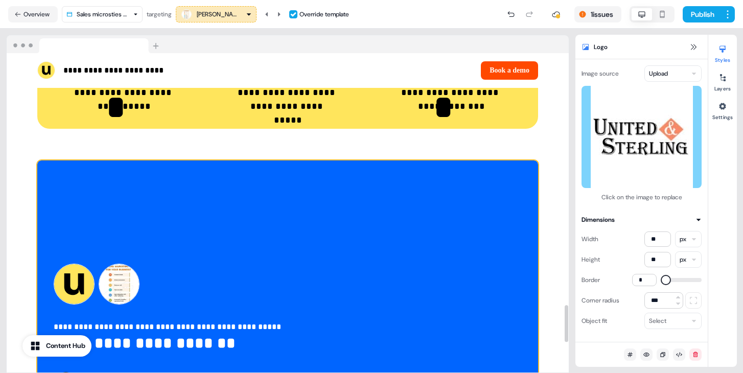
scroll to position [2165, 0]
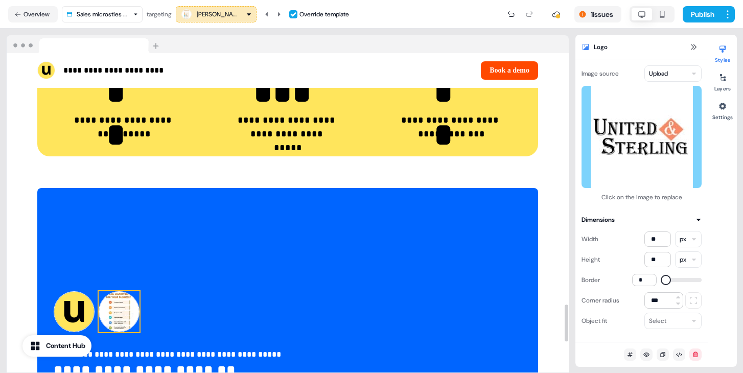
drag, startPoint x: 128, startPoint y: 307, endPoint x: 149, endPoint y: 301, distance: 21.4
click at [129, 307] on img at bounding box center [119, 311] width 41 height 41
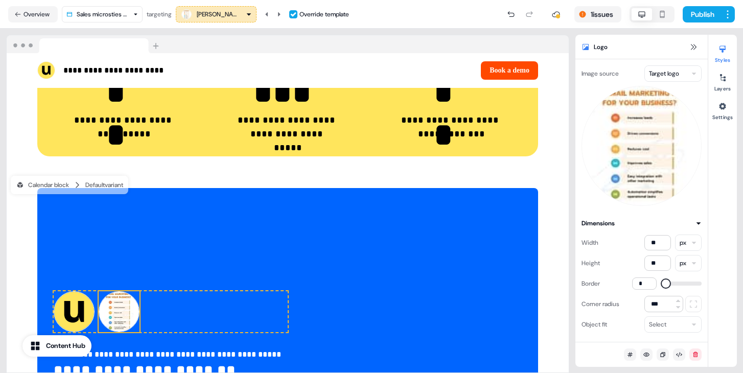
click at [676, 75] on html "**********" at bounding box center [371, 186] width 743 height 373
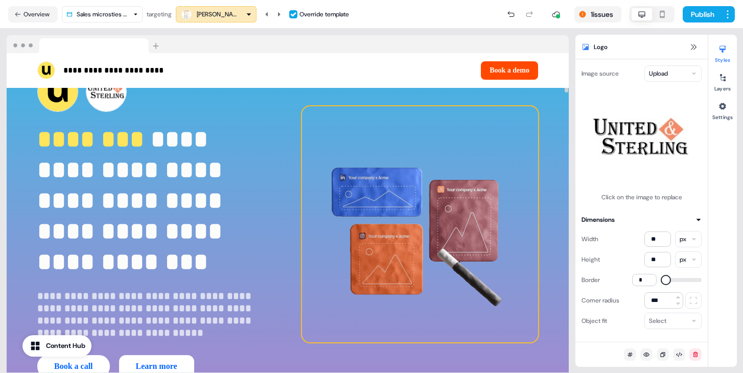
scroll to position [0, 0]
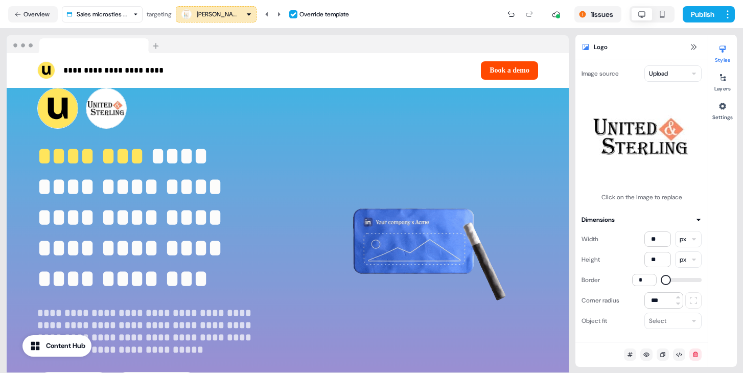
click at [701, 3] on nav "Overview Sales microsties outreach targeting Jessica Tremor Override template 1…" at bounding box center [371, 14] width 743 height 29
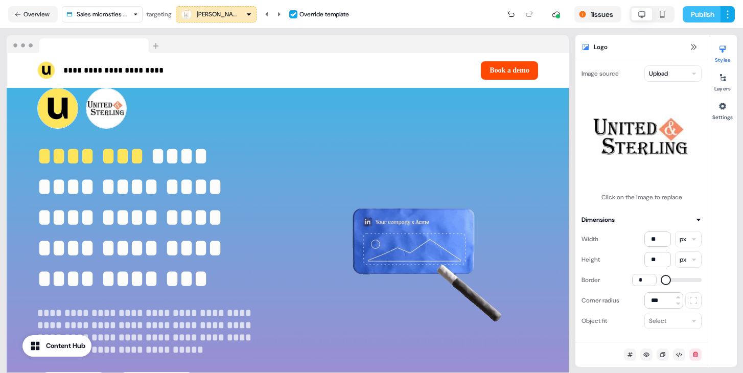
click at [696, 13] on button "Publish" at bounding box center [702, 14] width 38 height 16
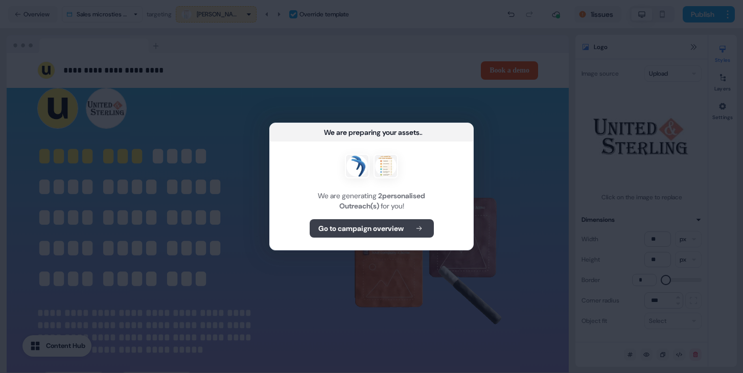
click at [407, 232] on button "Go to campaign overview" at bounding box center [372, 228] width 124 height 18
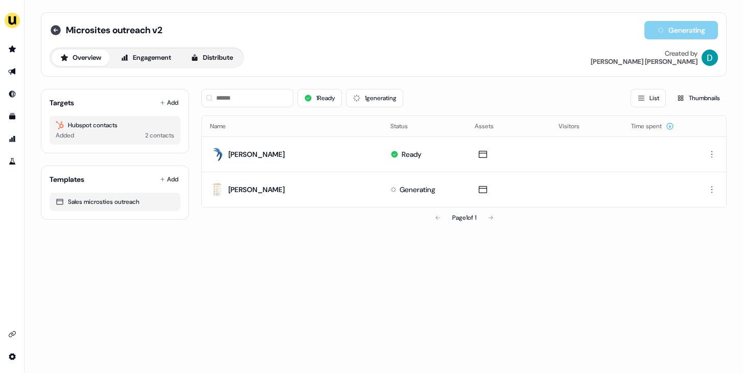
click at [57, 31] on icon at bounding box center [56, 30] width 10 height 10
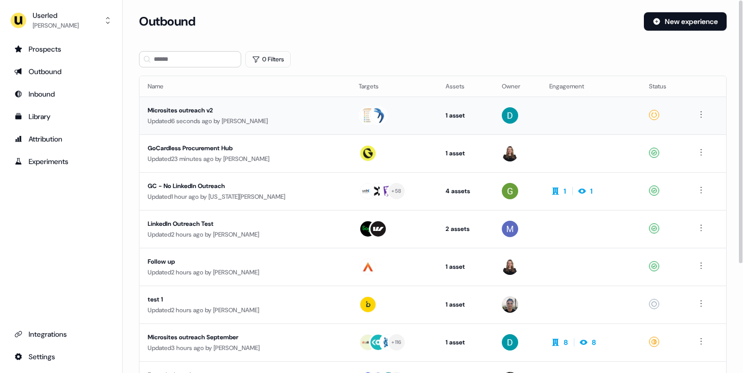
click at [205, 116] on div "Updated 6 seconds ago by David Cruickshank" at bounding box center [245, 121] width 195 height 10
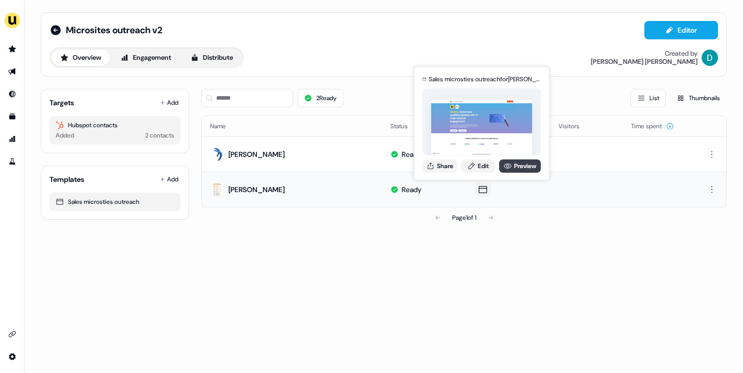
click at [517, 165] on link "Preview" at bounding box center [521, 166] width 42 height 13
click at [439, 165] on button "Share" at bounding box center [440, 166] width 35 height 13
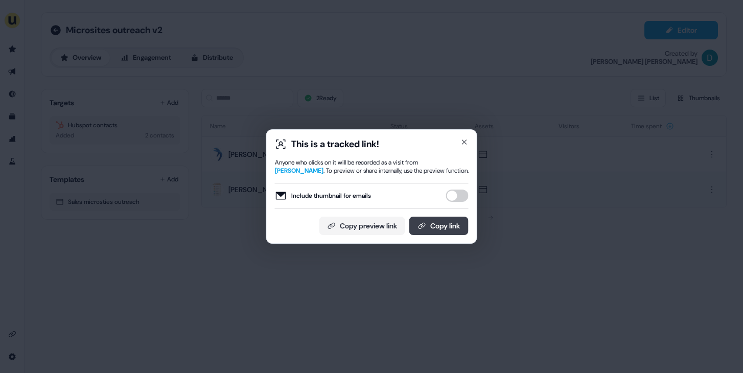
click at [443, 227] on button "Copy link" at bounding box center [439, 226] width 59 height 18
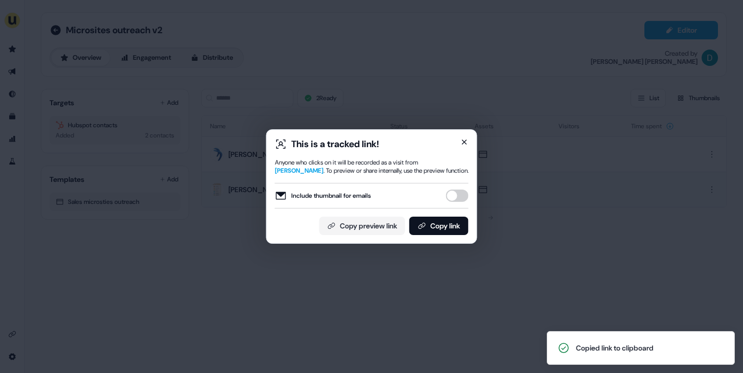
click at [469, 144] on div "This is a tracked link! Anyone who clicks on it will be recorded as a visit fro…" at bounding box center [371, 186] width 211 height 115
click at [468, 142] on icon "button" at bounding box center [465, 142] width 8 height 8
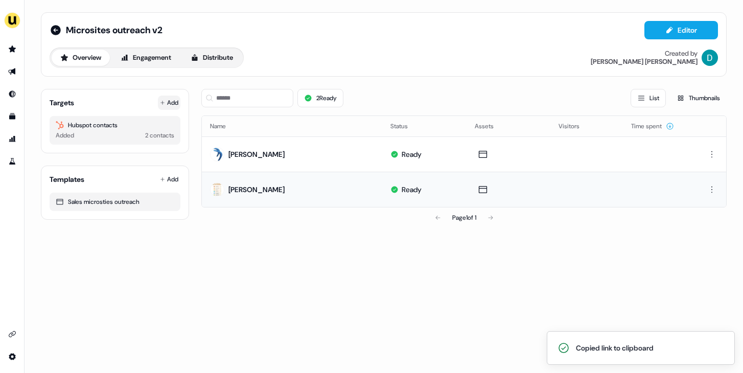
click at [169, 106] on button "Add" at bounding box center [169, 103] width 22 height 14
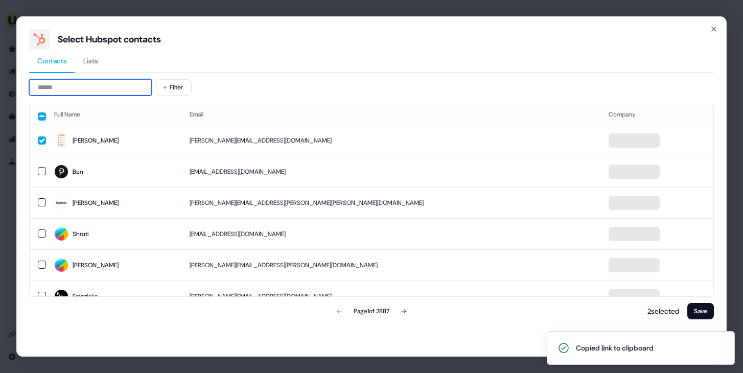
click at [101, 95] on input at bounding box center [90, 87] width 123 height 16
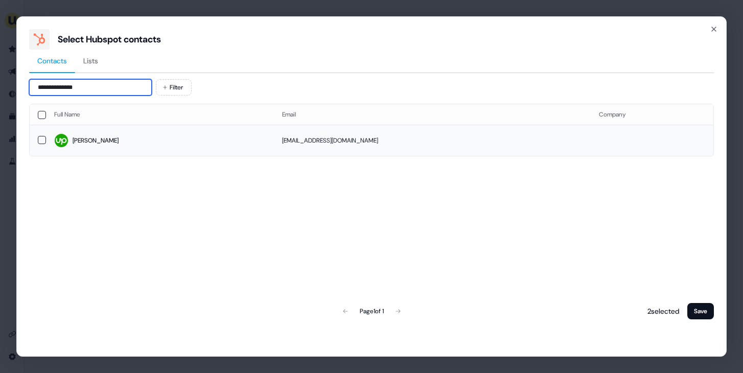
type input "**********"
click at [147, 143] on span "Stephania" at bounding box center [160, 140] width 212 height 14
click at [696, 311] on button "Save" at bounding box center [701, 311] width 27 height 16
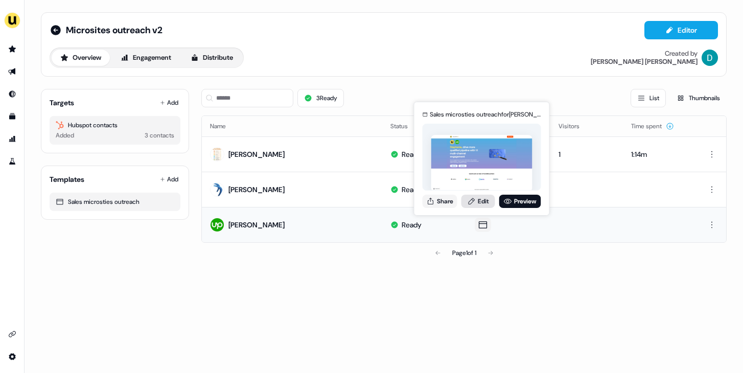
click at [479, 205] on link "Edit" at bounding box center [479, 201] width 34 height 13
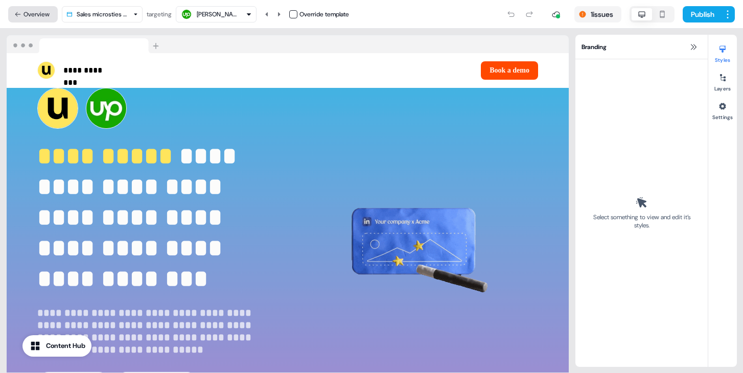
click at [35, 7] on button "Overview" at bounding box center [33, 14] width 50 height 16
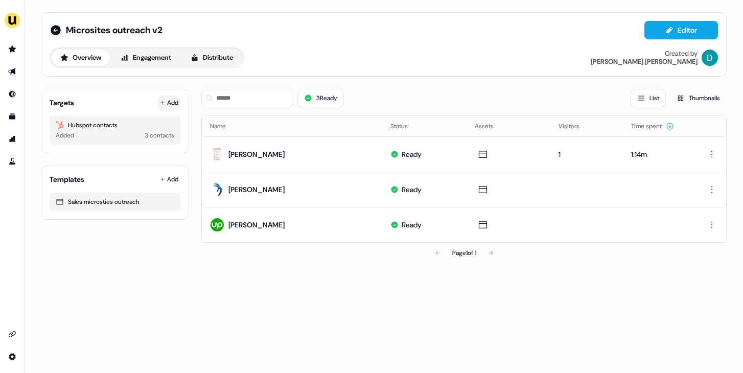
click at [165, 104] on button "Add" at bounding box center [169, 103] width 22 height 14
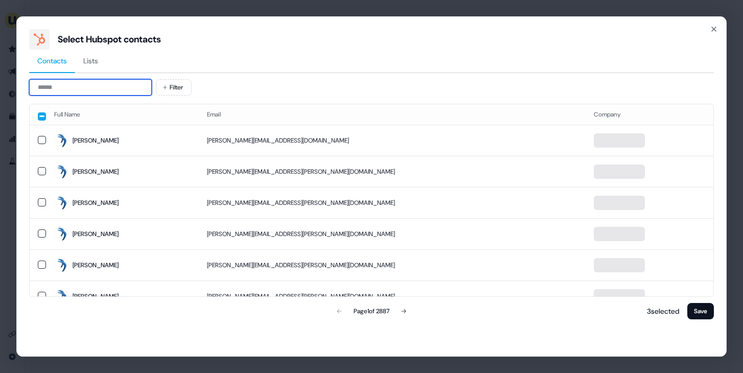
click at [96, 93] on input at bounding box center [90, 87] width 123 height 16
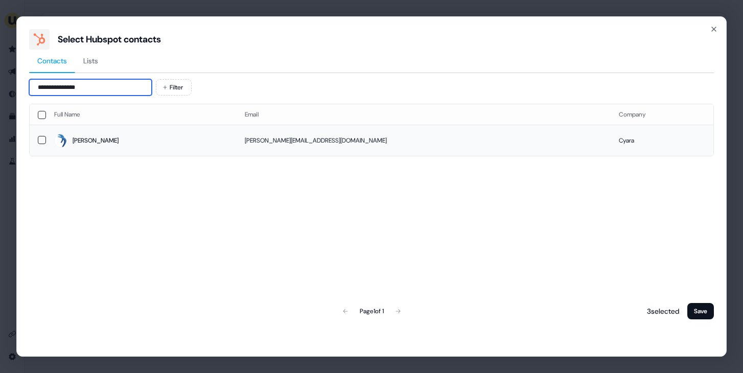
type input "**********"
click at [125, 140] on span "Stephania Alexa" at bounding box center [141, 140] width 174 height 14
click at [707, 315] on button "Save" at bounding box center [701, 311] width 27 height 16
click at [706, 314] on button "Save" at bounding box center [701, 311] width 27 height 16
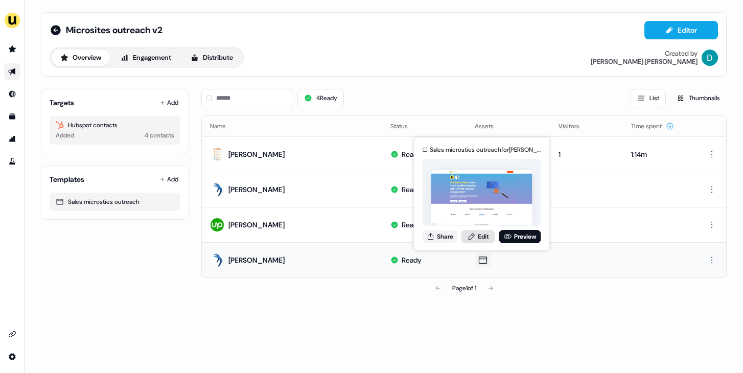
click at [476, 239] on link "Edit" at bounding box center [479, 236] width 34 height 13
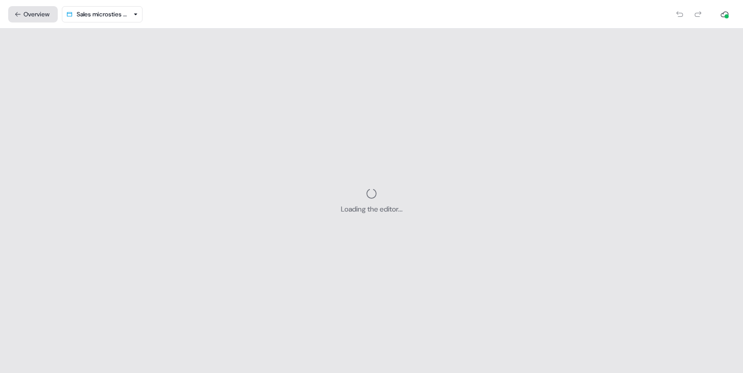
click at [30, 18] on button "Overview" at bounding box center [33, 14] width 50 height 16
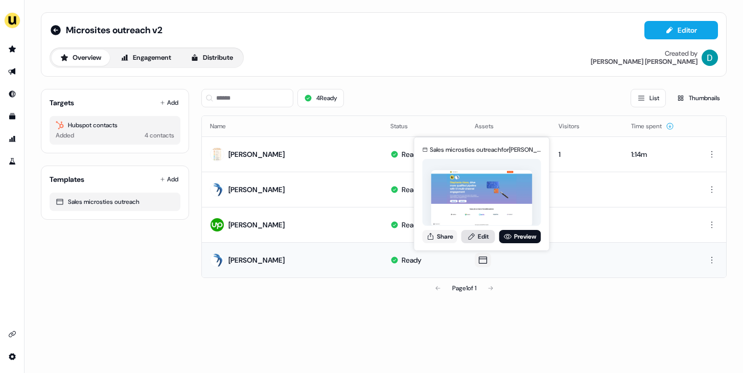
click at [478, 240] on link "Edit" at bounding box center [479, 236] width 34 height 13
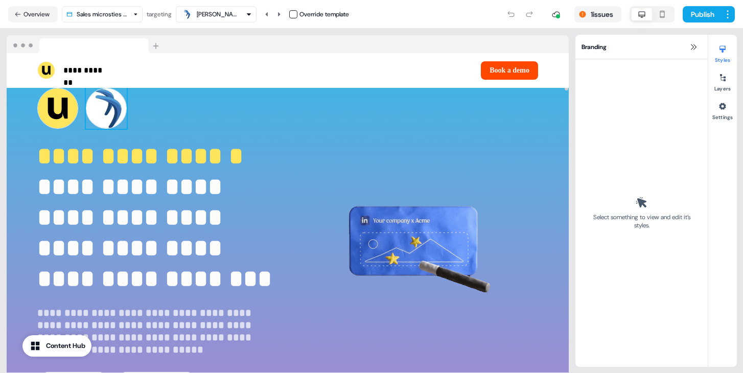
click at [116, 120] on img at bounding box center [106, 108] width 41 height 41
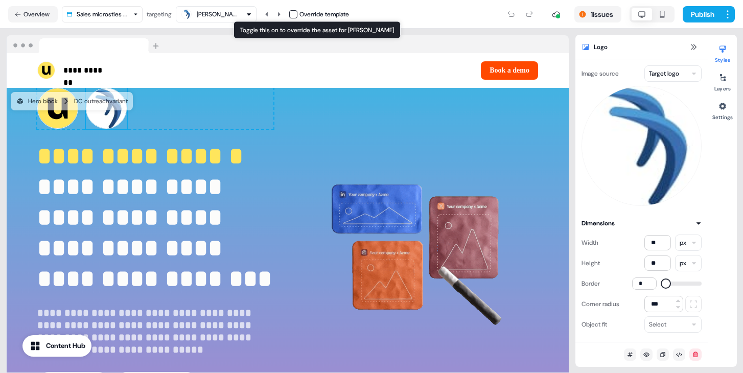
click at [297, 18] on div "Override template" at bounding box center [319, 14] width 60 height 10
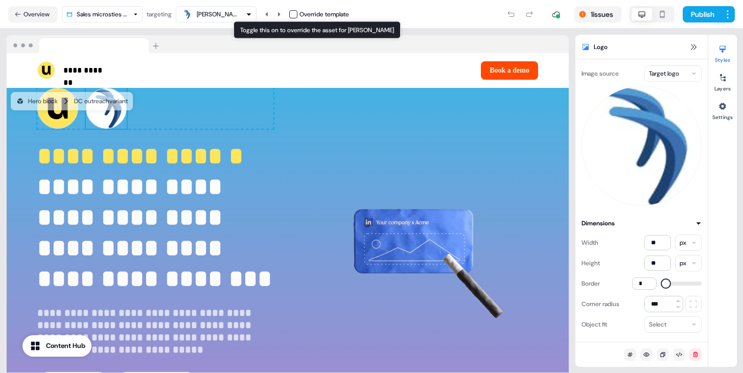
click at [295, 13] on button "button" at bounding box center [293, 14] width 8 height 8
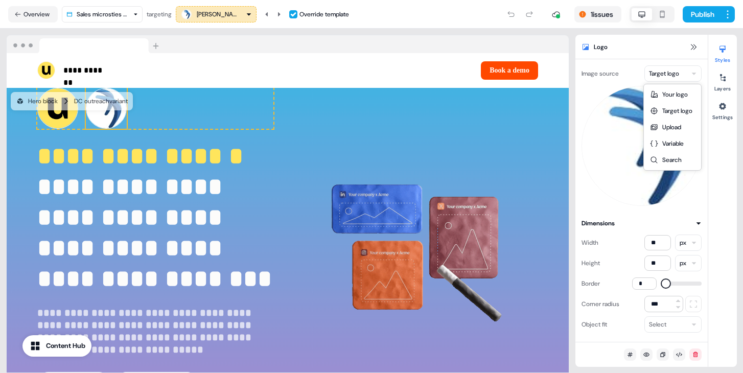
click at [657, 76] on html "**********" at bounding box center [371, 186] width 743 height 373
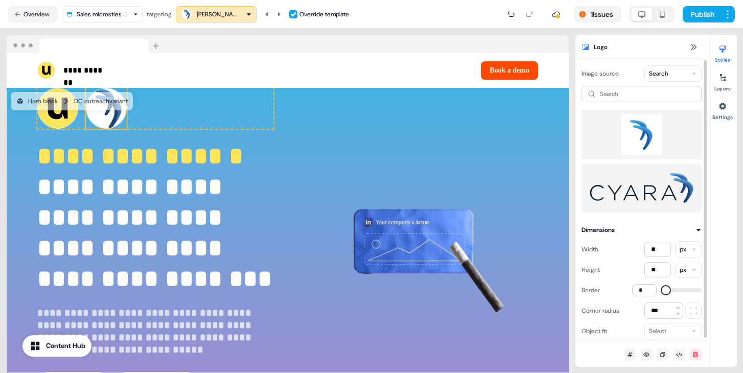
click at [640, 141] on img at bounding box center [642, 135] width 104 height 41
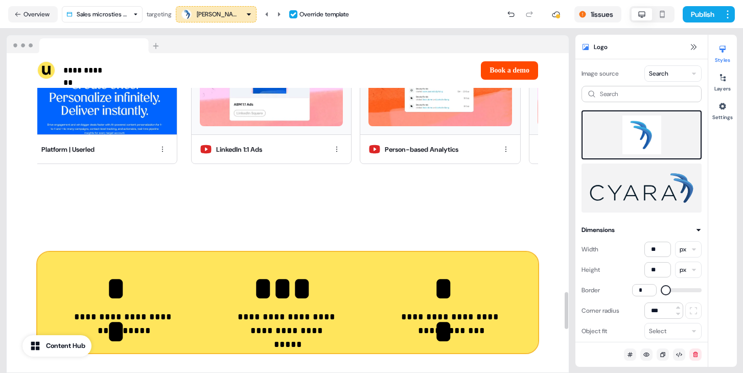
scroll to position [2112, 0]
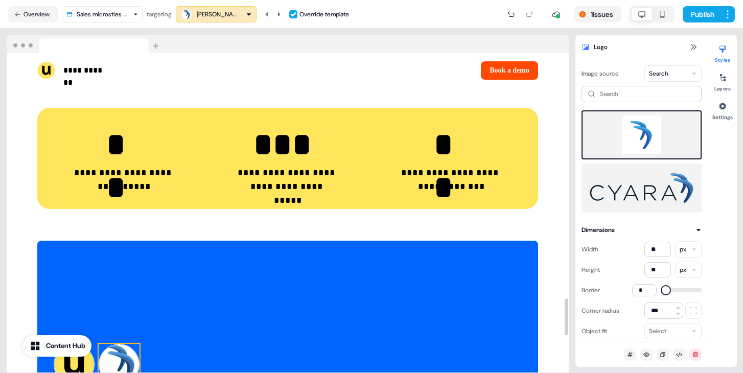
click at [123, 358] on img at bounding box center [119, 364] width 41 height 41
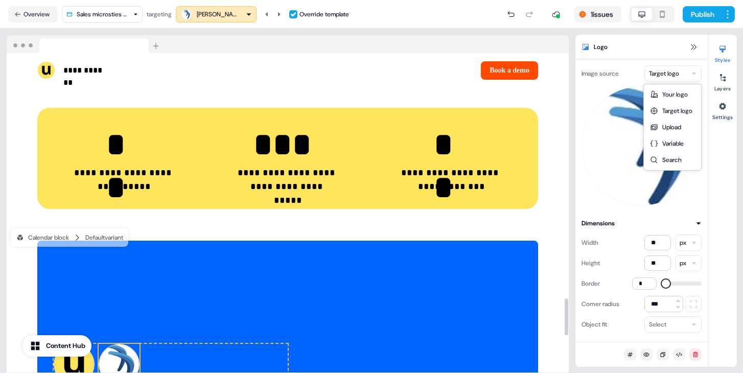
click at [670, 73] on html "**********" at bounding box center [371, 186] width 743 height 373
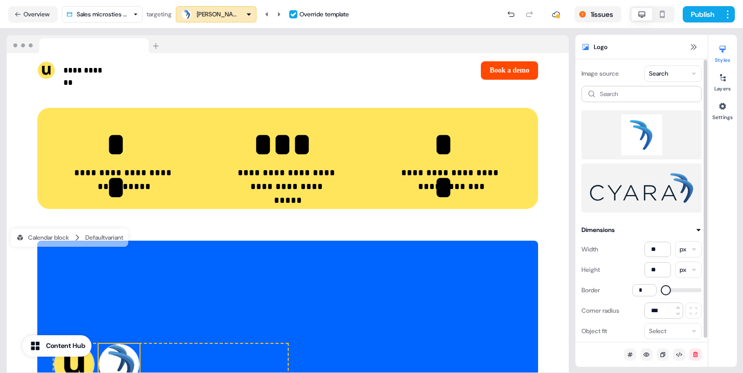
click at [640, 124] on img at bounding box center [642, 135] width 104 height 41
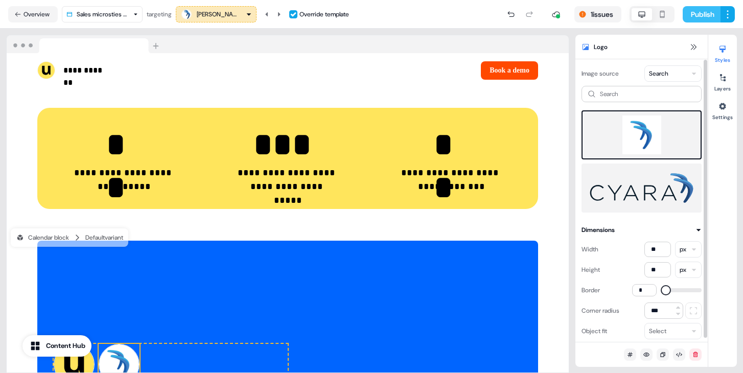
click at [691, 19] on button "Publish" at bounding box center [702, 14] width 38 height 16
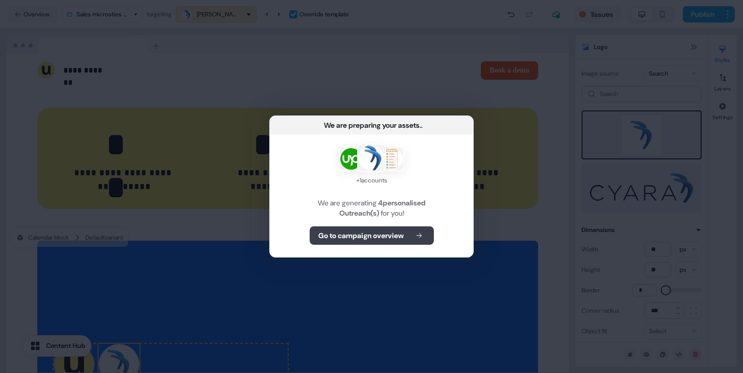
click at [410, 234] on button "Go to campaign overview" at bounding box center [372, 236] width 124 height 18
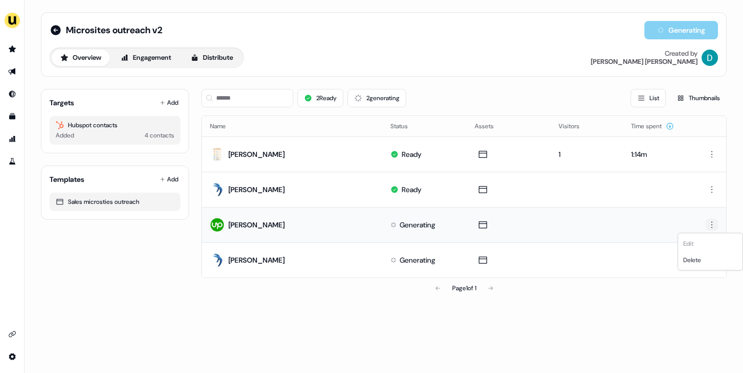
click at [712, 223] on html "For the best experience switch devices to a bigger screen. Go to Userled.io Mic…" at bounding box center [371, 186] width 743 height 373
click at [699, 257] on span "Delete" at bounding box center [693, 260] width 18 height 8
click at [57, 30] on icon at bounding box center [56, 30] width 12 height 12
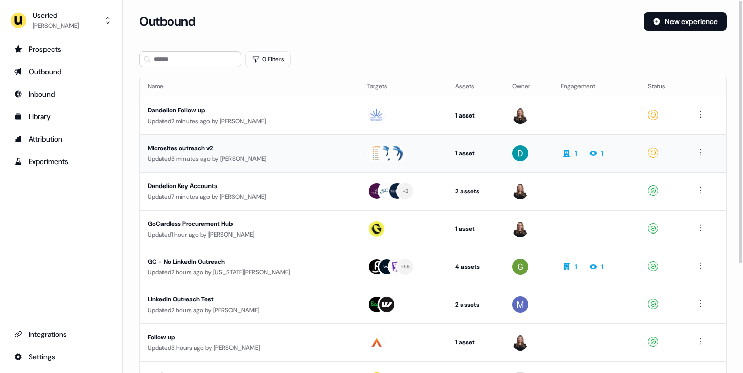
click at [266, 150] on div "Microsites outreach v2" at bounding box center [241, 148] width 186 height 10
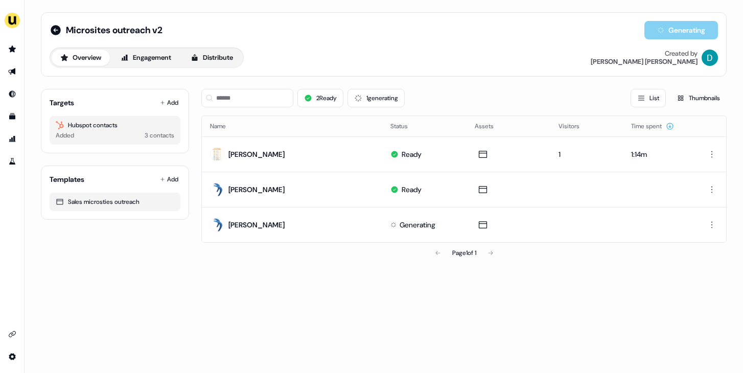
click at [51, 21] on div "Microsites outreach v2 Generating" at bounding box center [384, 30] width 669 height 18
click at [51, 25] on icon at bounding box center [56, 30] width 12 height 12
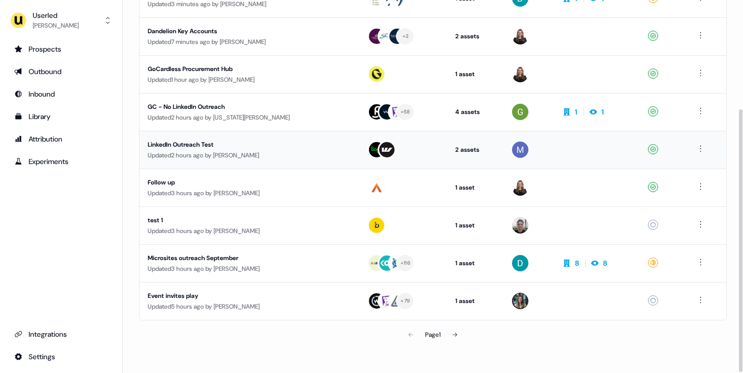
scroll to position [154, 0]
click at [285, 271] on div "Updated 3 hours ago by [PERSON_NAME]" at bounding box center [250, 269] width 204 height 10
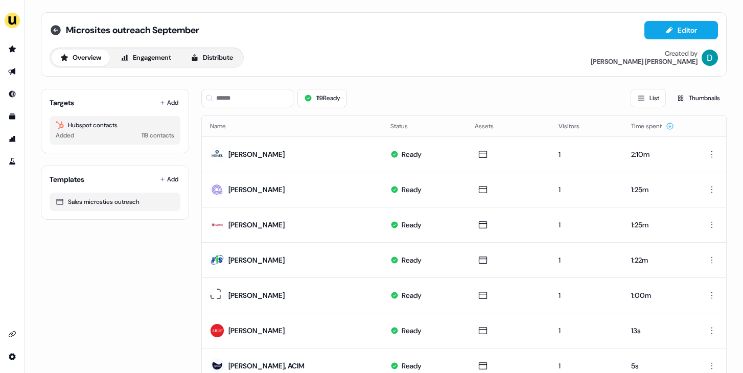
click at [50, 27] on icon at bounding box center [56, 30] width 12 height 12
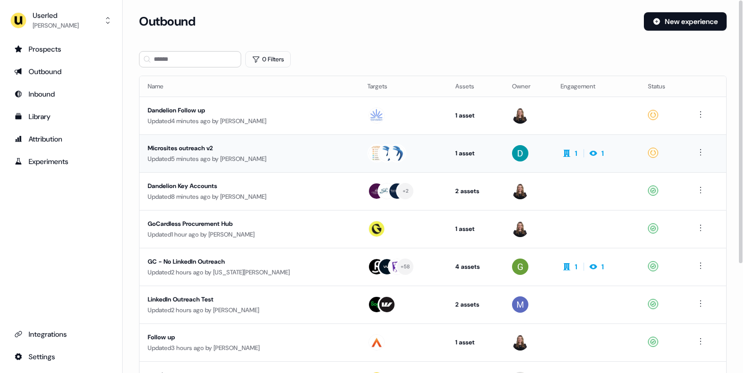
click at [247, 156] on div "Updated 5 minutes ago by [PERSON_NAME]" at bounding box center [250, 159] width 204 height 10
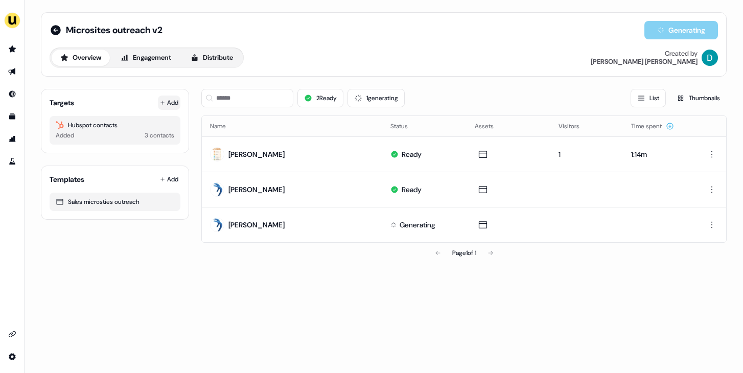
click at [174, 108] on button "Add" at bounding box center [169, 103] width 22 height 14
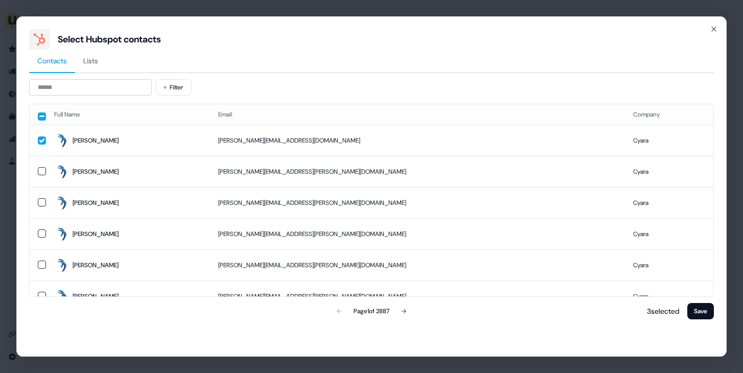
click at [96, 97] on div "Filter Full Name Email Company [PERSON_NAME] [PERSON_NAME][EMAIL_ADDRESS][DOMAI…" at bounding box center [371, 200] width 685 height 242
click at [96, 87] on input at bounding box center [90, 87] width 123 height 16
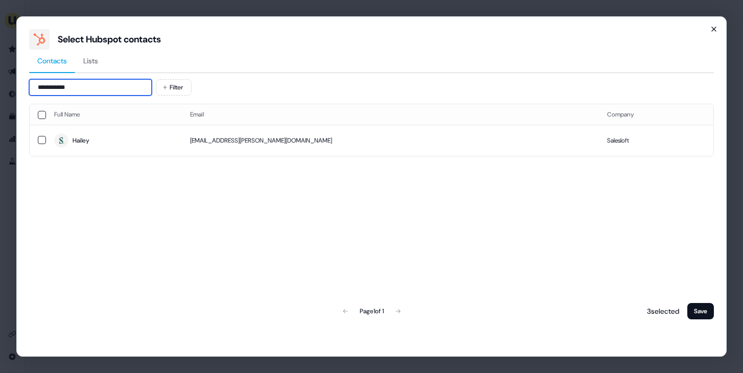
type input "**********"
click at [711, 30] on icon "button" at bounding box center [714, 29] width 8 height 8
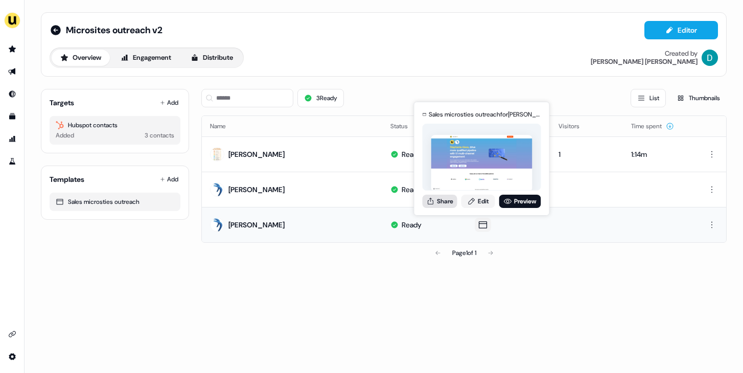
click at [436, 198] on button "Share" at bounding box center [440, 201] width 35 height 13
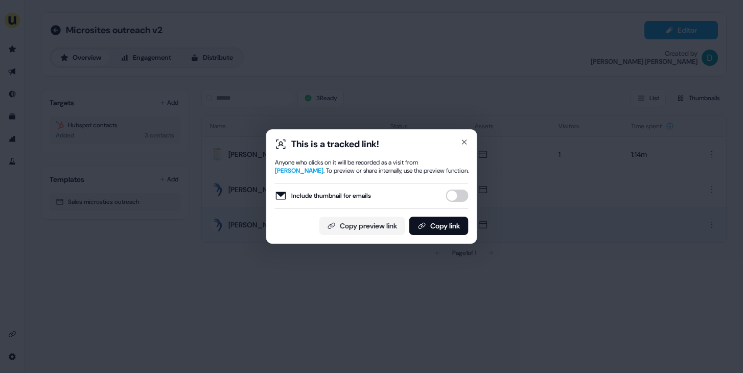
click at [452, 196] on button "Include thumbnail for emails" at bounding box center [457, 196] width 22 height 12
click at [454, 220] on button "Copy link" at bounding box center [439, 226] width 59 height 18
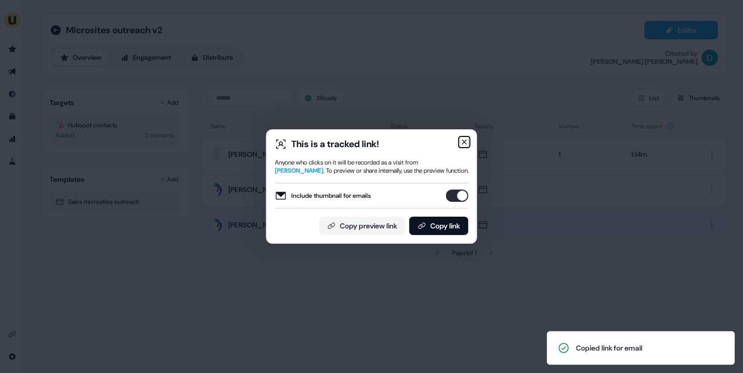
click at [466, 142] on icon "button" at bounding box center [465, 142] width 8 height 8
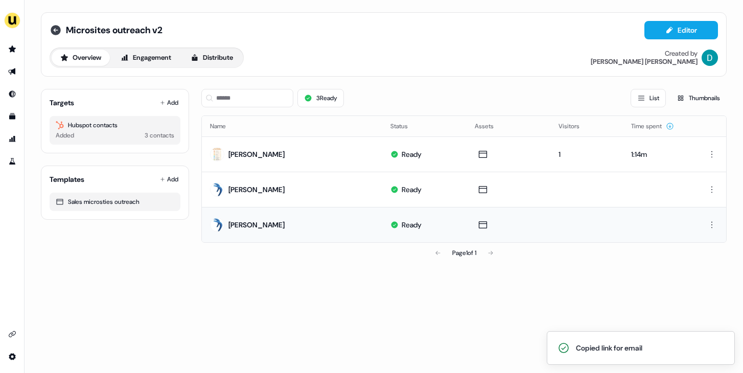
click at [61, 31] on icon at bounding box center [56, 30] width 12 height 12
